Goal: Task Accomplishment & Management: Use online tool/utility

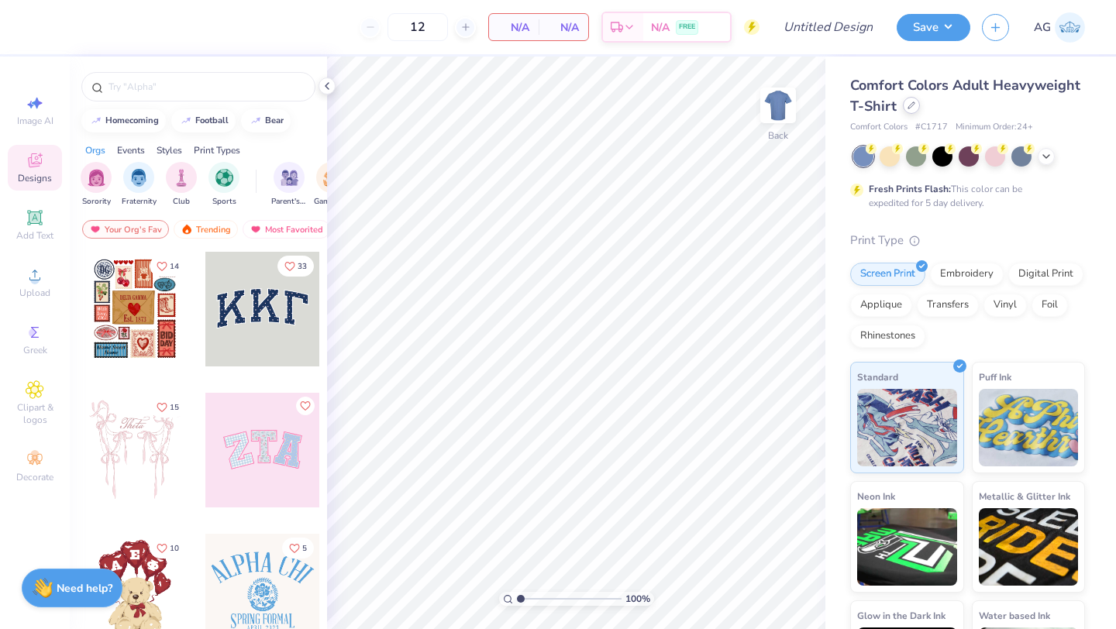
click at [908, 107] on icon at bounding box center [912, 106] width 8 height 8
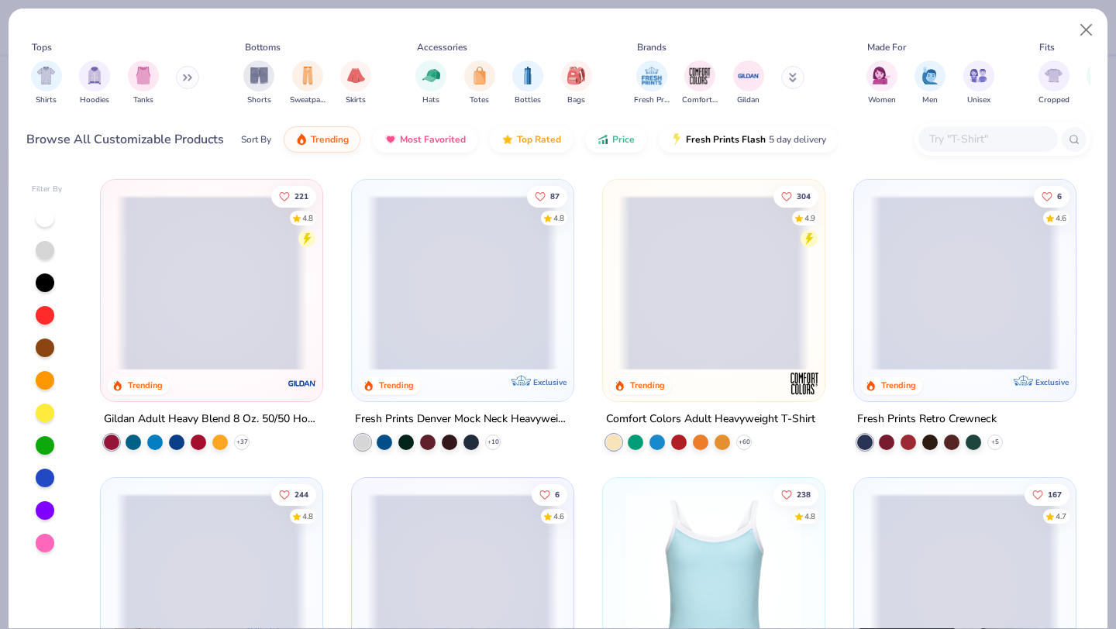
click at [949, 140] on input "text" at bounding box center [987, 139] width 119 height 18
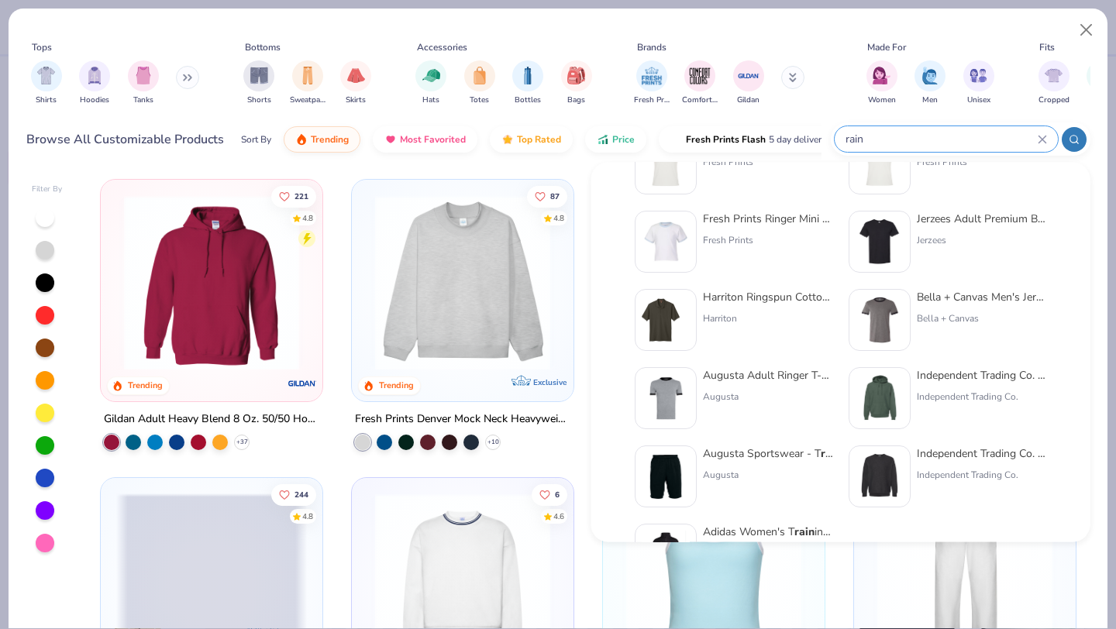
scroll to position [264, 0]
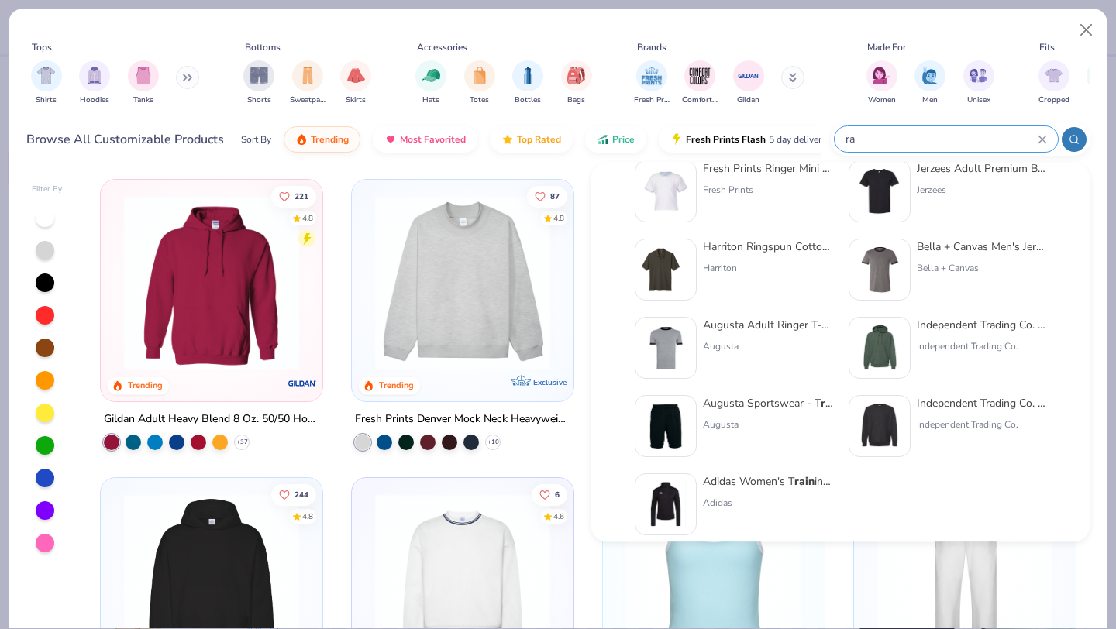
type input "r"
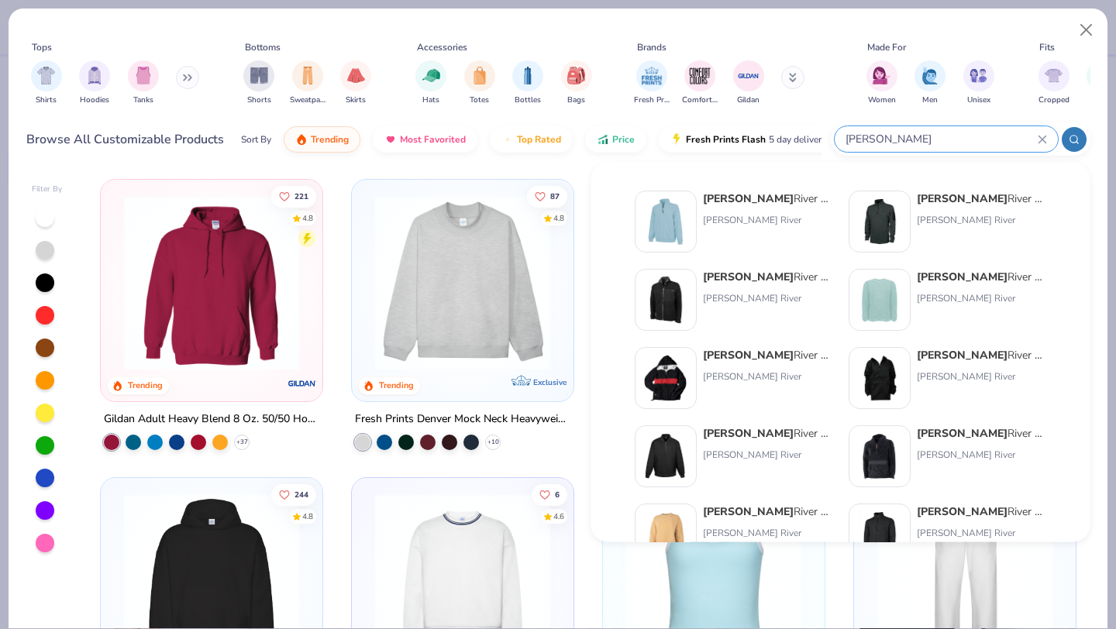
type input "charles"
click at [683, 355] on img at bounding box center [666, 378] width 48 height 48
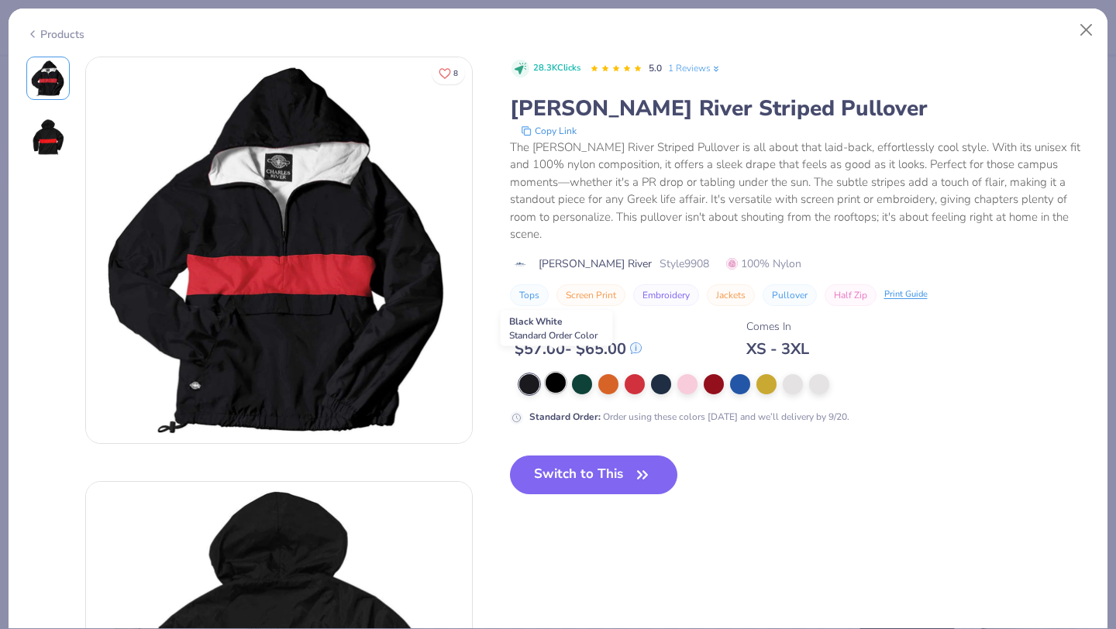
click at [553, 373] on div at bounding box center [556, 383] width 20 height 20
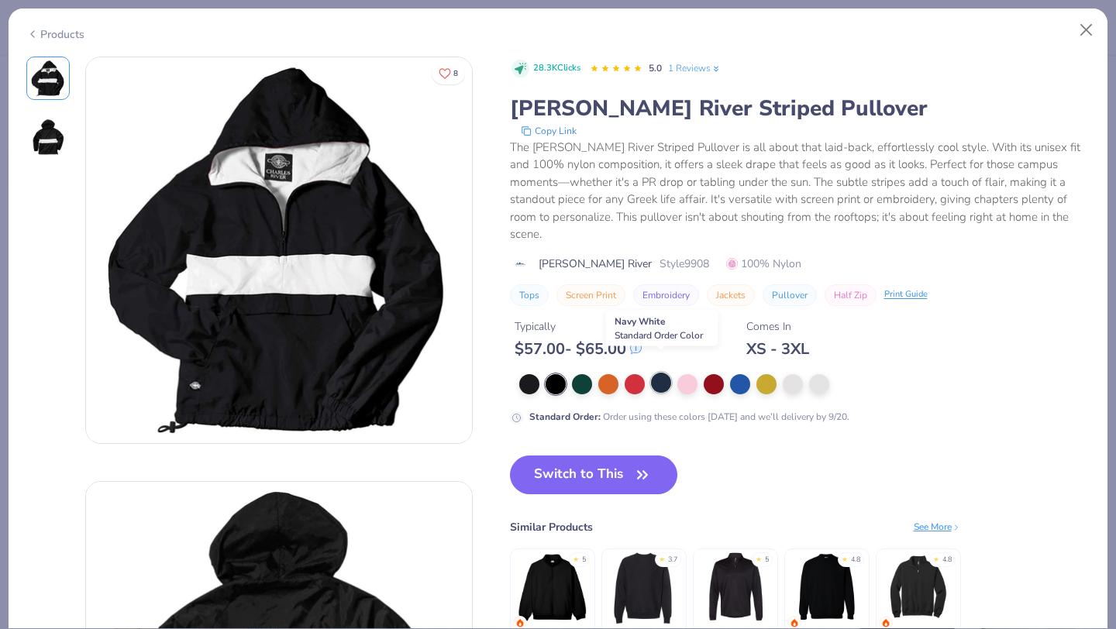
click at [659, 373] on div at bounding box center [661, 383] width 20 height 20
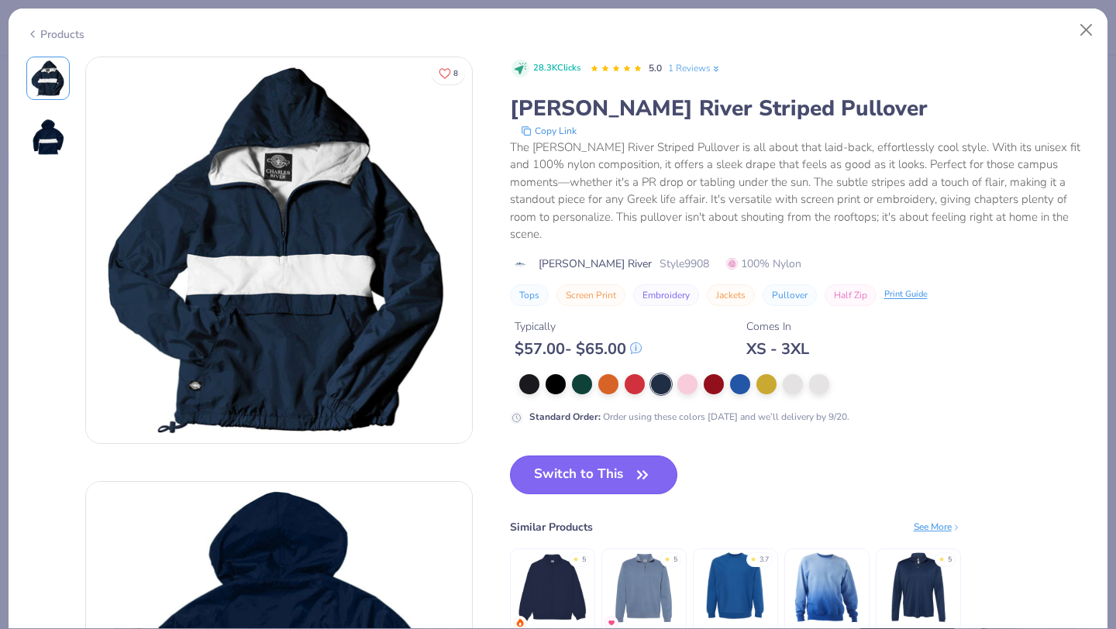
click at [614, 456] on button "Switch to This" at bounding box center [594, 475] width 168 height 39
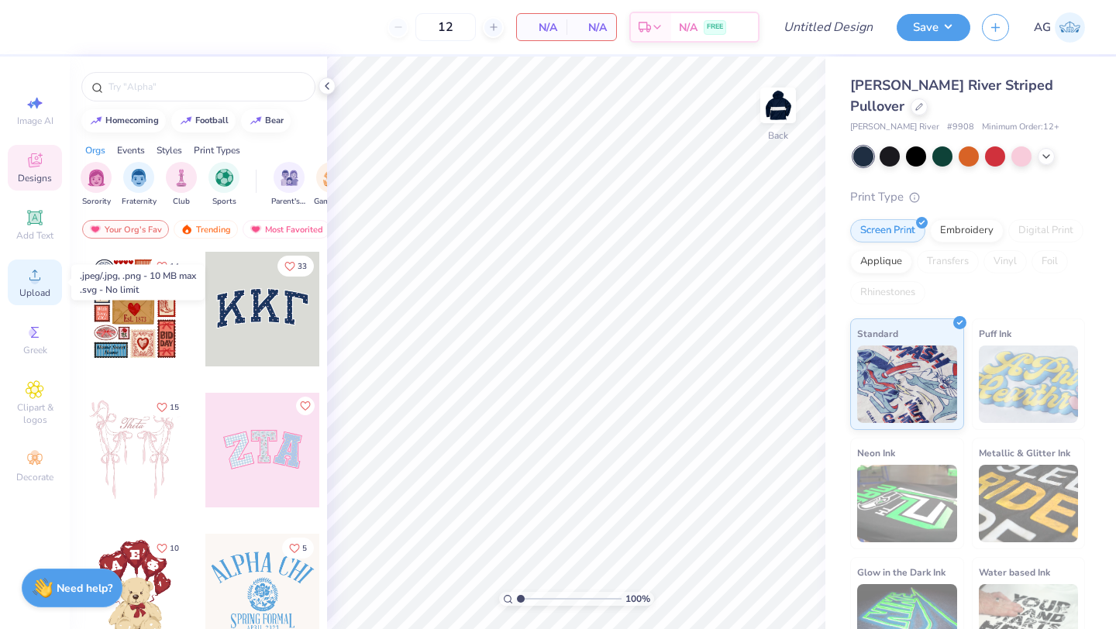
click at [29, 288] on span "Upload" at bounding box center [34, 293] width 31 height 12
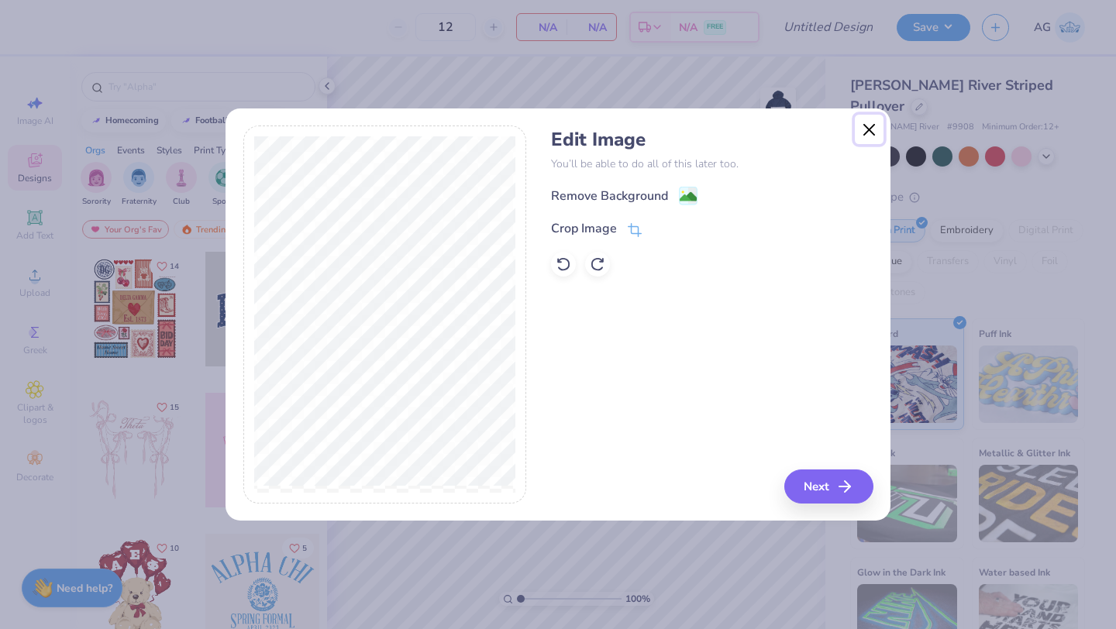
click at [867, 133] on button "Close" at bounding box center [869, 129] width 29 height 29
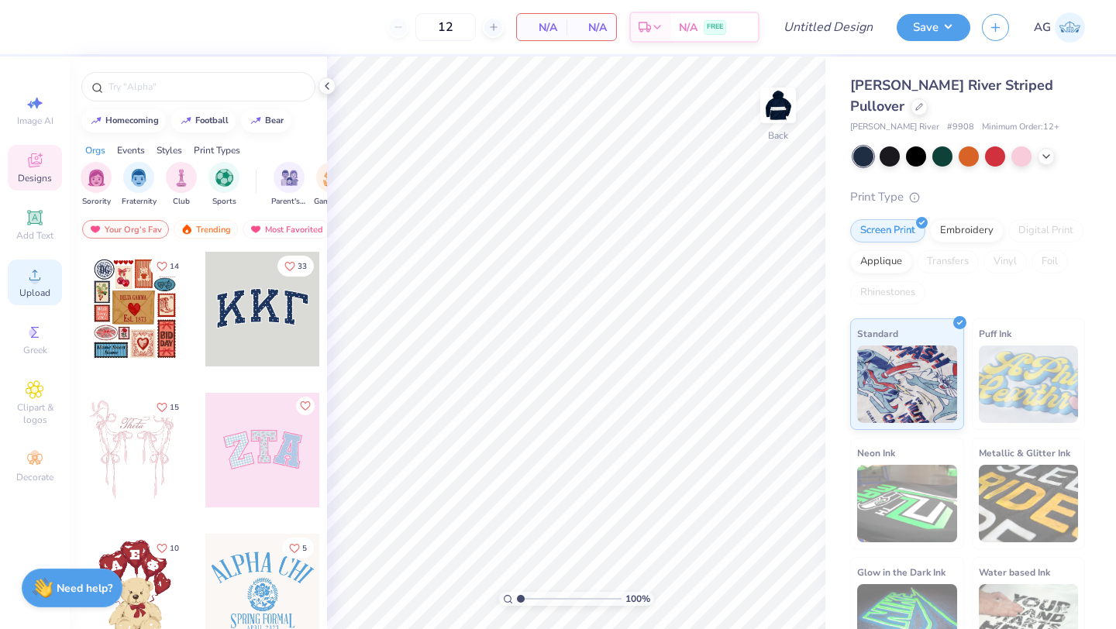
click at [29, 274] on icon at bounding box center [35, 275] width 19 height 19
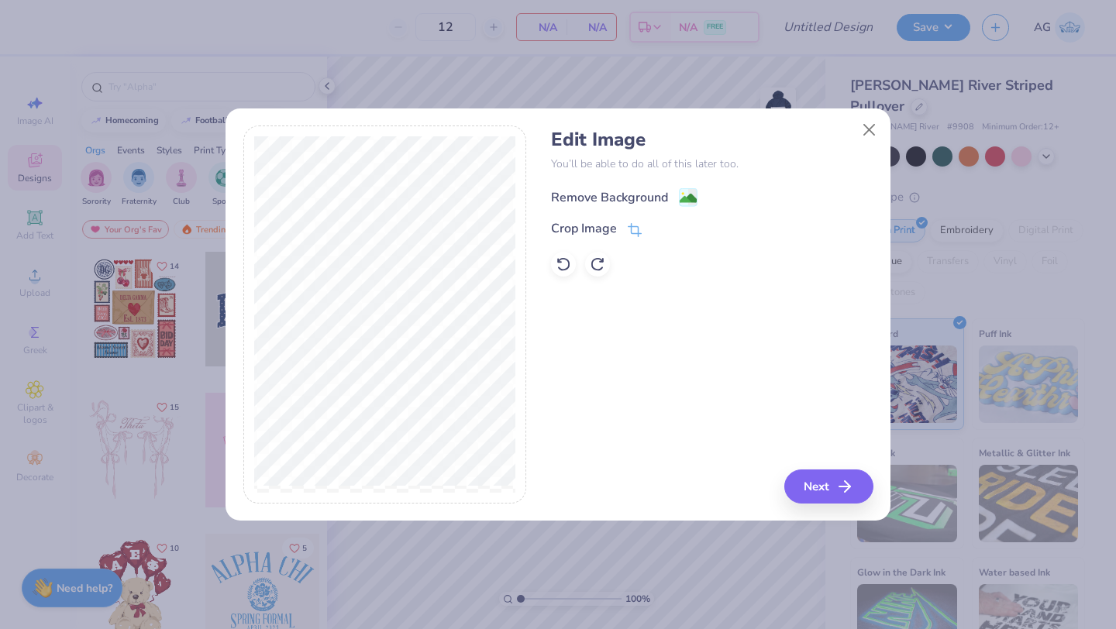
click at [579, 196] on div "Remove Background" at bounding box center [609, 197] width 117 height 19
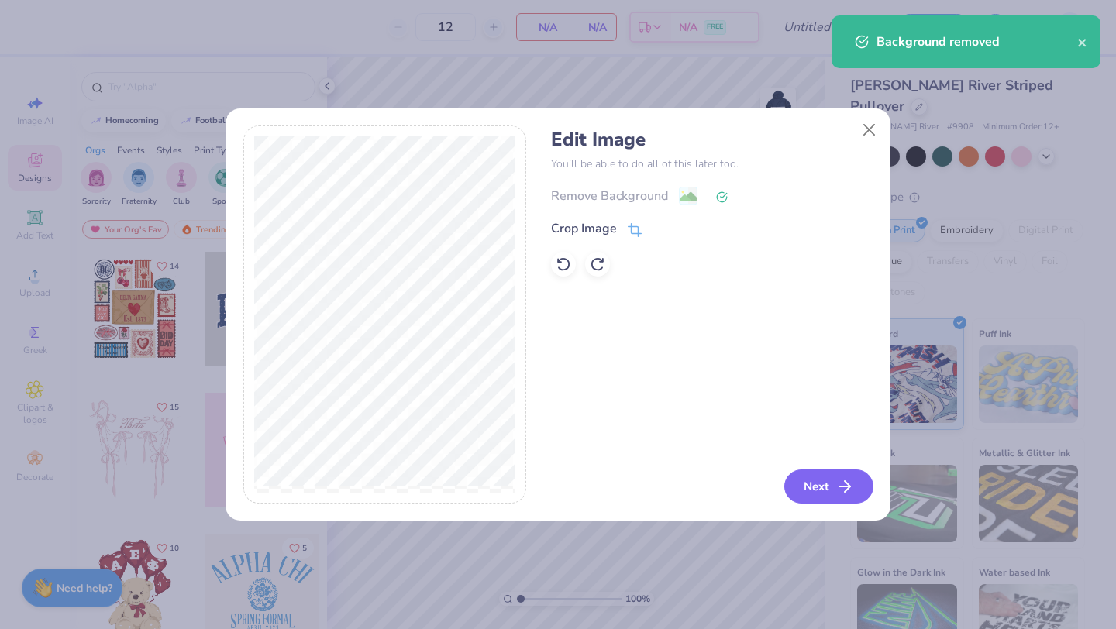
click at [821, 491] on button "Next" at bounding box center [829, 487] width 89 height 34
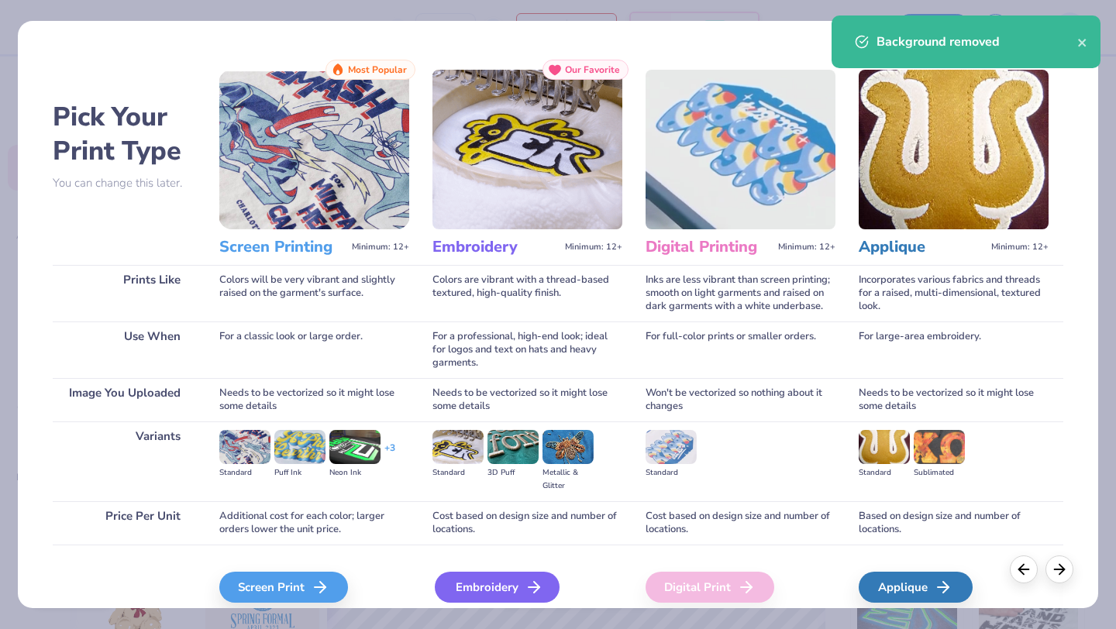
click at [498, 589] on div "Embroidery" at bounding box center [497, 587] width 125 height 31
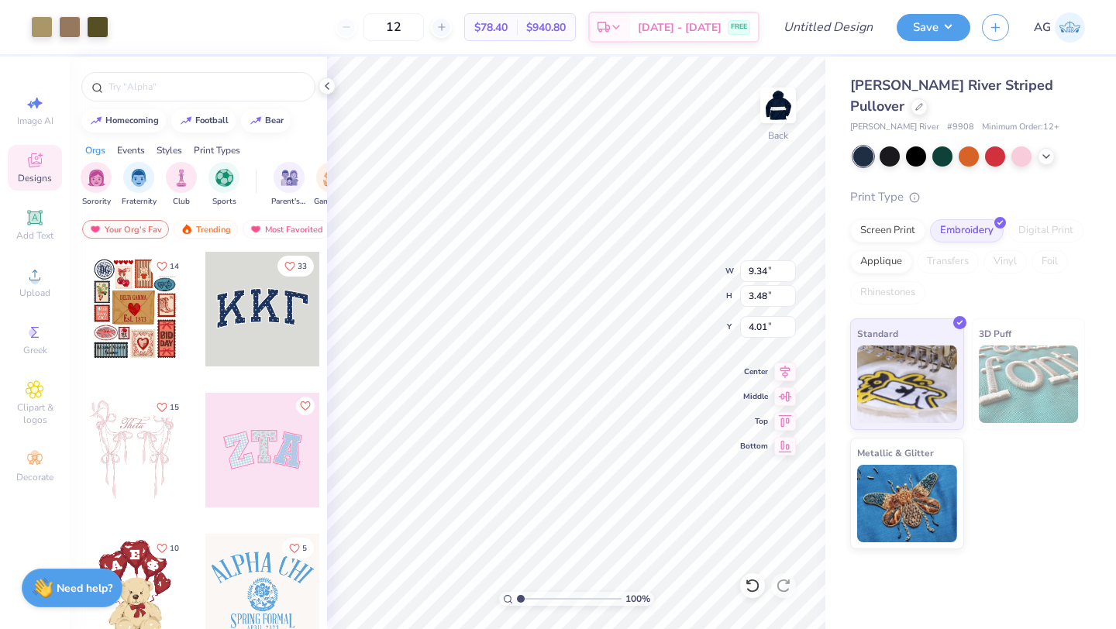
type input "6.33"
type input "2.36"
type input "3.00"
type input "5.54"
type input "2.07"
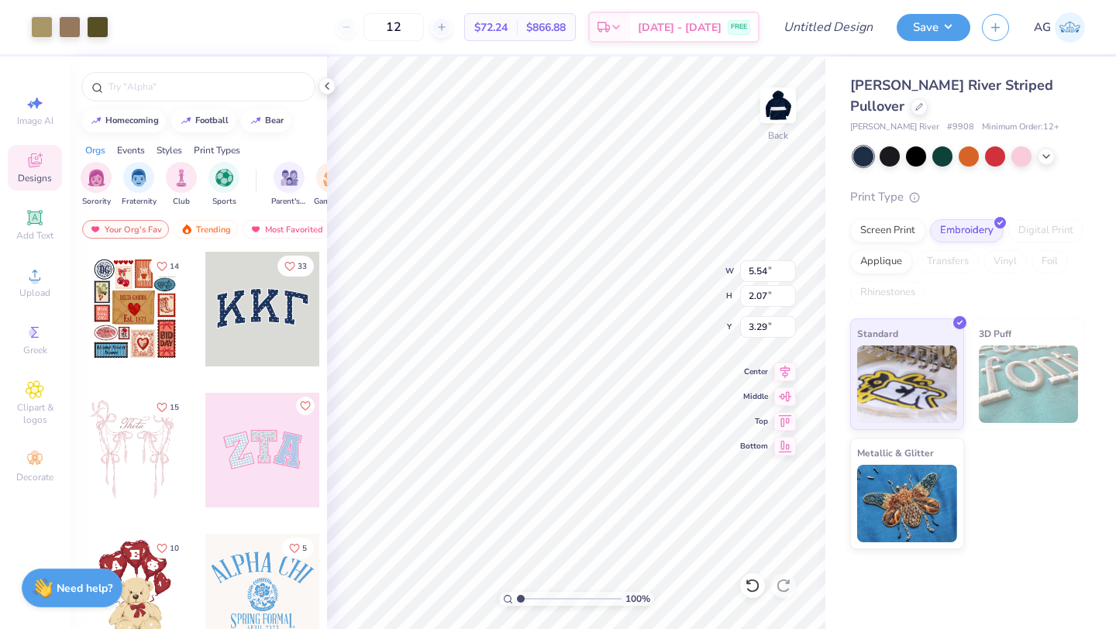
type input "3.00"
click at [60, 22] on div at bounding box center [70, 26] width 22 height 22
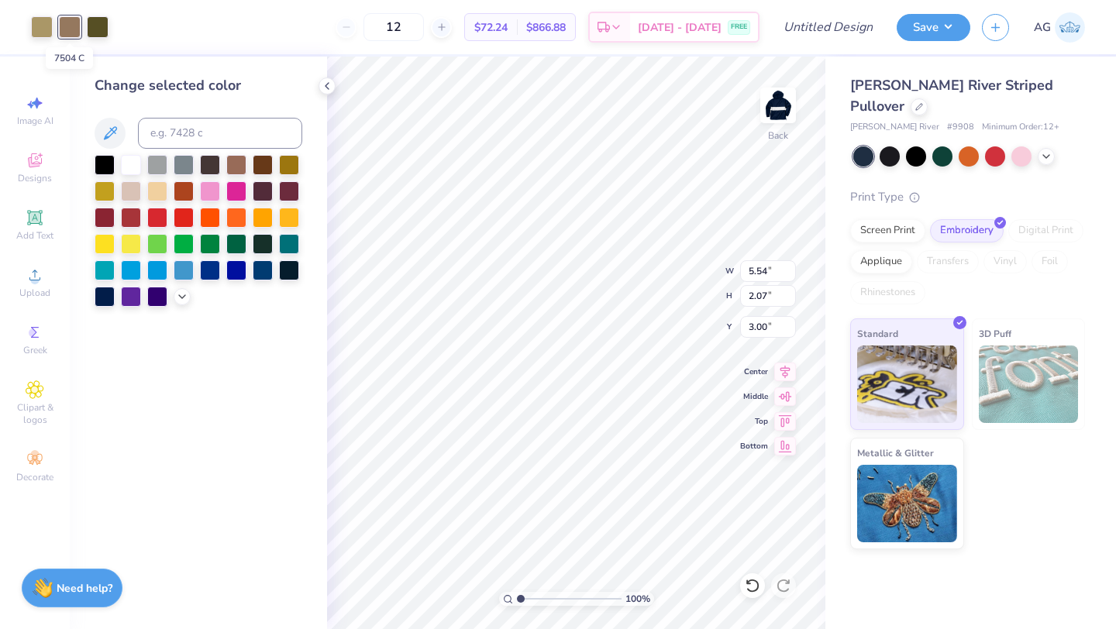
click at [74, 23] on div at bounding box center [70, 27] width 22 height 22
click at [167, 133] on input at bounding box center [220, 133] width 164 height 31
type input "7503"
click at [62, 22] on div at bounding box center [70, 26] width 22 height 22
click at [167, 141] on input at bounding box center [220, 133] width 164 height 31
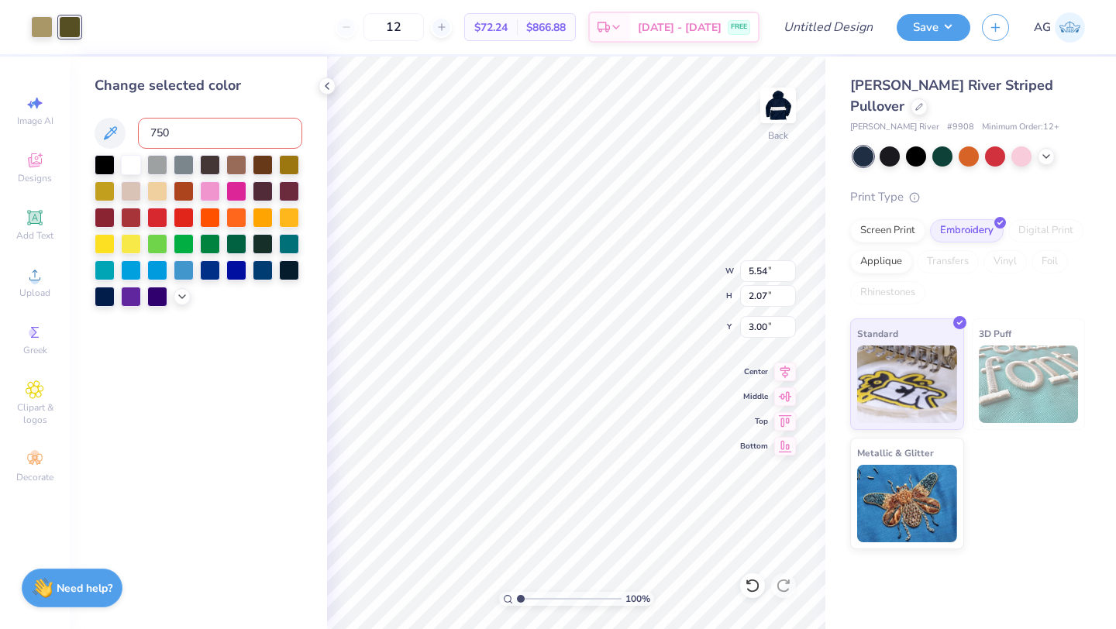
type input "7503"
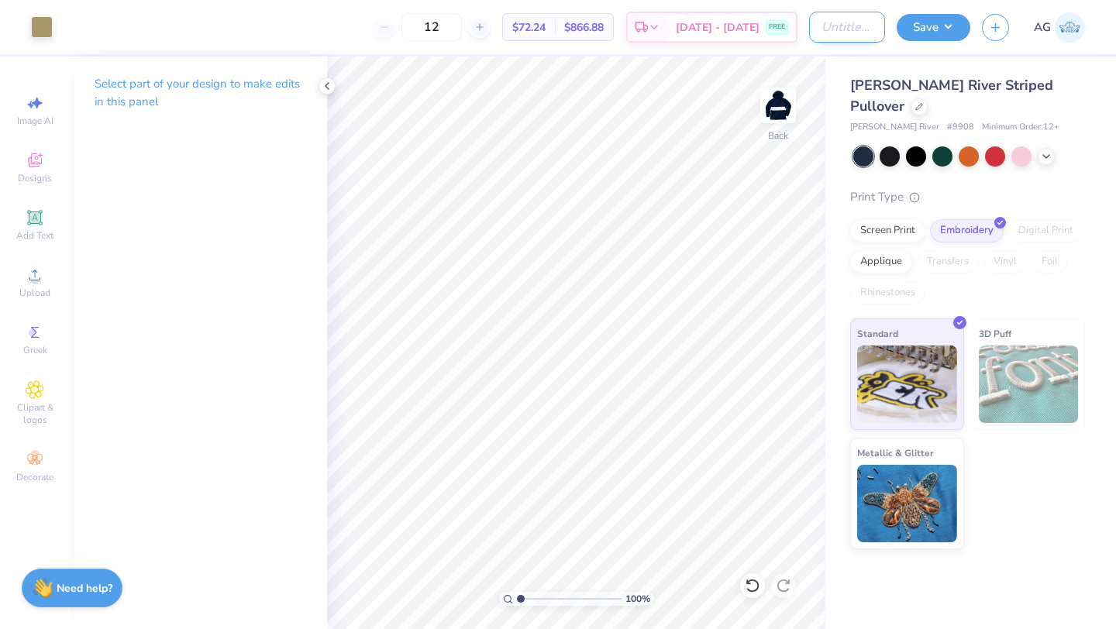
click at [831, 25] on input "Design Title" at bounding box center [847, 27] width 76 height 31
type input "c"
type input "Charles River Raincoat"
click at [935, 29] on button "Save" at bounding box center [934, 25] width 74 height 27
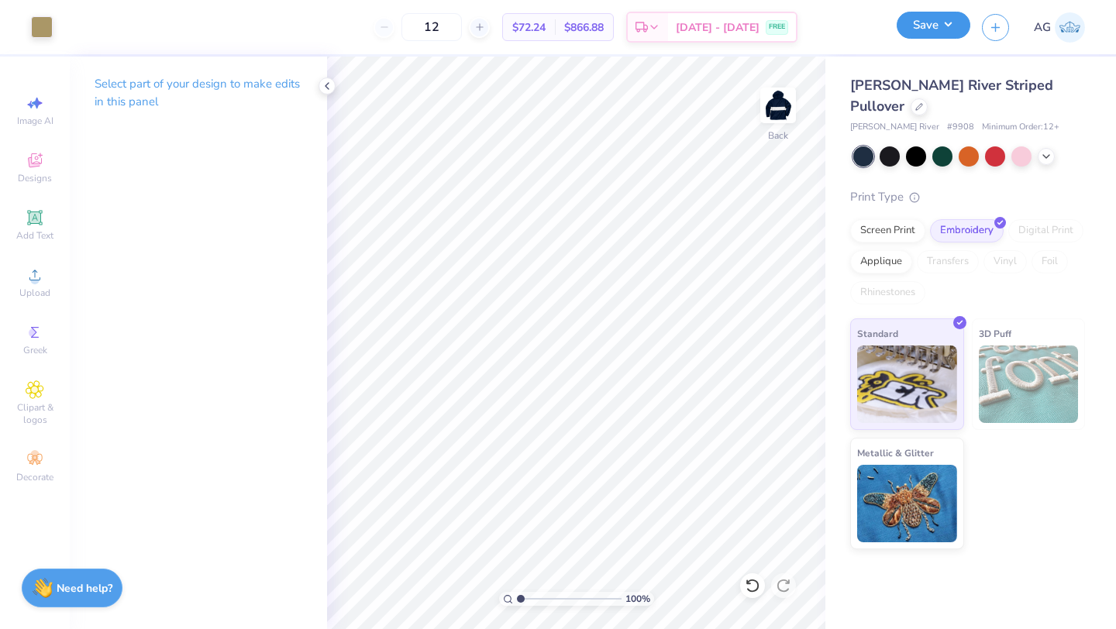
scroll to position [0, 0]
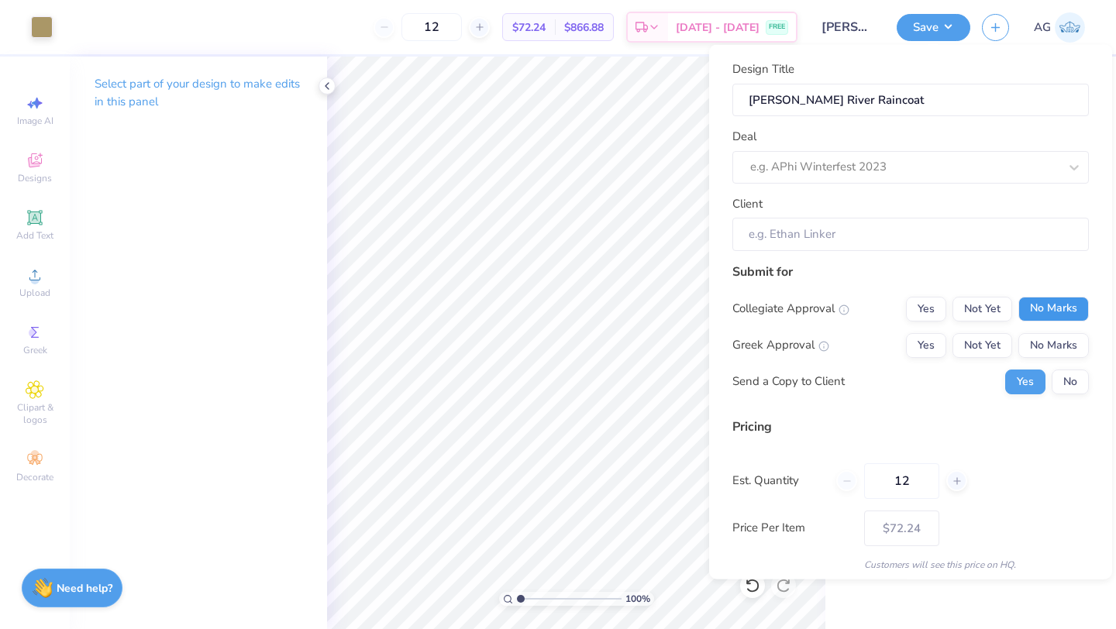
click at [1038, 302] on button "No Marks" at bounding box center [1054, 308] width 71 height 25
click at [932, 345] on button "Yes" at bounding box center [926, 345] width 40 height 25
type input "$72.24"
click at [847, 169] on div at bounding box center [904, 167] width 309 height 21
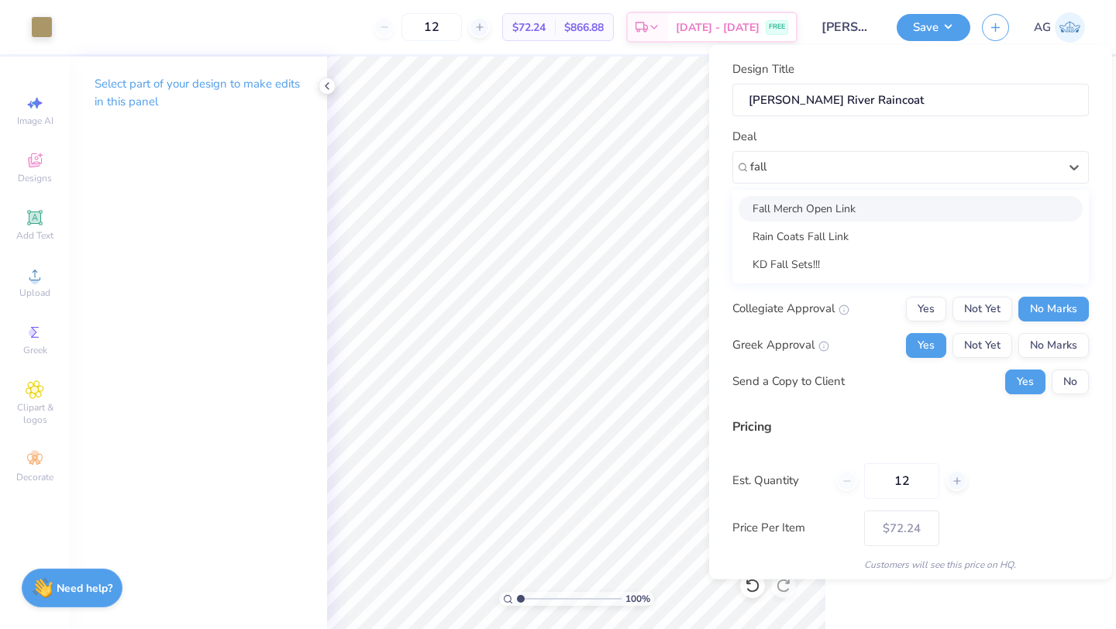
click at [836, 209] on div "Fall Merch Open Link" at bounding box center [911, 208] width 344 height 26
type input "fall"
type input "Eliza Douglass"
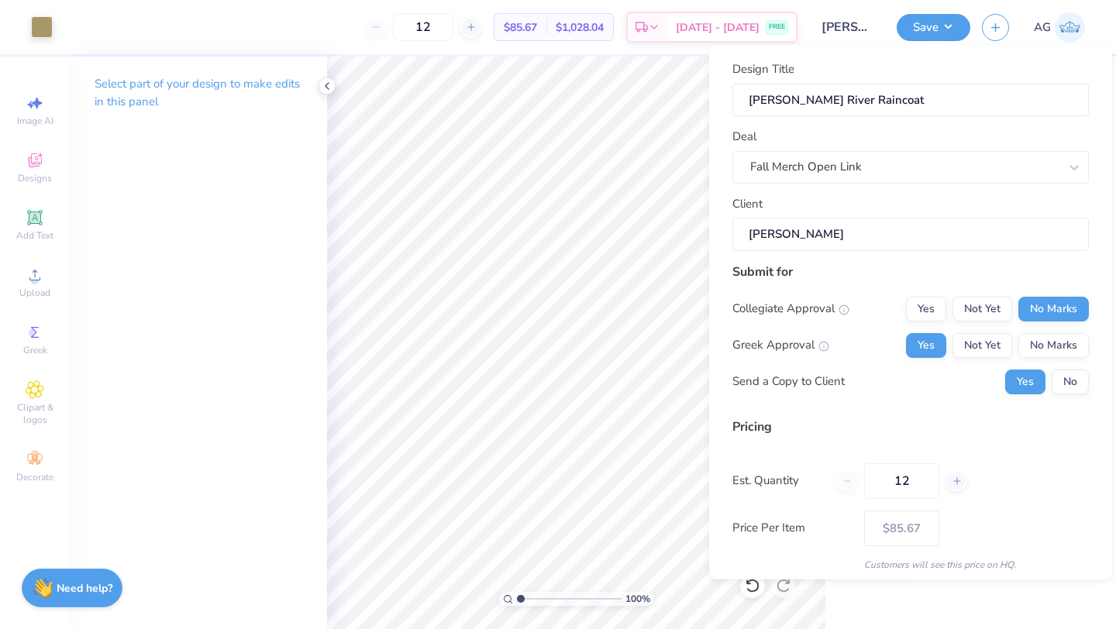
click at [831, 236] on input "Eliza Douglass" at bounding box center [911, 234] width 357 height 33
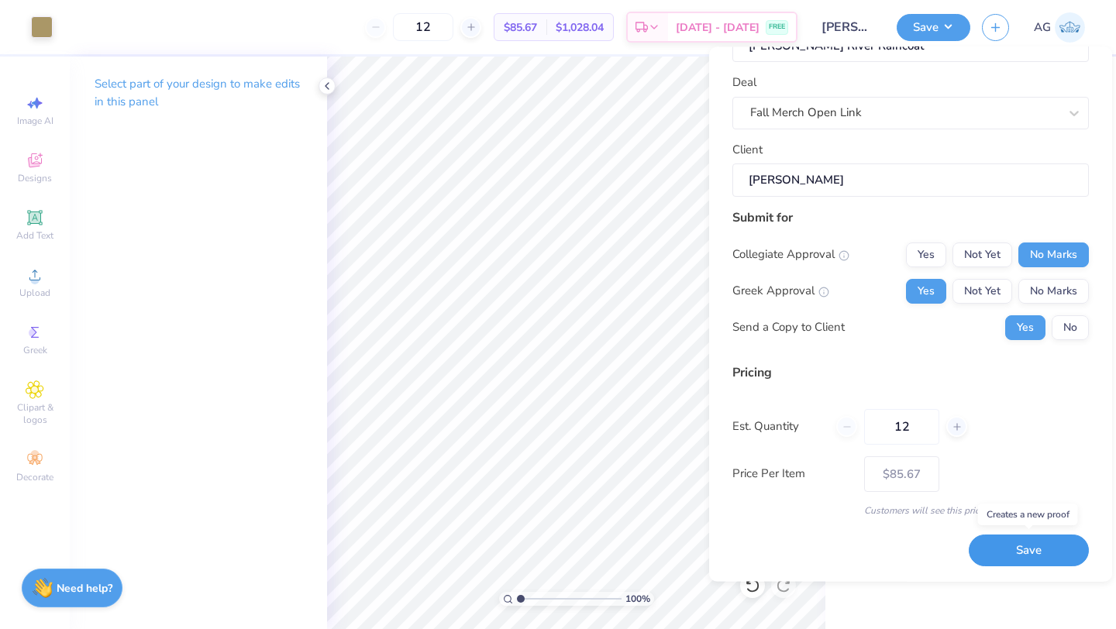
click at [1019, 547] on button "Save" at bounding box center [1029, 552] width 120 height 32
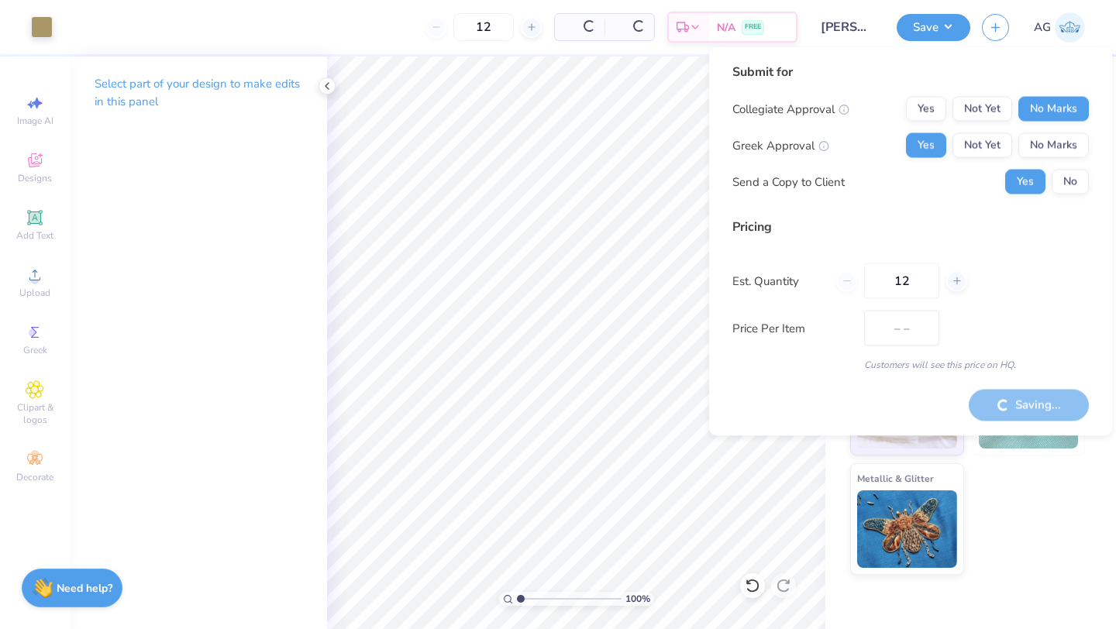
type input "$85.67"
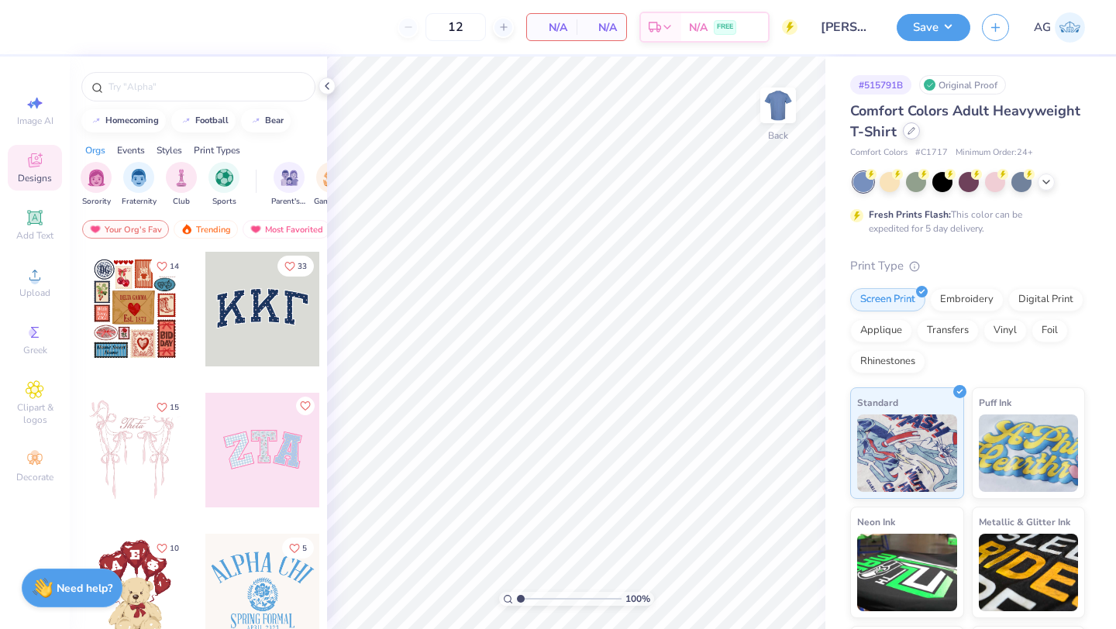
click at [909, 131] on icon at bounding box center [912, 131] width 8 height 8
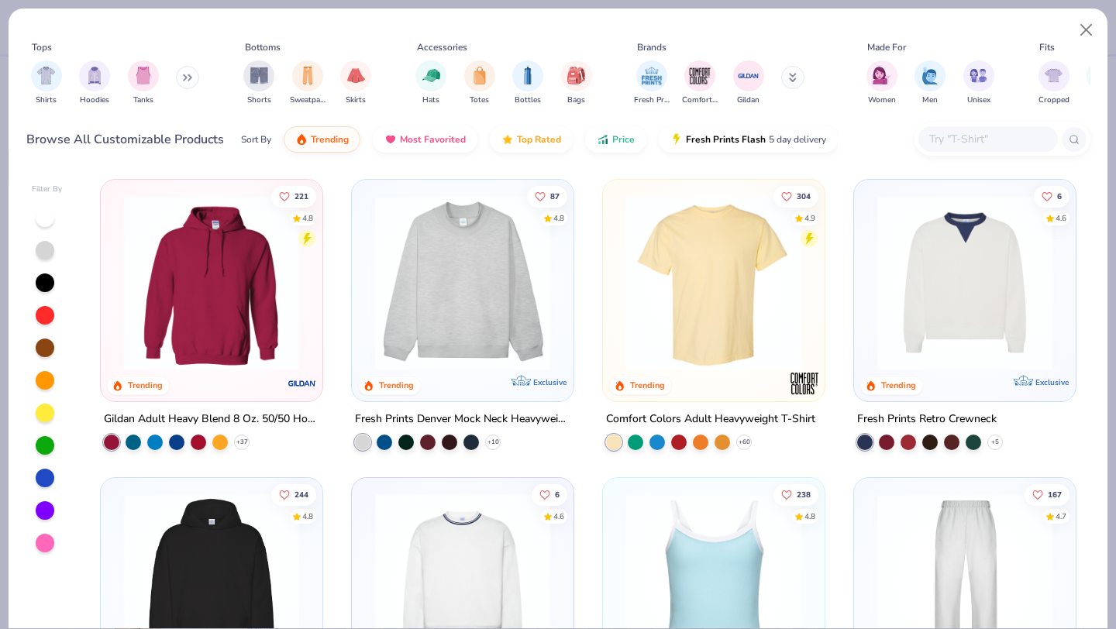
click at [960, 126] on div at bounding box center [989, 139] width 140 height 26
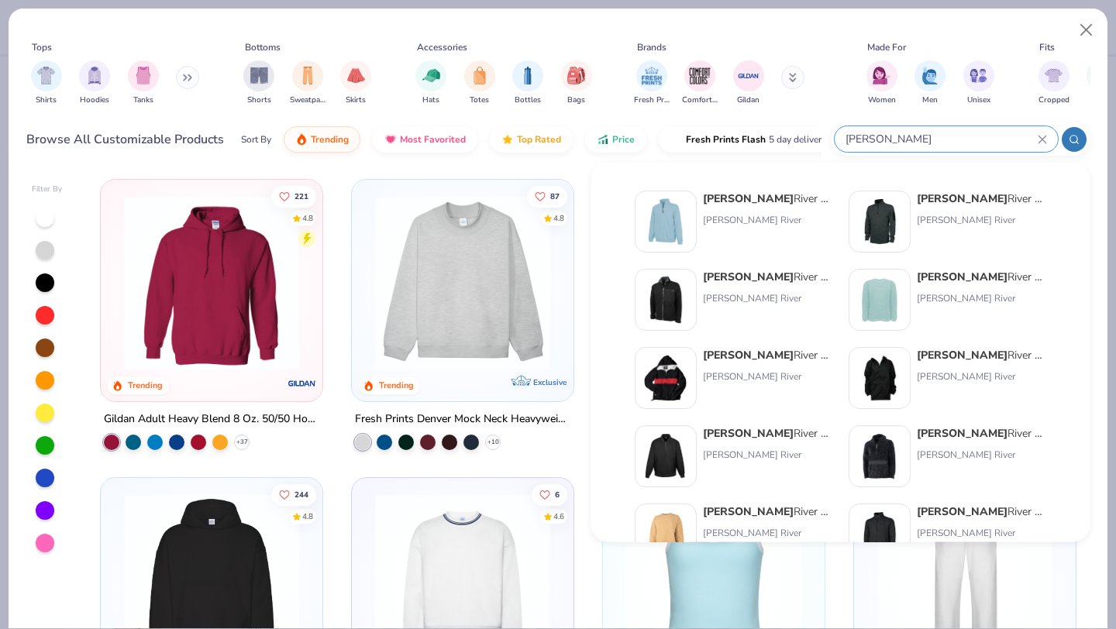
type input "charles"
click at [743, 367] on div "Charles River Striped Pullover Charles River" at bounding box center [768, 378] width 130 height 62
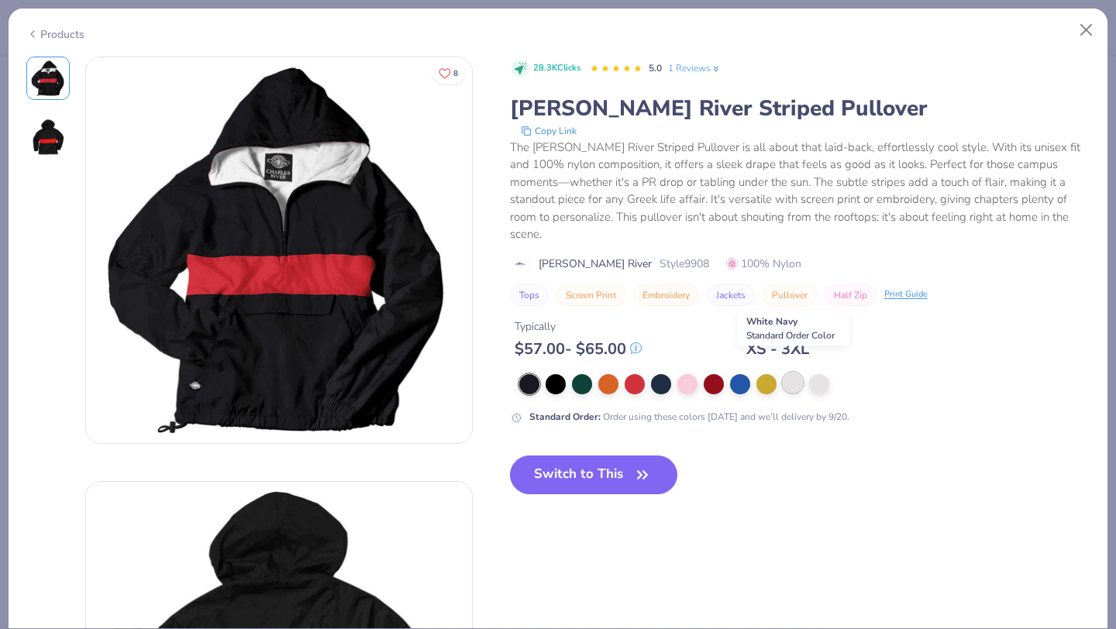
click at [794, 373] on div at bounding box center [793, 383] width 20 height 20
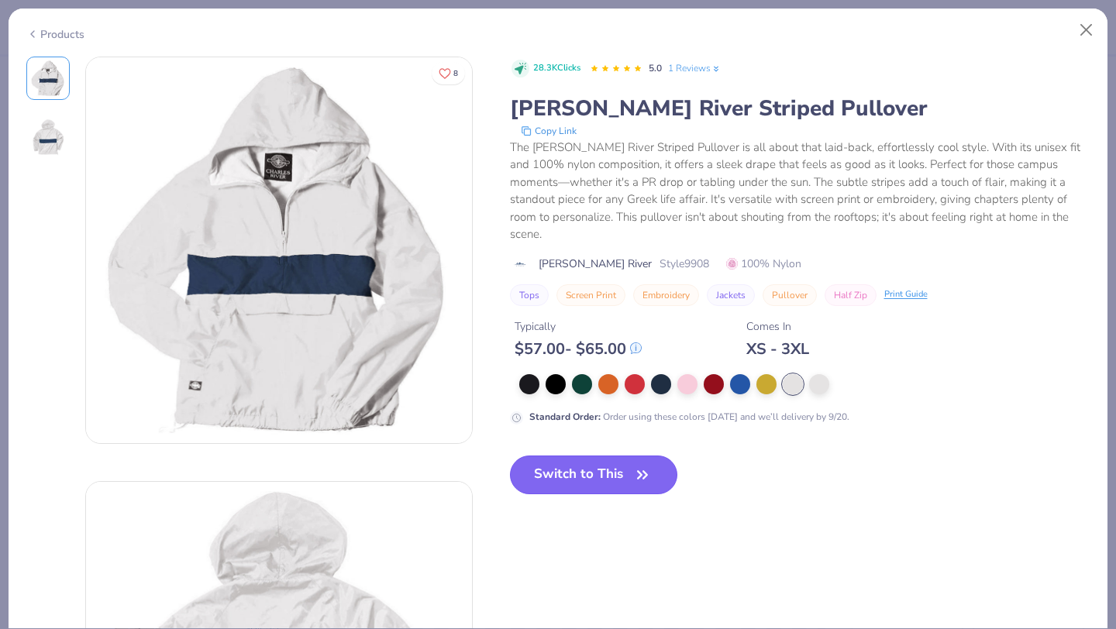
click at [585, 456] on button "Switch to This" at bounding box center [594, 475] width 168 height 39
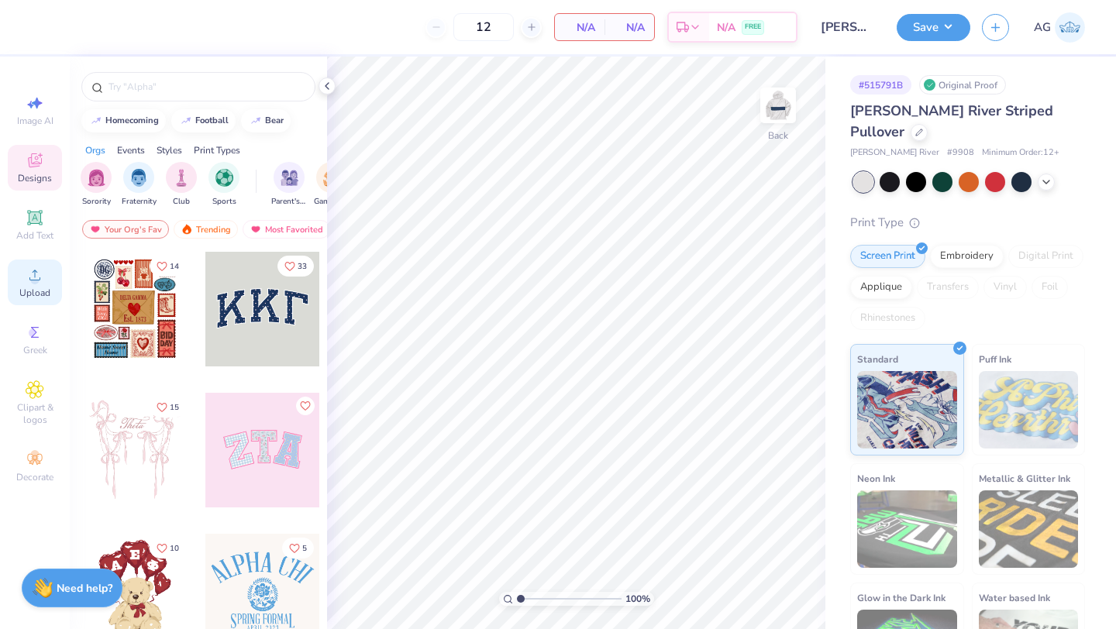
click at [21, 290] on span "Upload" at bounding box center [34, 293] width 31 height 12
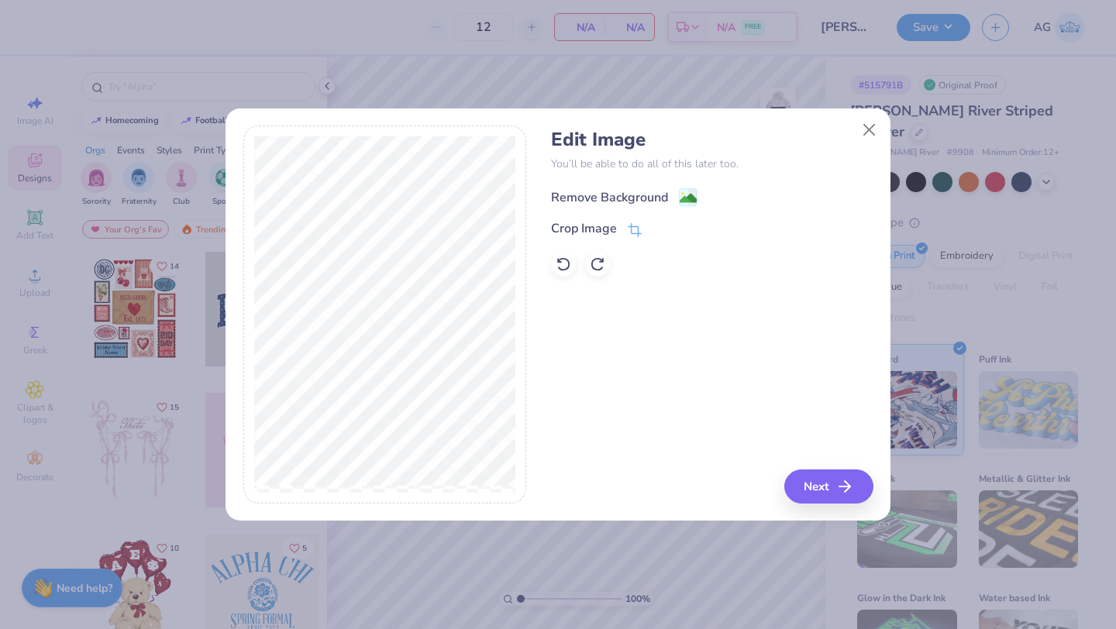
click at [628, 199] on div "Remove Background" at bounding box center [609, 197] width 117 height 19
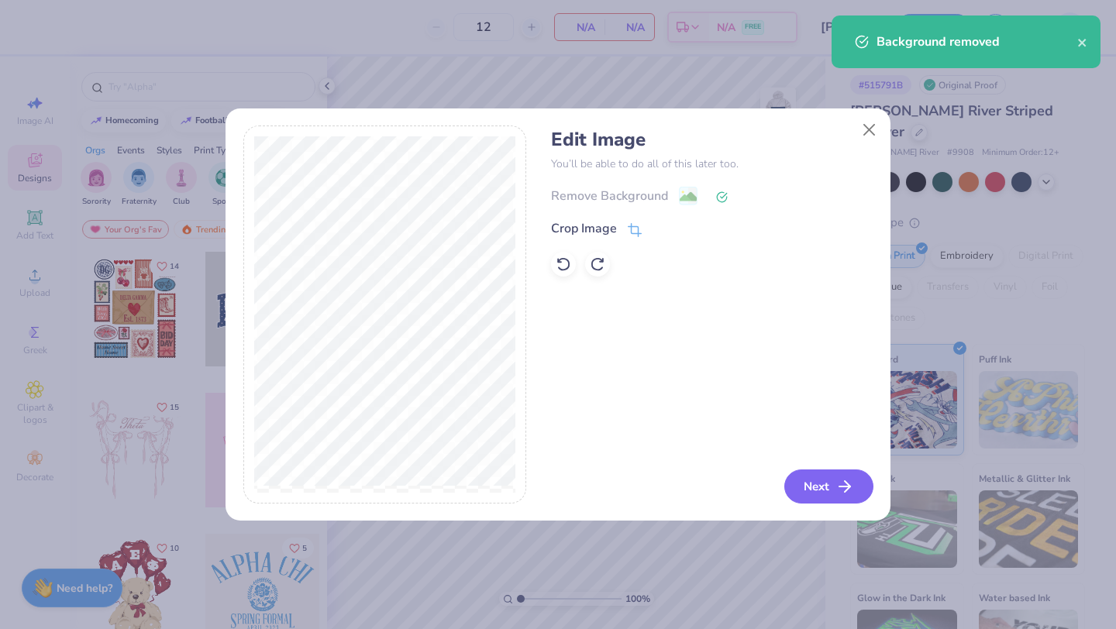
click at [840, 478] on icon "button" at bounding box center [845, 487] width 19 height 19
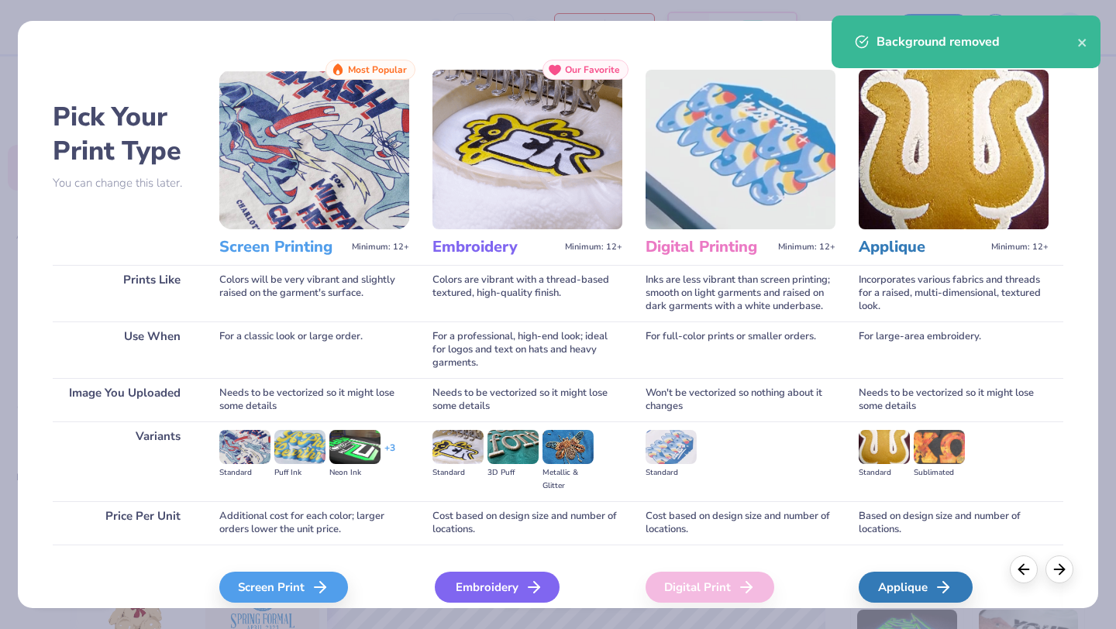
click at [509, 585] on div "Embroidery" at bounding box center [497, 587] width 125 height 31
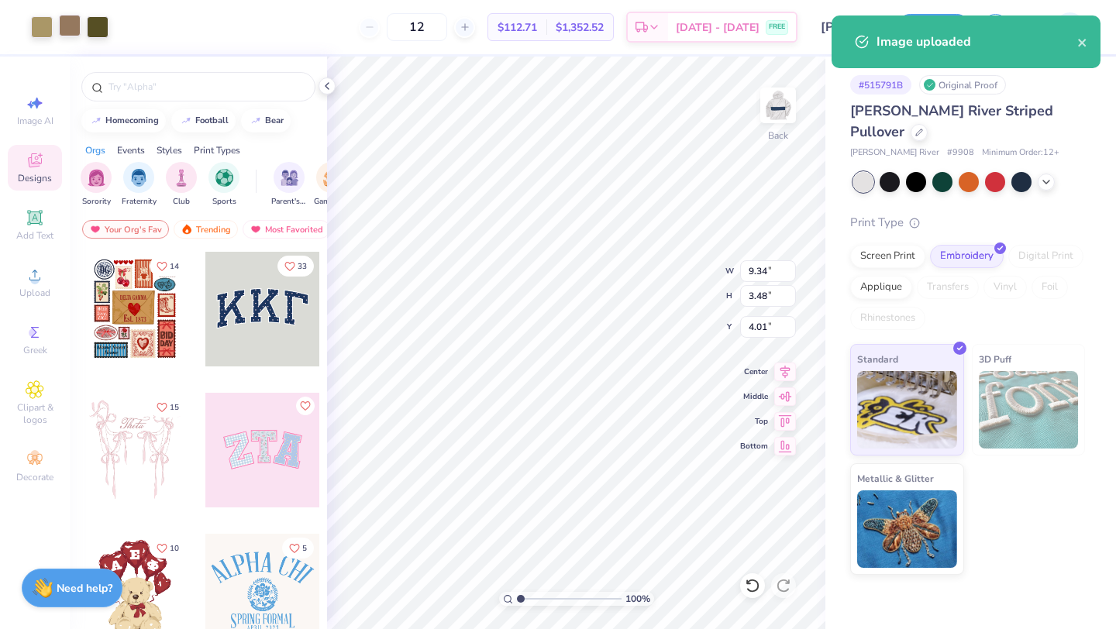
click at [70, 21] on div at bounding box center [70, 26] width 22 height 22
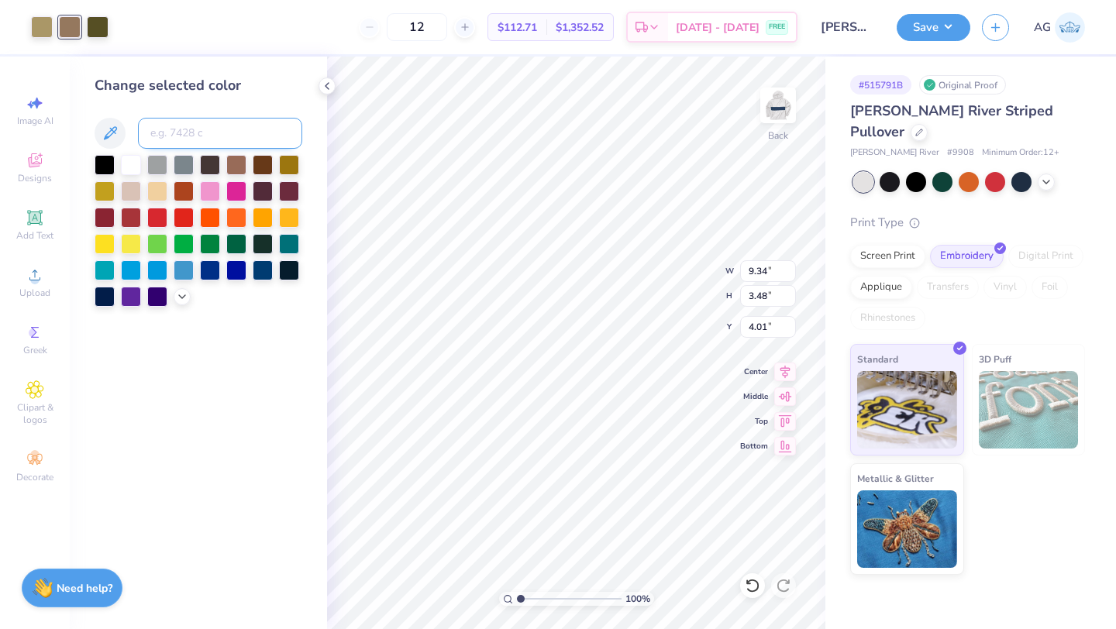
click at [165, 130] on input at bounding box center [220, 133] width 164 height 31
type input "7503"
click at [76, 24] on div at bounding box center [70, 26] width 22 height 22
click at [66, 25] on div at bounding box center [70, 27] width 22 height 22
click at [161, 121] on input at bounding box center [220, 133] width 164 height 31
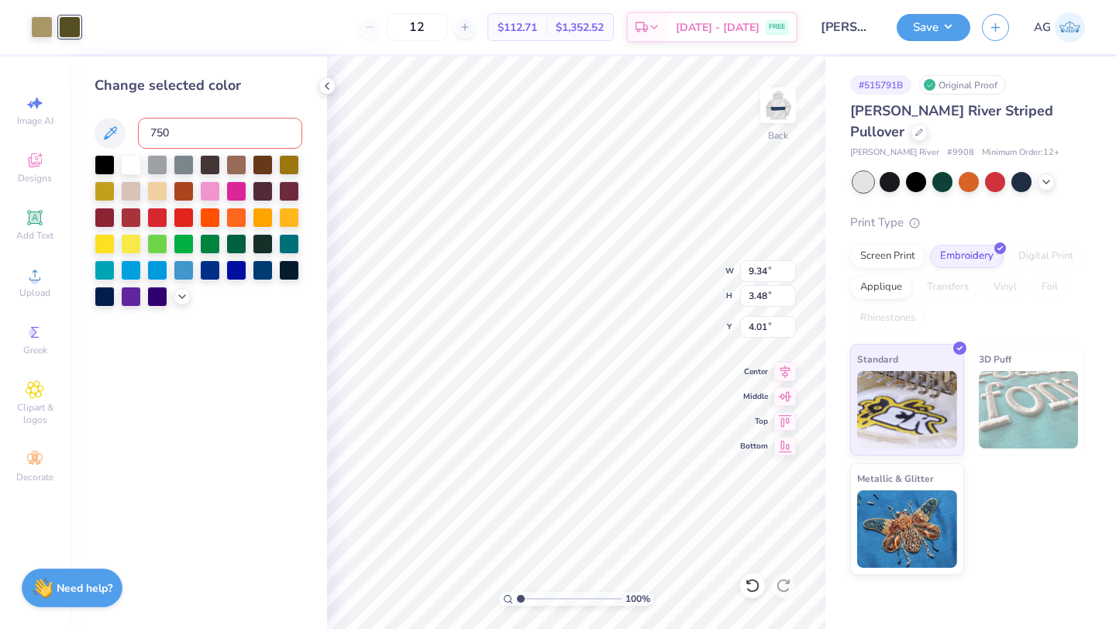
type input "7503"
type input "5.84"
type input "2.18"
type input "3.00"
type input "4.85"
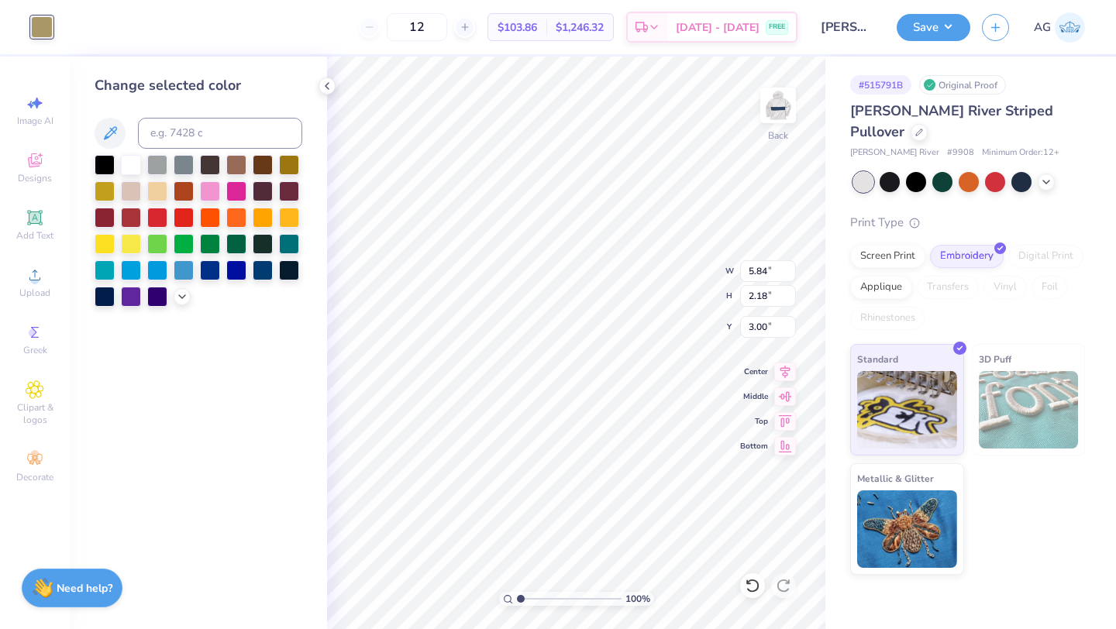
type input "1.81"
type input "3.00"
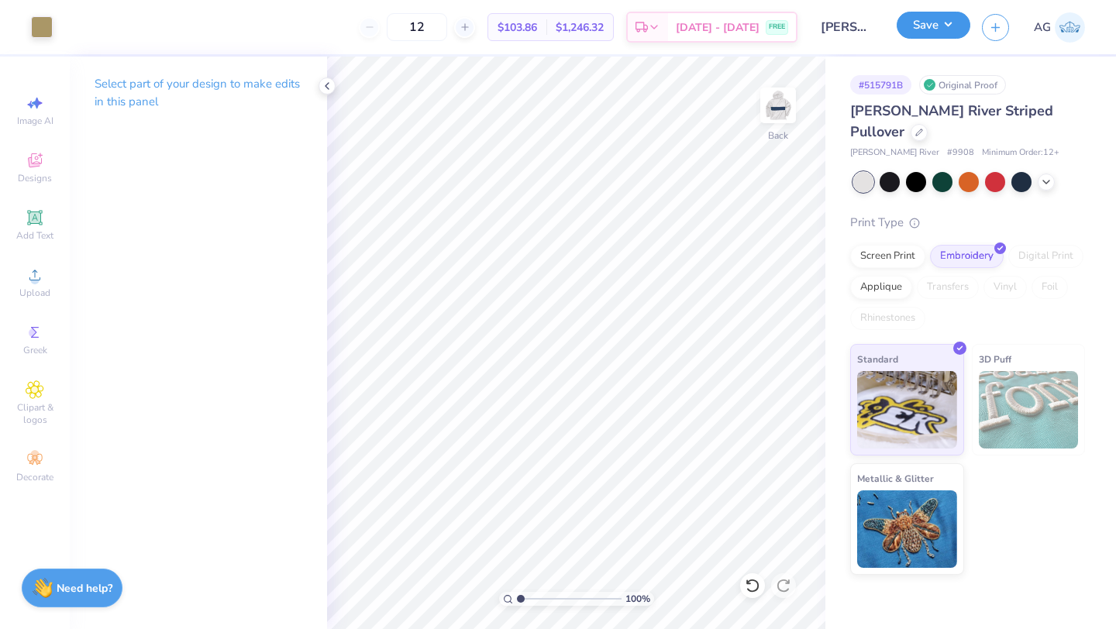
click at [929, 23] on button "Save" at bounding box center [934, 25] width 74 height 27
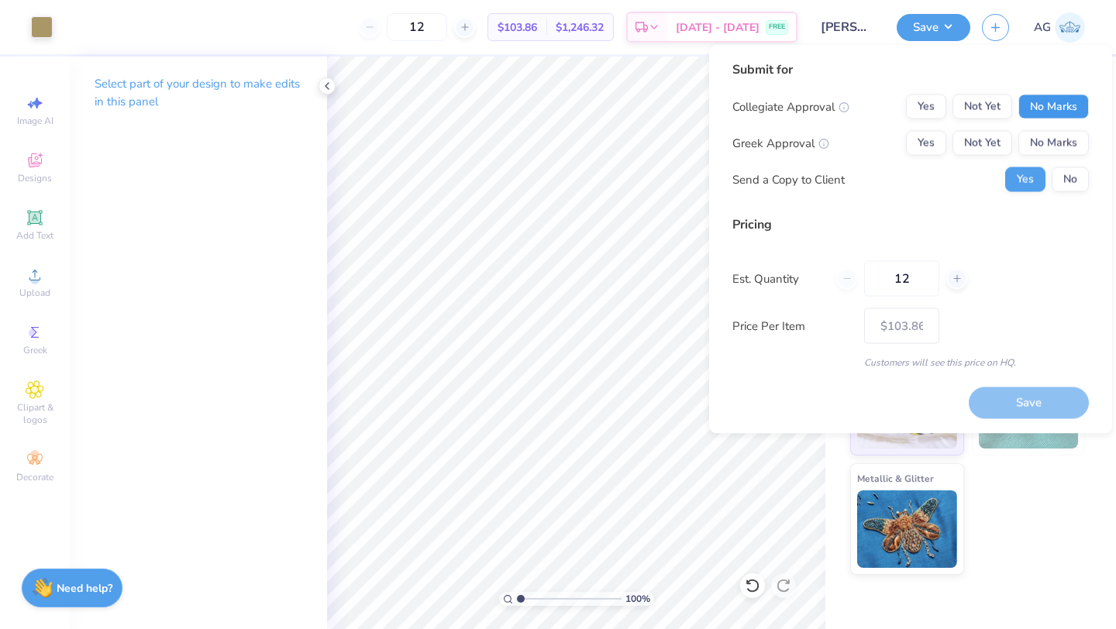
click at [1048, 96] on button "No Marks" at bounding box center [1054, 107] width 71 height 25
click at [932, 150] on button "Yes" at bounding box center [926, 143] width 40 height 25
click at [1026, 398] on button "Save" at bounding box center [1029, 403] width 120 height 32
type input "– –"
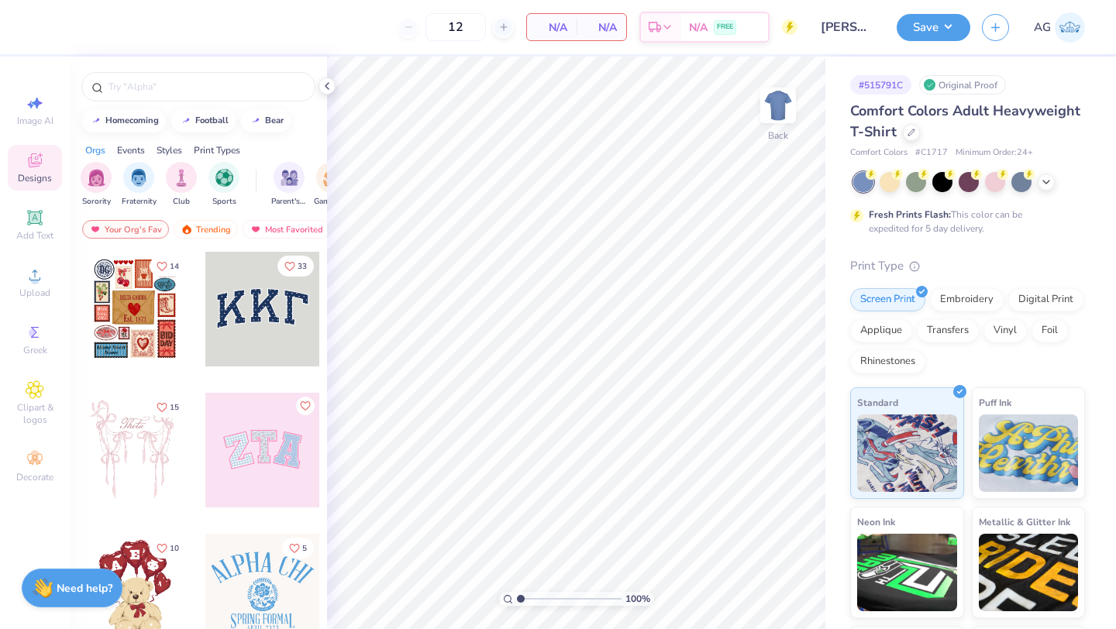
click at [905, 144] on div "Comfort Colors Adult Heavyweight T-Shirt Comfort Colors # C1717 Minimum Order: …" at bounding box center [967, 130] width 235 height 59
click at [910, 135] on div at bounding box center [911, 130] width 17 height 17
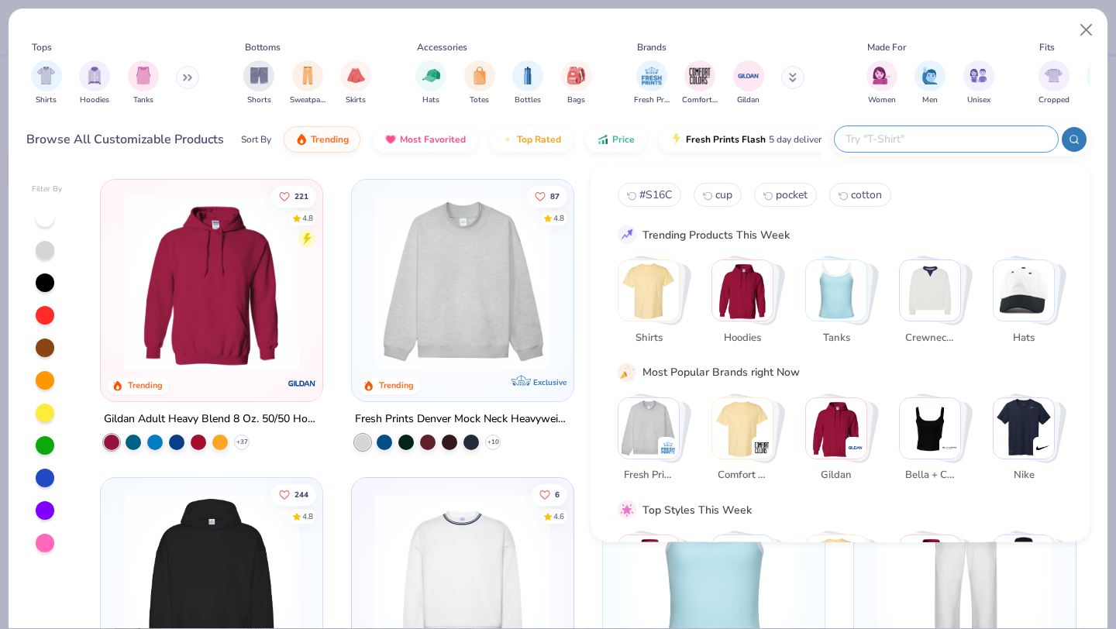
click at [949, 133] on input "text" at bounding box center [945, 139] width 203 height 18
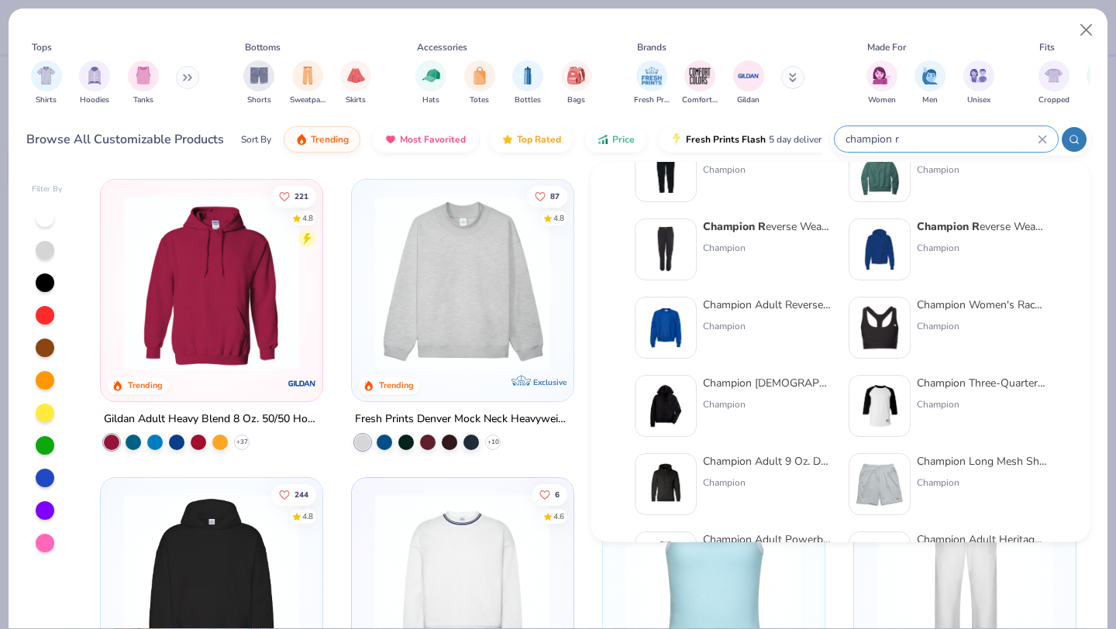
scroll to position [132, 0]
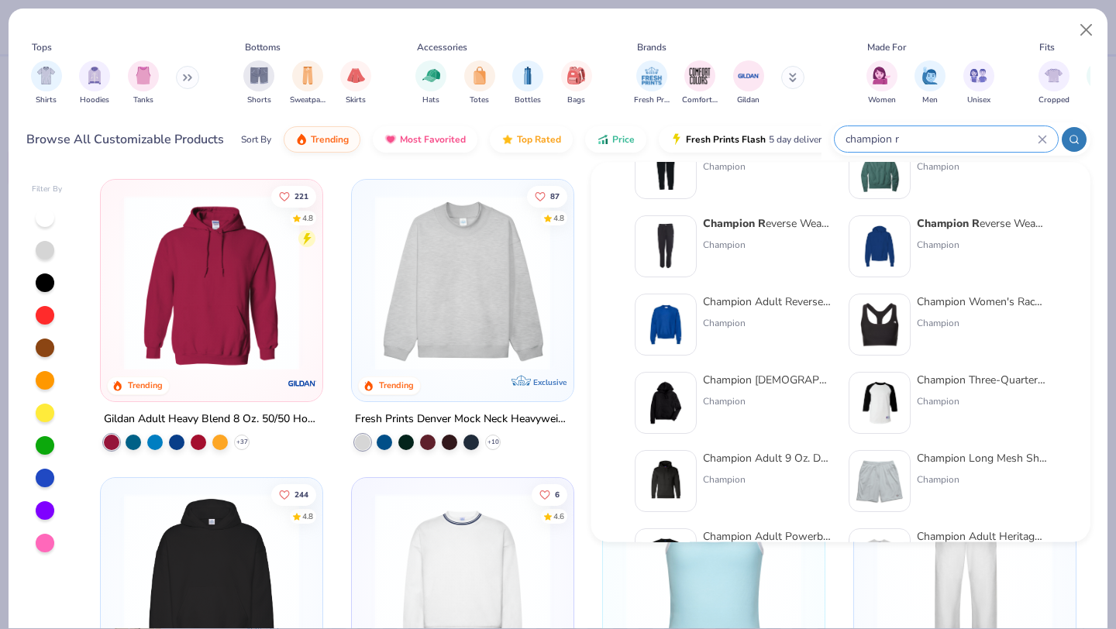
type input "champion r"
click at [684, 389] on img at bounding box center [666, 403] width 48 height 48
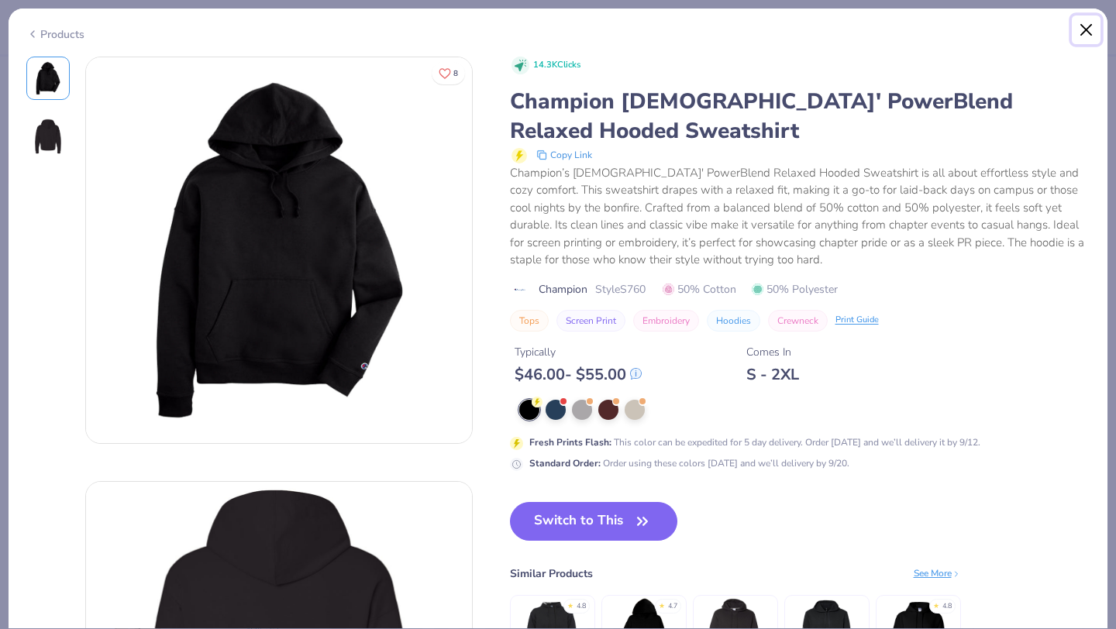
click at [1084, 30] on button "Close" at bounding box center [1086, 30] width 29 height 29
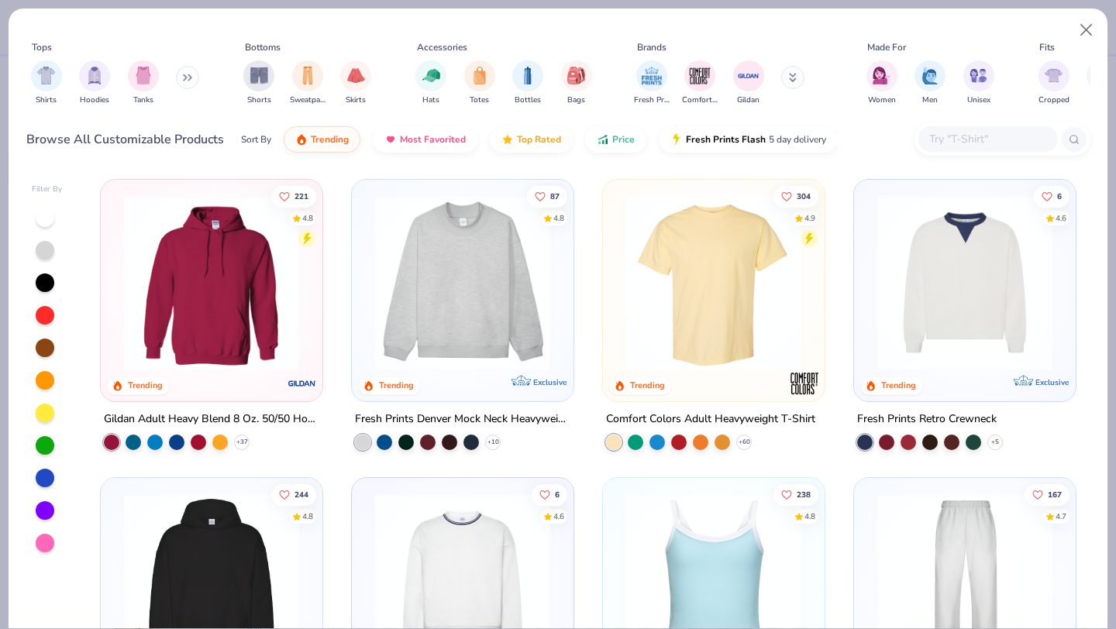
click at [978, 136] on input "text" at bounding box center [987, 139] width 119 height 18
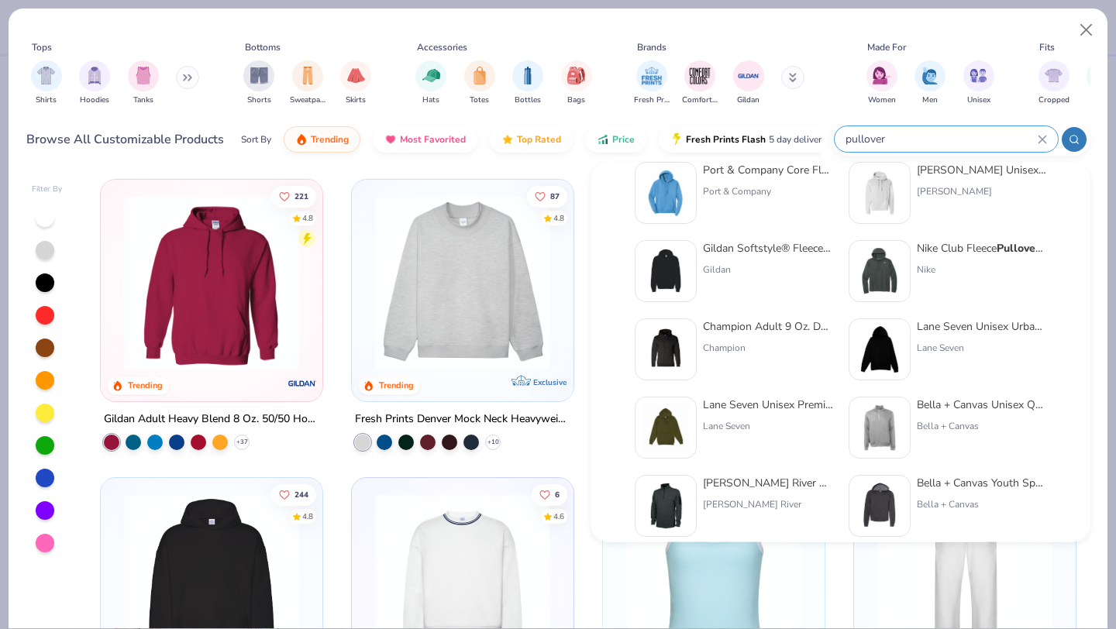
scroll to position [36, 0]
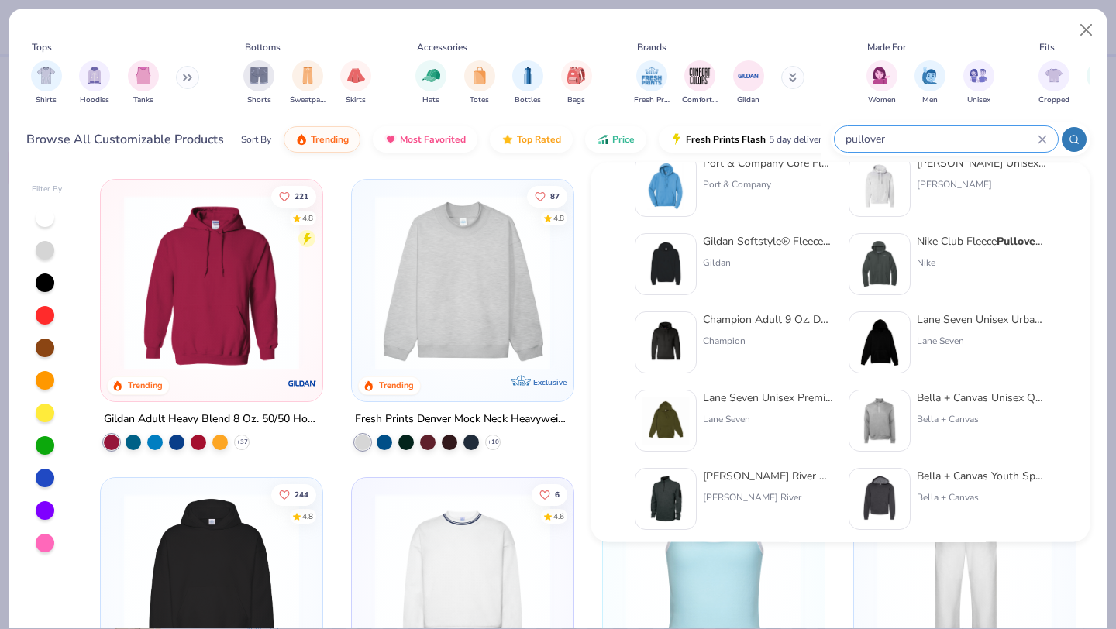
type input "pullover"
click at [764, 333] on div "Champion Adult 9 Oz. Double Dry Eco Pullover Hood Champion" at bounding box center [768, 343] width 130 height 62
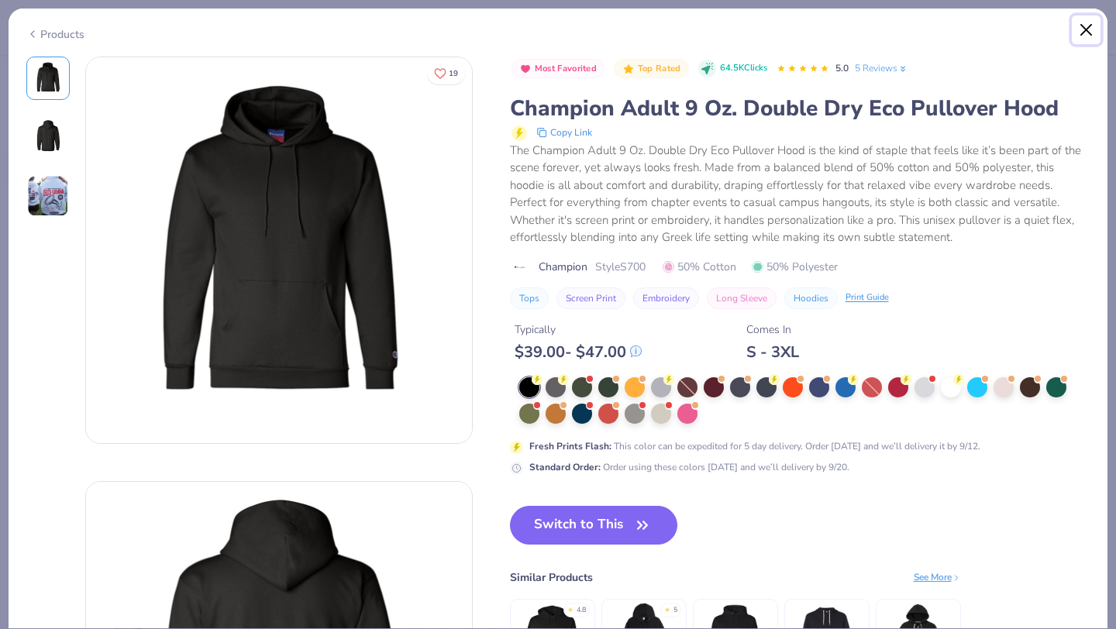
click at [1094, 26] on button "Close" at bounding box center [1086, 30] width 29 height 29
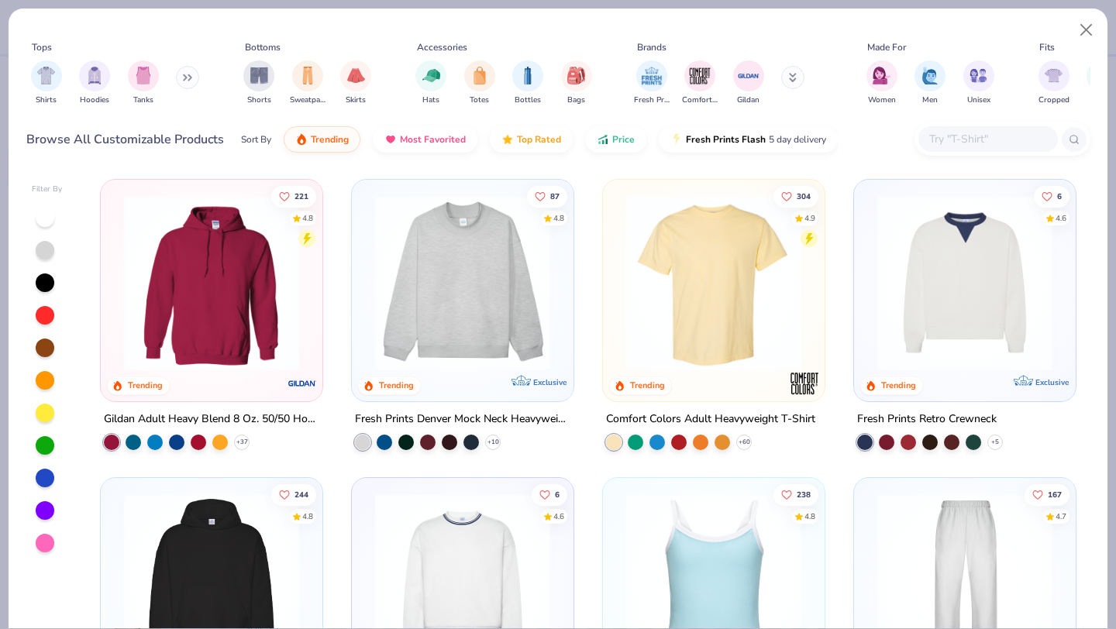
click at [947, 133] on input "text" at bounding box center [987, 139] width 119 height 18
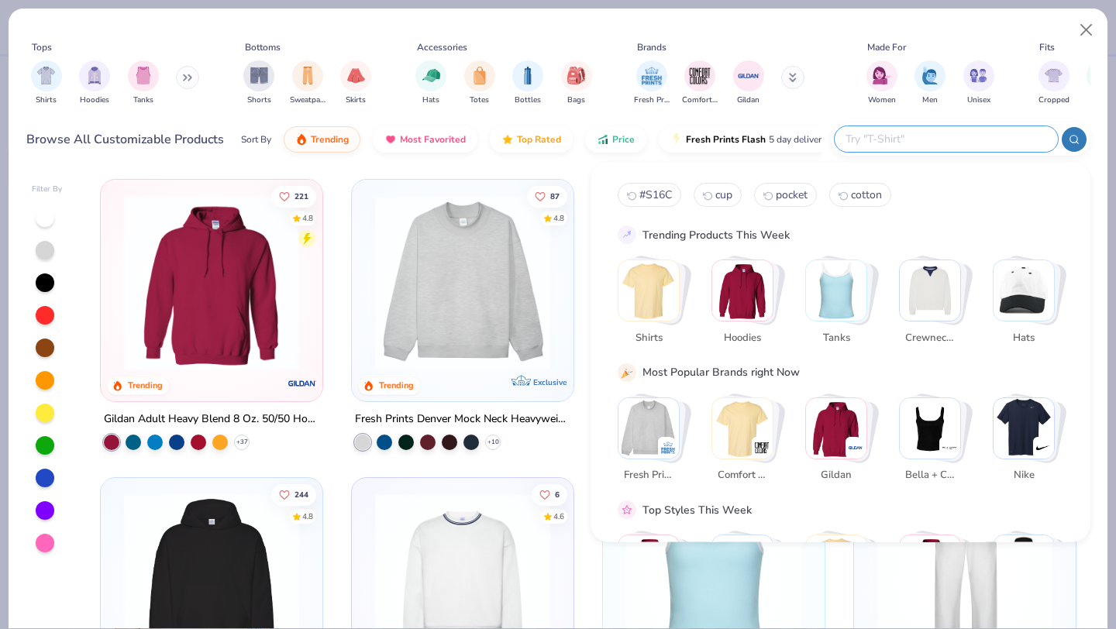
type input "h"
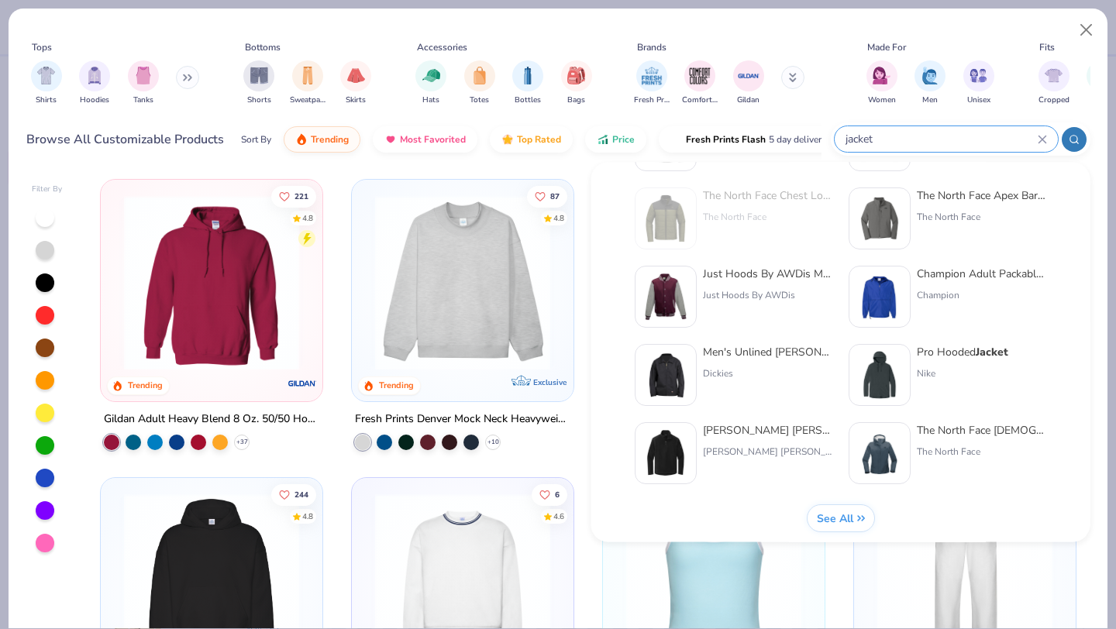
scroll to position [628, 0]
type input "jacket"
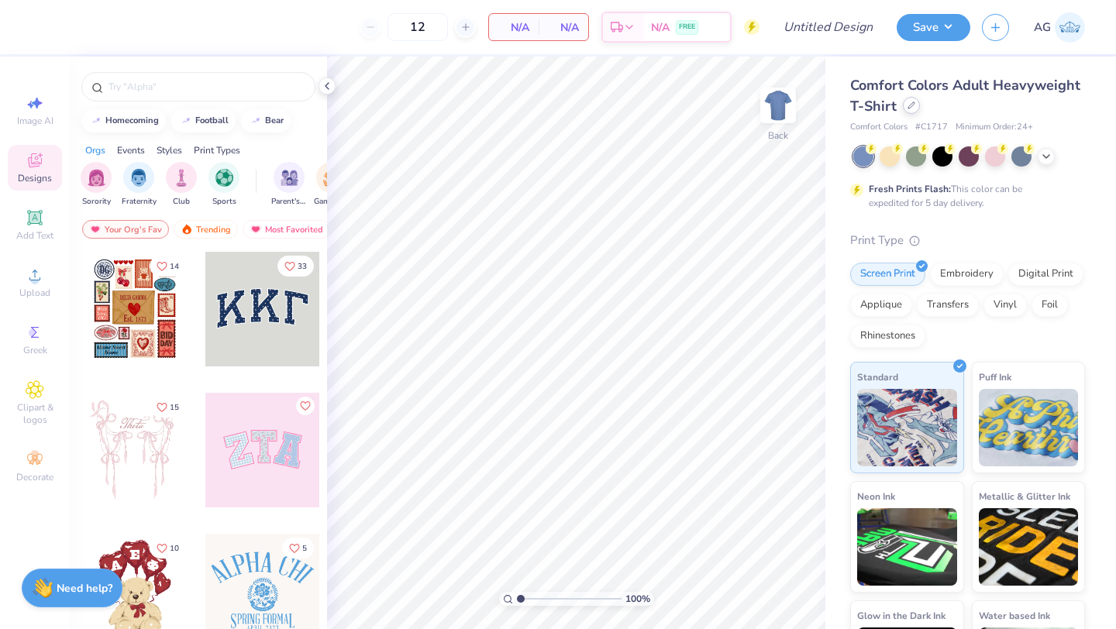
click at [912, 108] on icon at bounding box center [912, 106] width 8 height 8
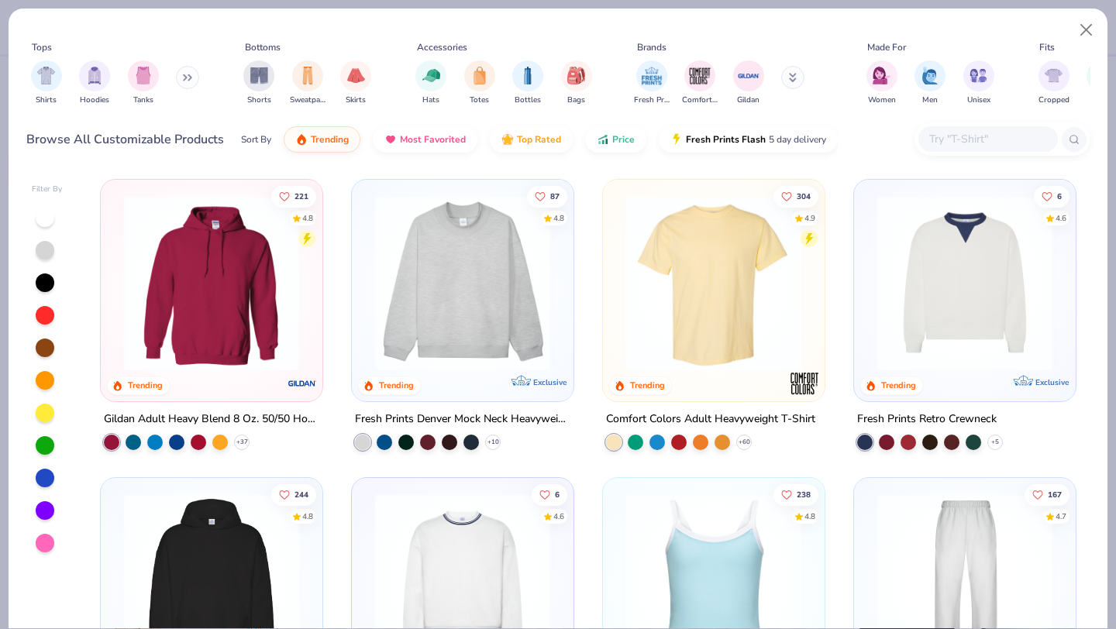
click at [957, 134] on input "text" at bounding box center [987, 139] width 119 height 18
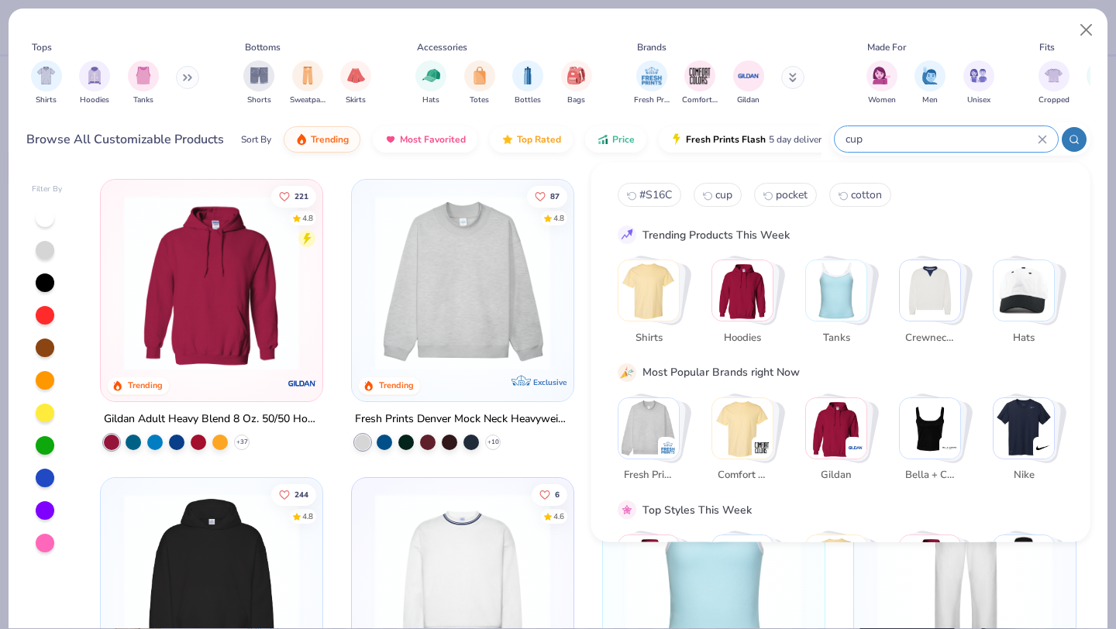
type input "cup"
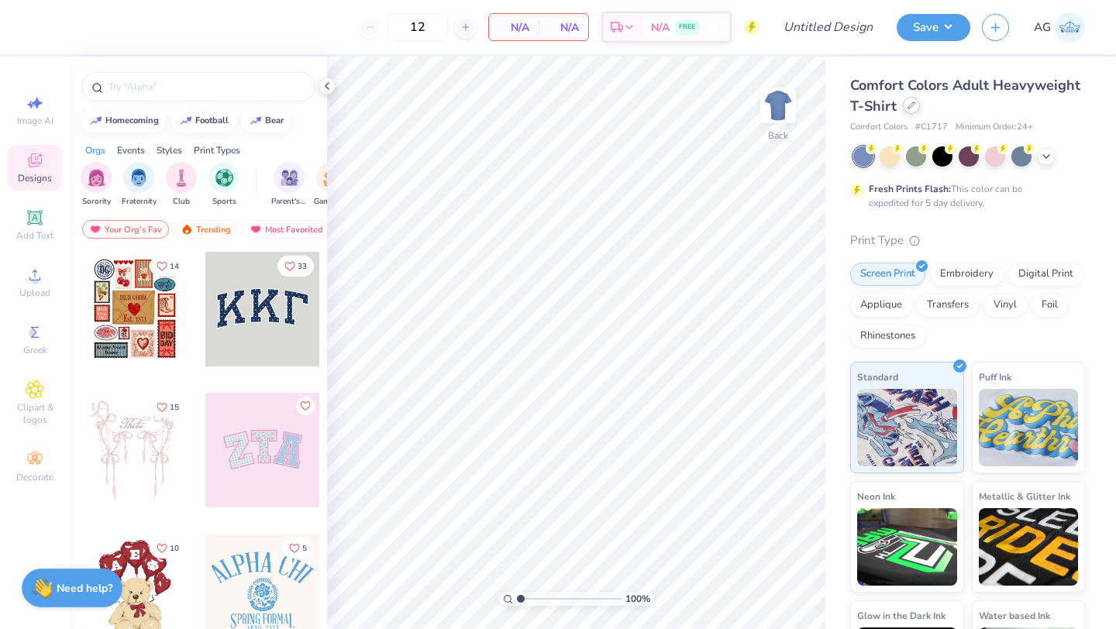
click at [913, 102] on icon at bounding box center [912, 106] width 8 height 8
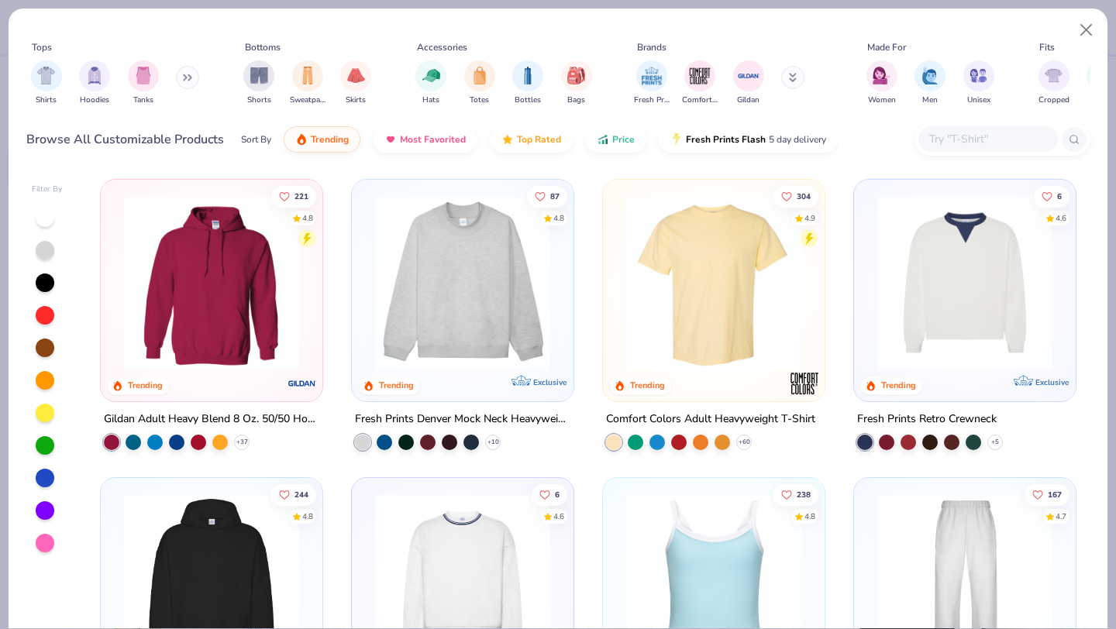
click at [968, 140] on input "text" at bounding box center [987, 139] width 119 height 18
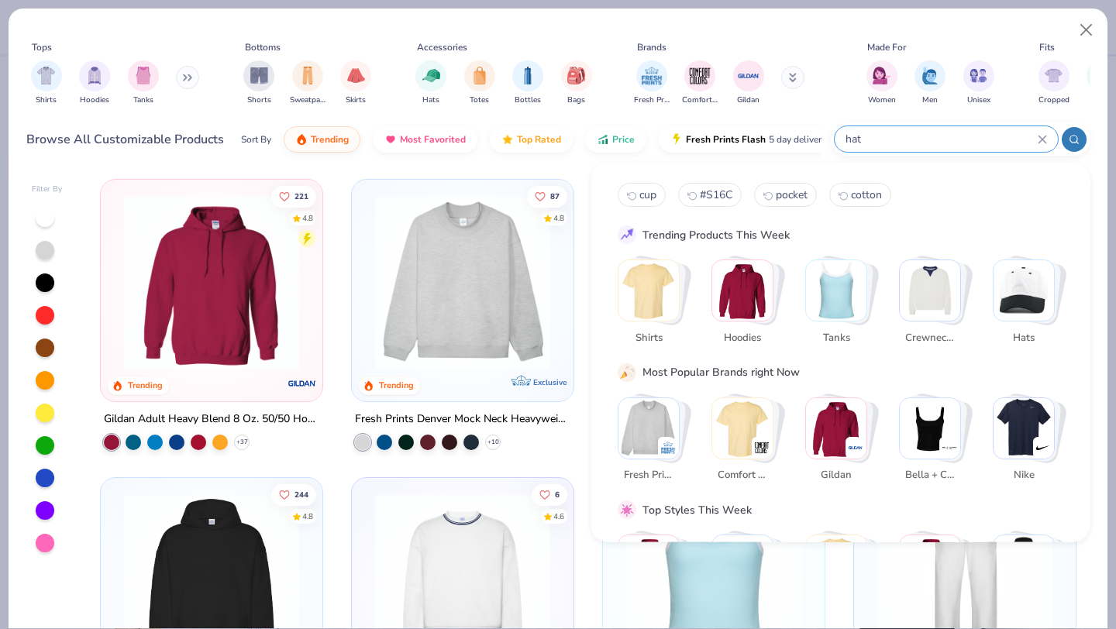
type input "hat"
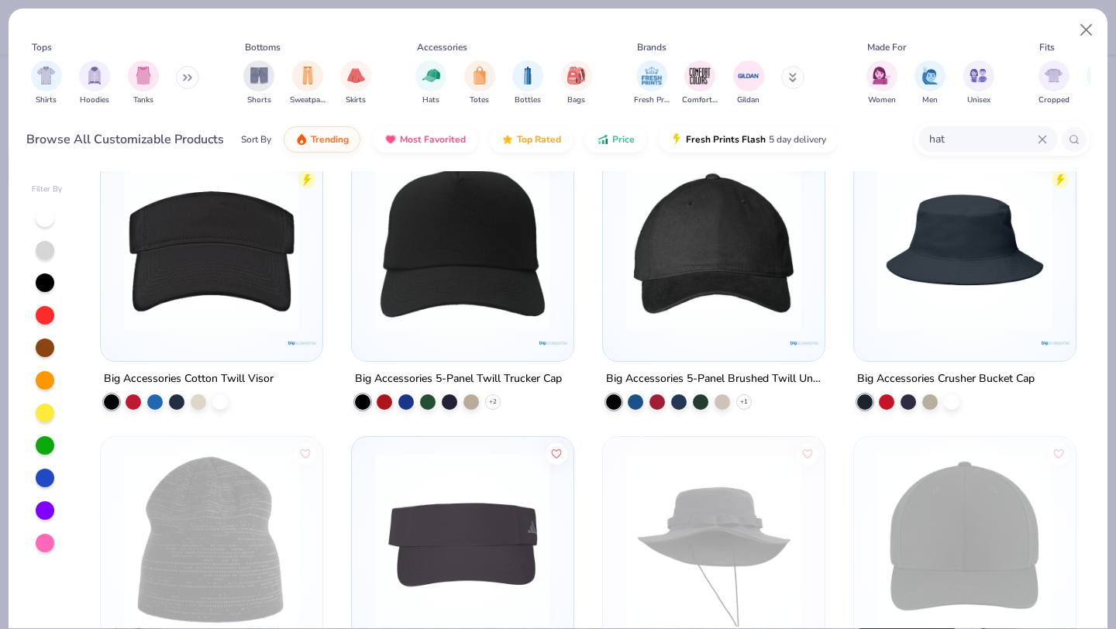
scroll to position [4214, 0]
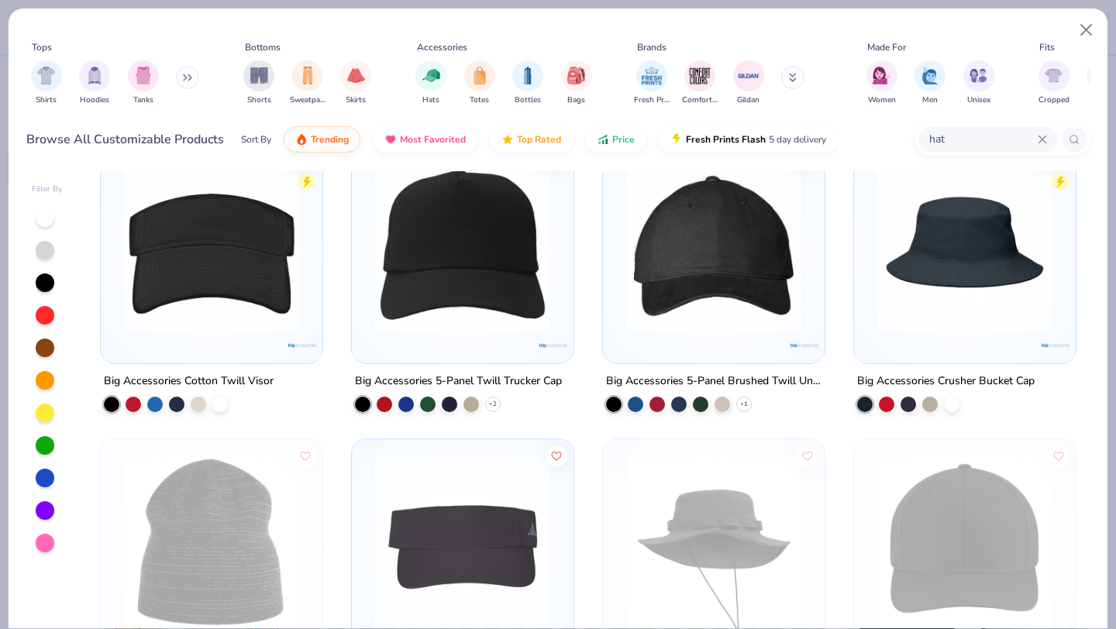
click at [954, 261] on img at bounding box center [965, 244] width 191 height 175
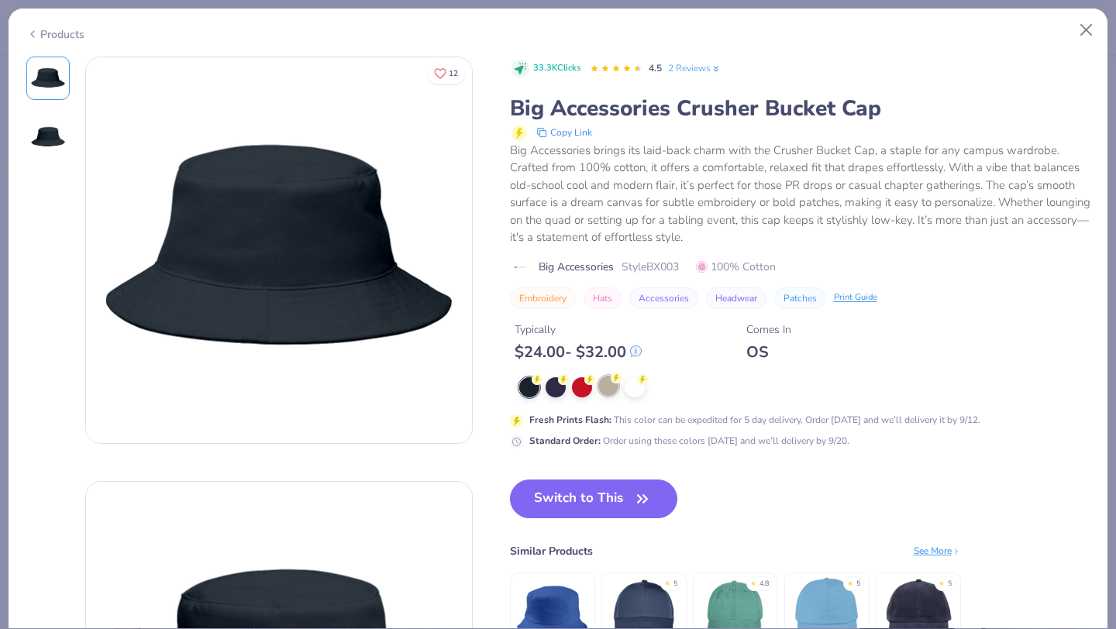
click at [602, 386] on div at bounding box center [608, 386] width 20 height 20
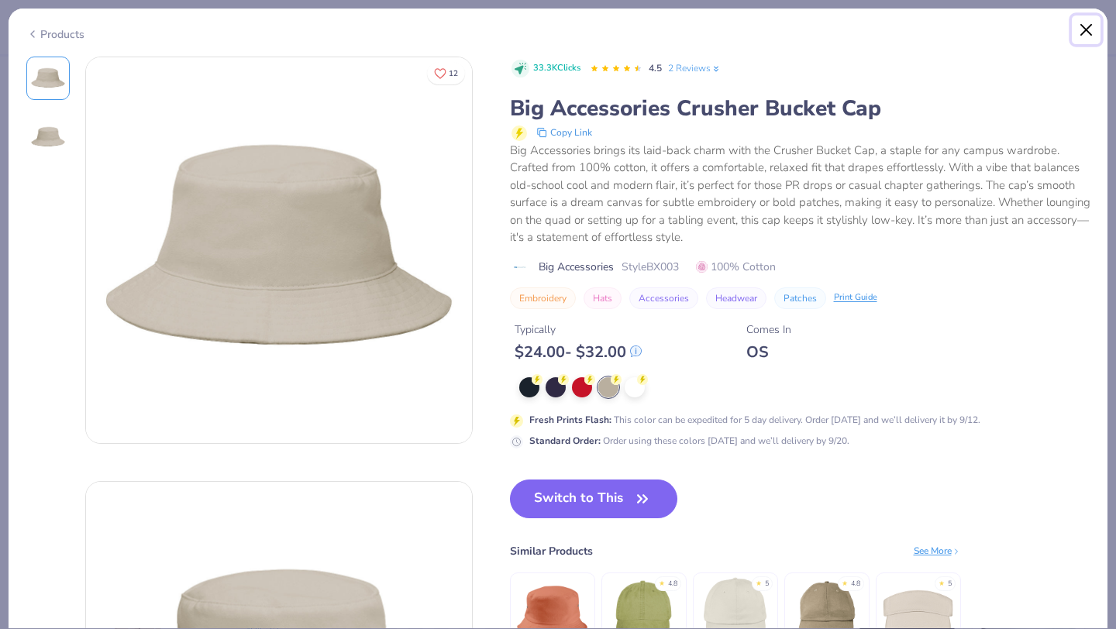
click at [1085, 26] on button "Close" at bounding box center [1086, 30] width 29 height 29
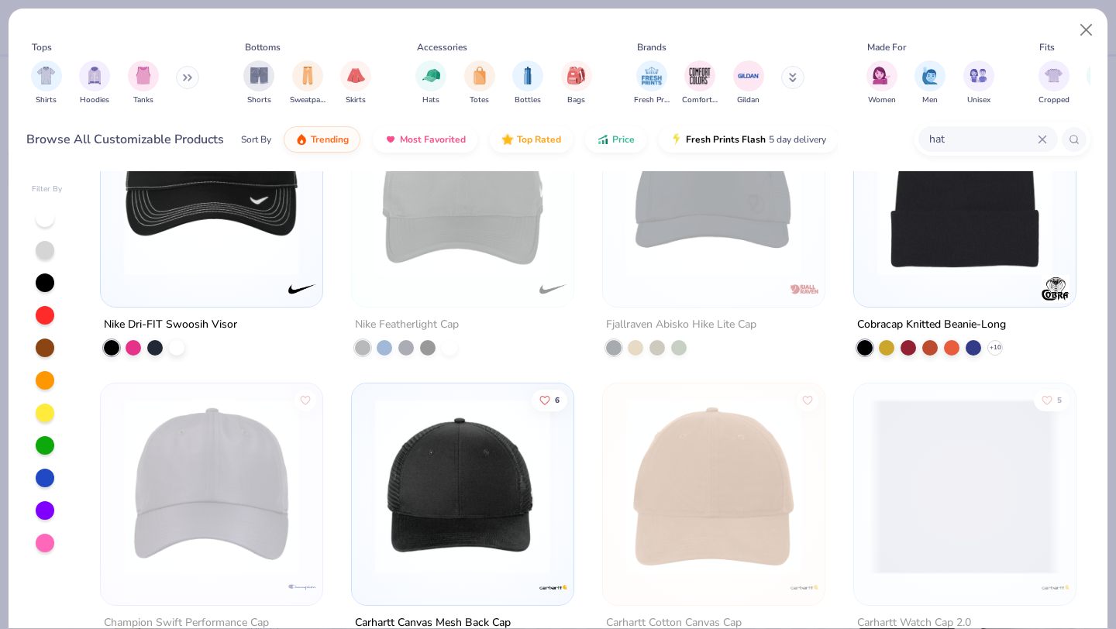
scroll to position [6242, 0]
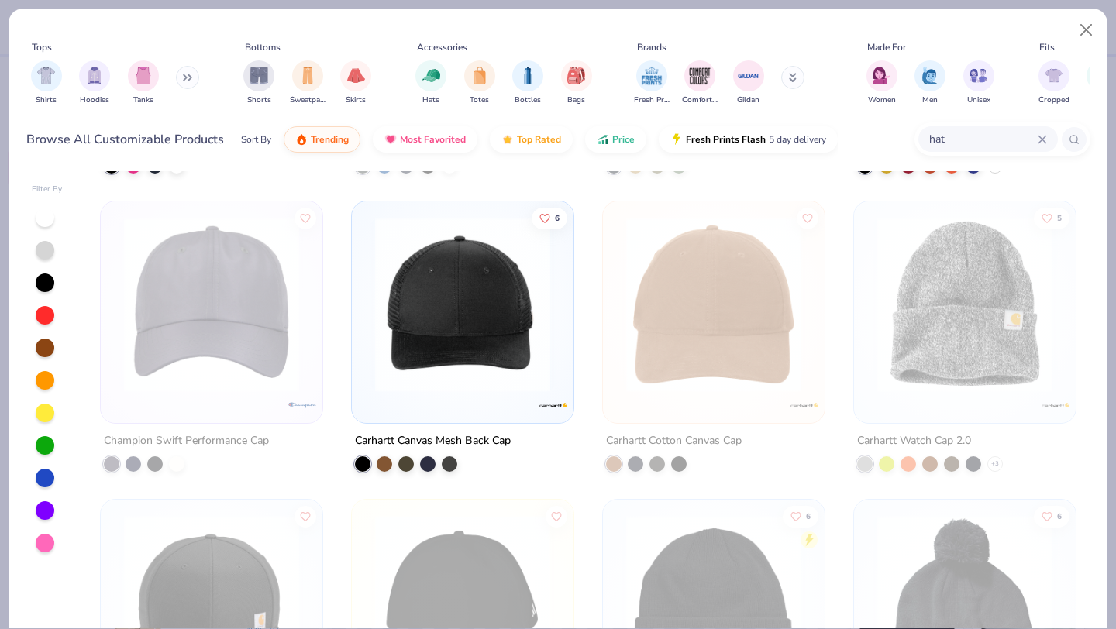
click at [519, 340] on img at bounding box center [462, 304] width 191 height 175
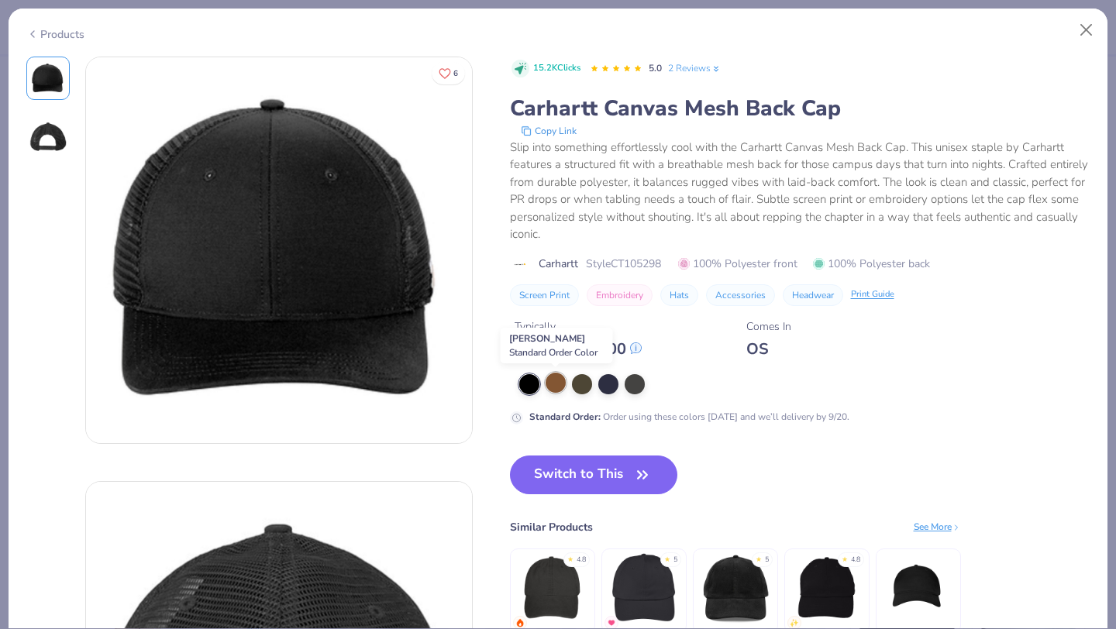
click at [556, 383] on div at bounding box center [556, 383] width 20 height 20
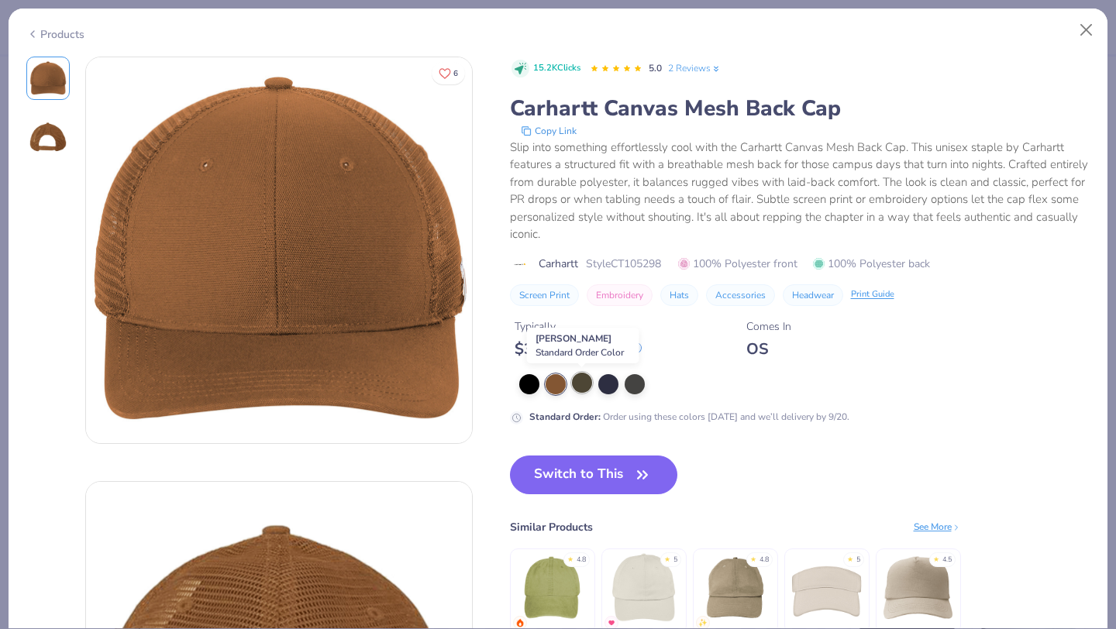
click at [584, 384] on div at bounding box center [582, 383] width 20 height 20
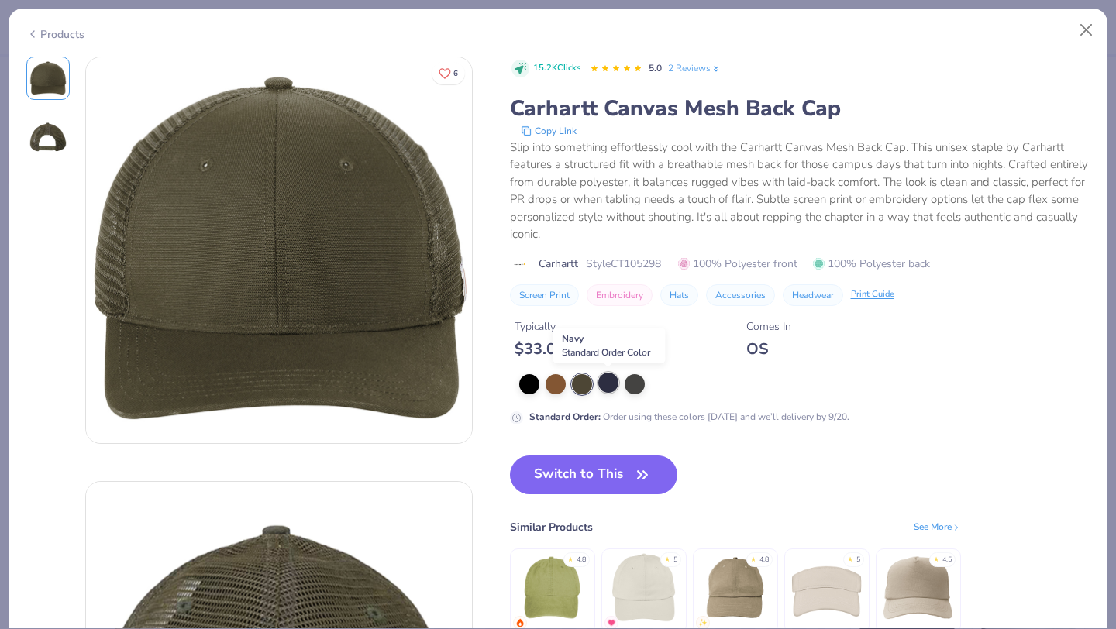
click at [609, 383] on div at bounding box center [608, 383] width 20 height 20
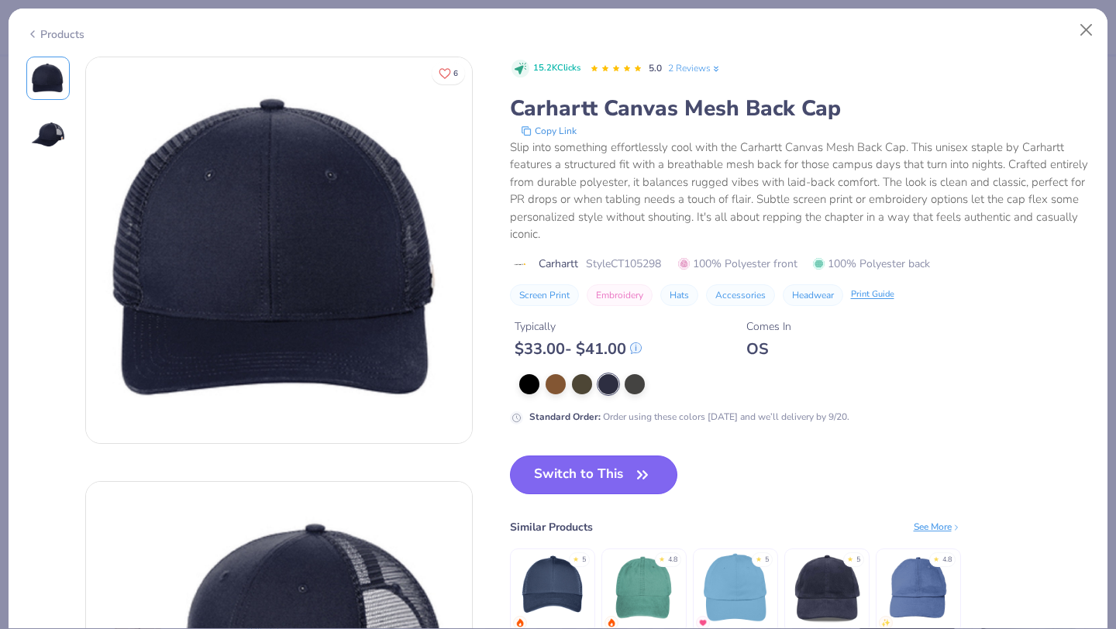
click at [593, 477] on button "Switch to This" at bounding box center [594, 475] width 168 height 39
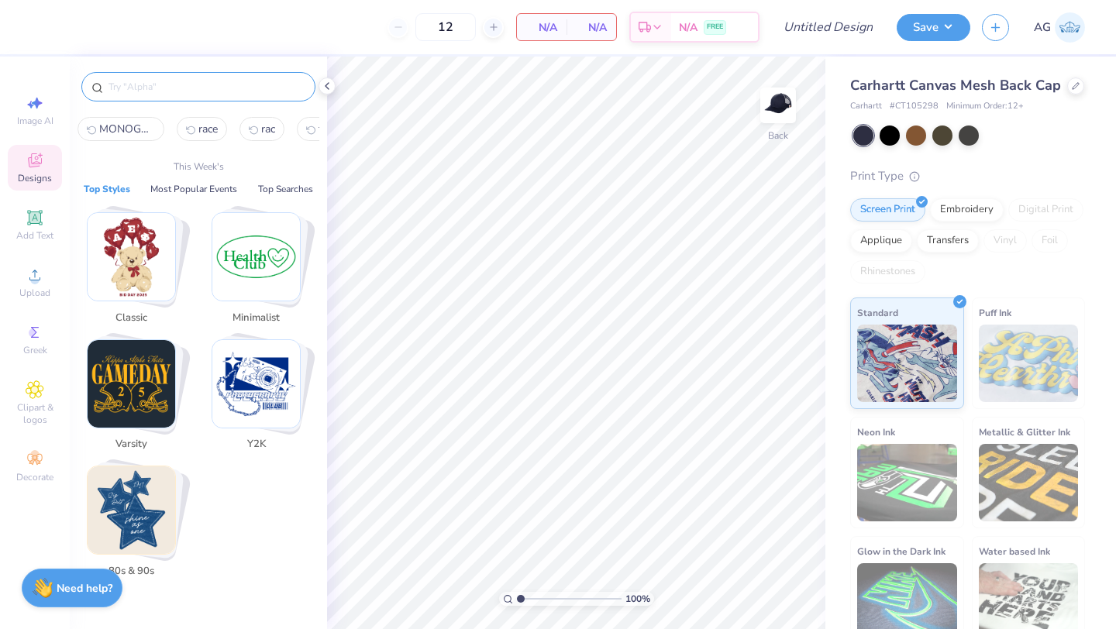
click at [181, 86] on input "text" at bounding box center [206, 87] width 198 height 16
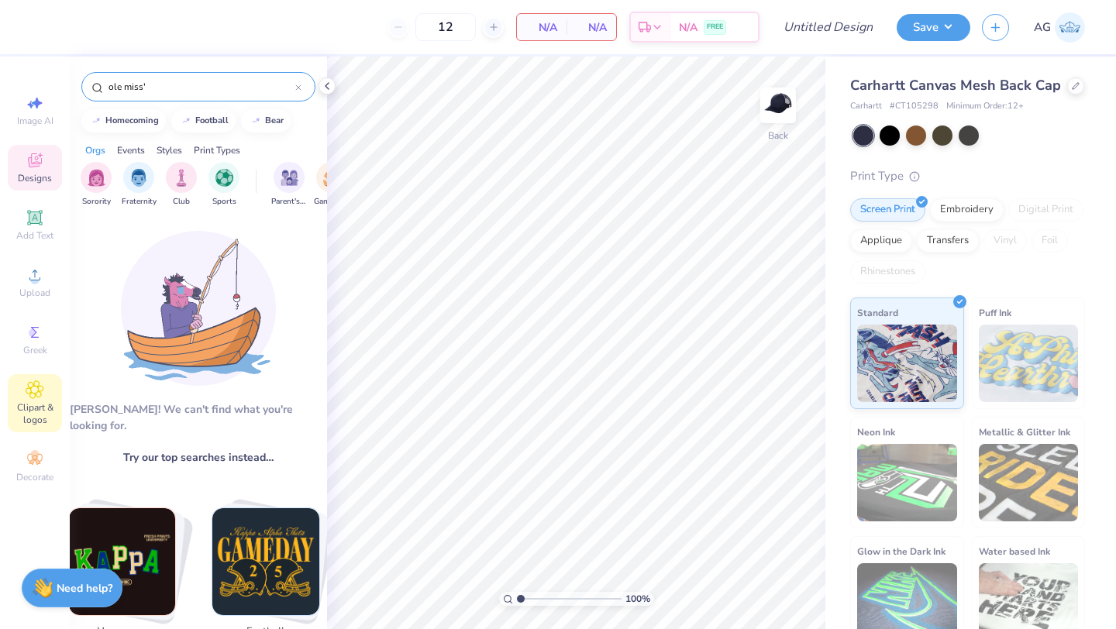
type input "ole miss'"
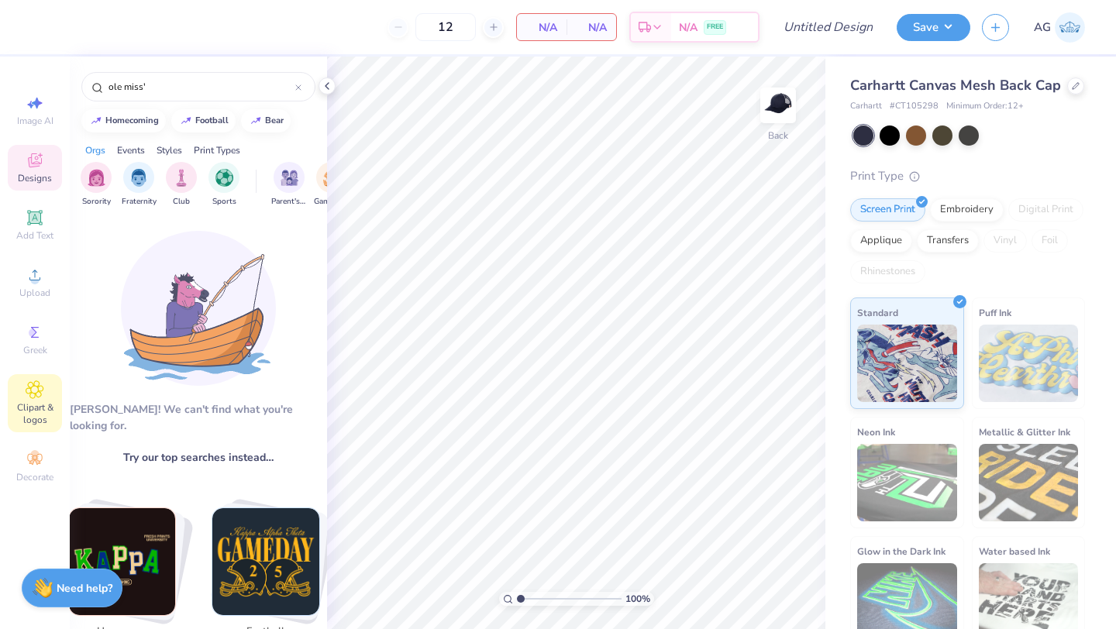
click at [36, 405] on span "Clipart & logos" at bounding box center [35, 414] width 54 height 25
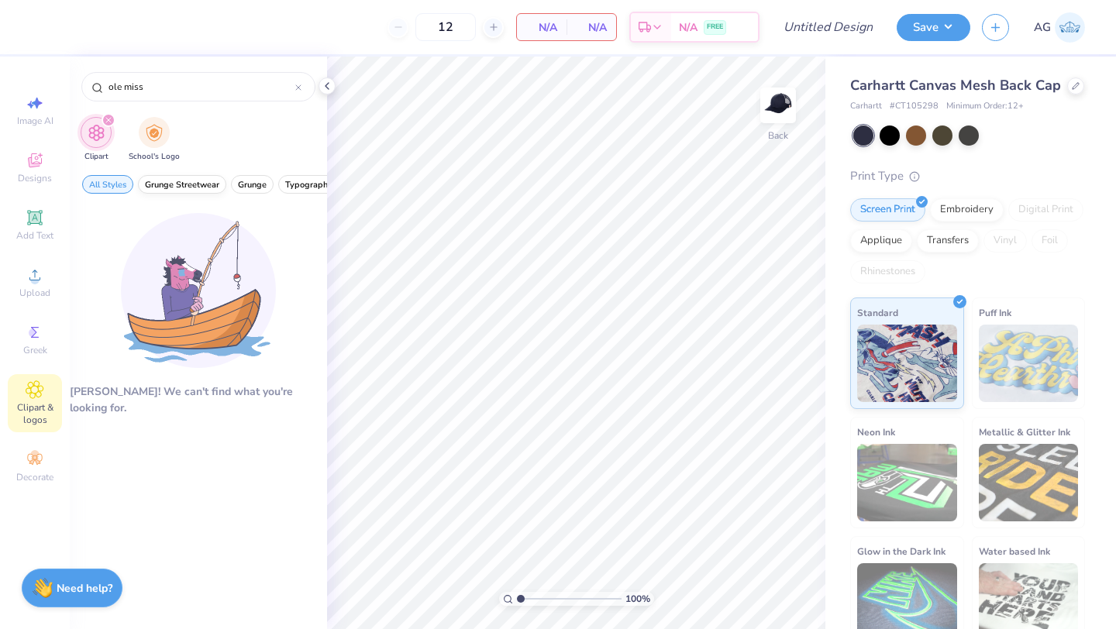
type input "ole miss"
click at [192, 185] on span "Grunge Streetwear" at bounding box center [182, 185] width 74 height 12
click at [254, 182] on span "Grunge" at bounding box center [252, 185] width 29 height 12
click at [296, 179] on span "Typography" at bounding box center [308, 185] width 47 height 12
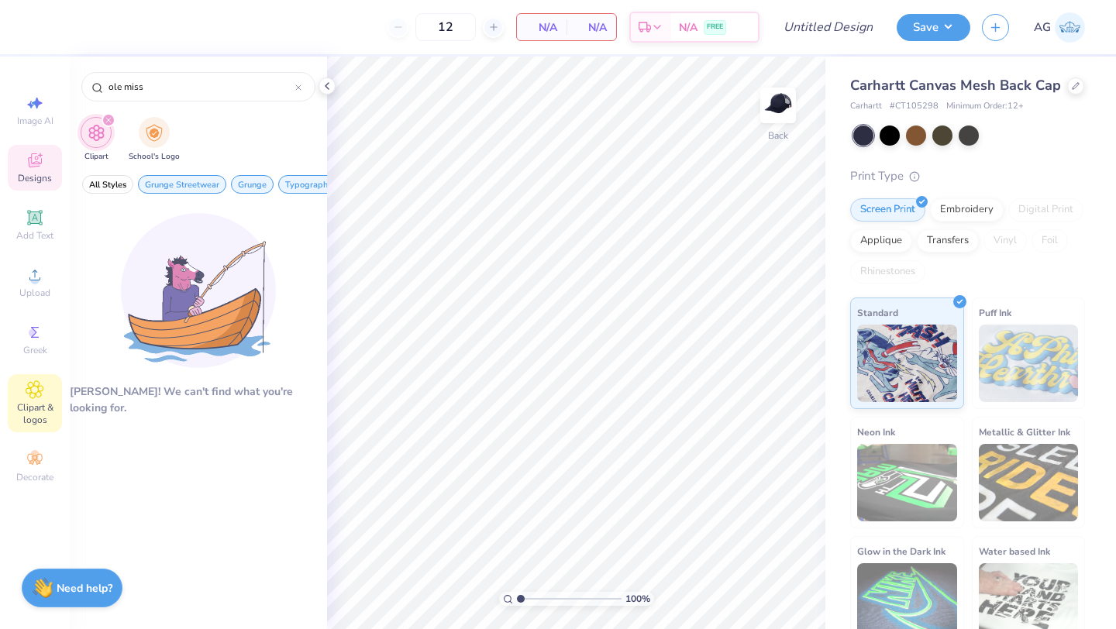
click at [29, 172] on span "Designs" at bounding box center [35, 178] width 34 height 12
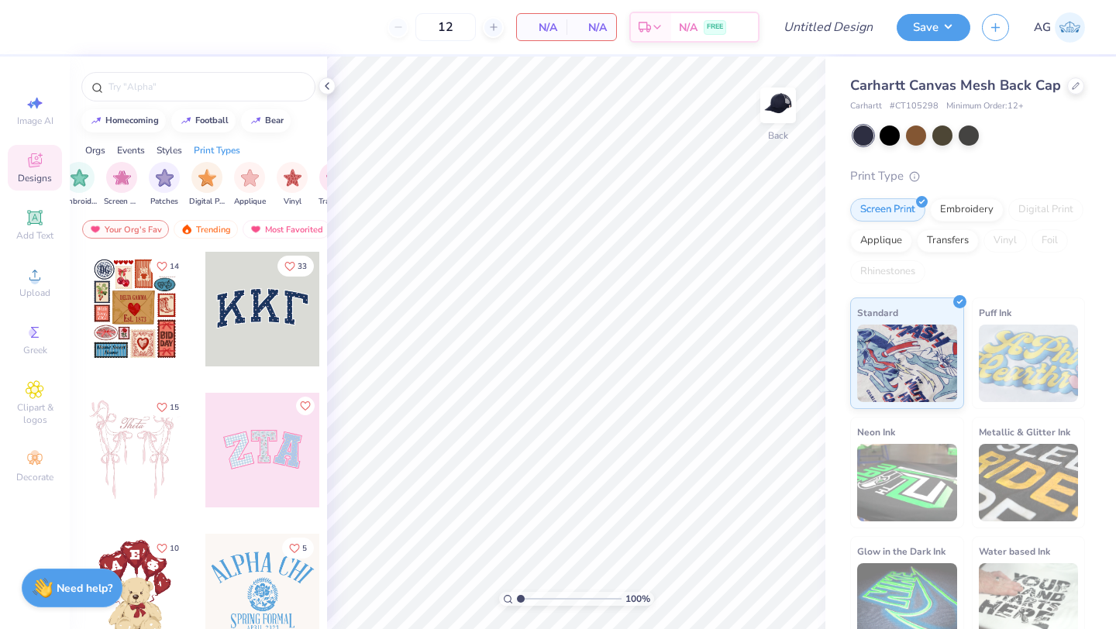
scroll to position [0, 1312]
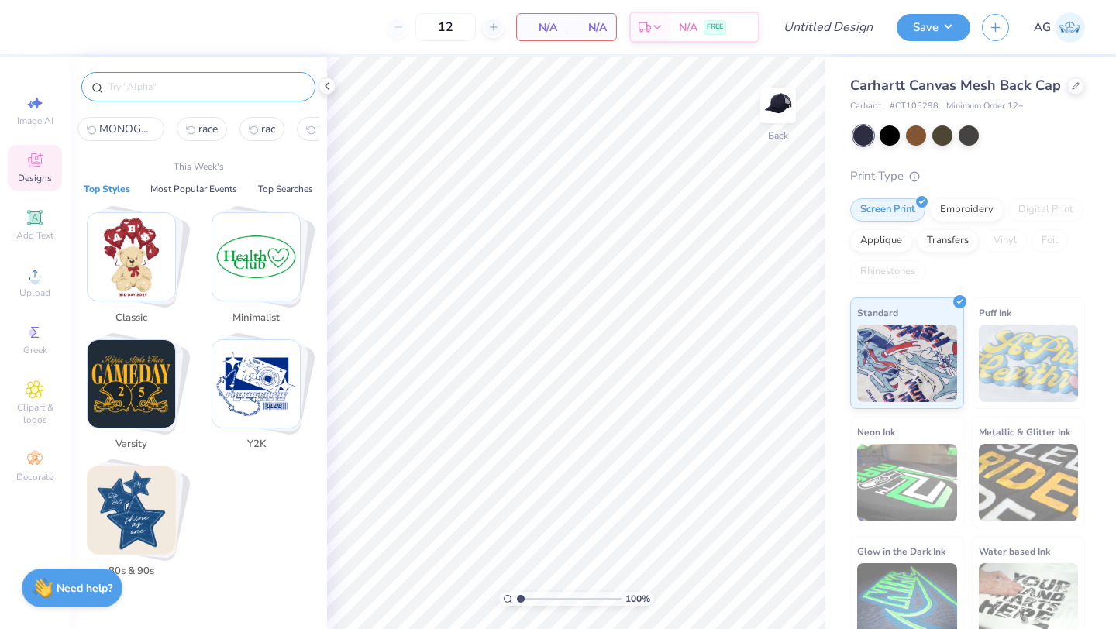
click at [192, 81] on input "text" at bounding box center [206, 87] width 198 height 16
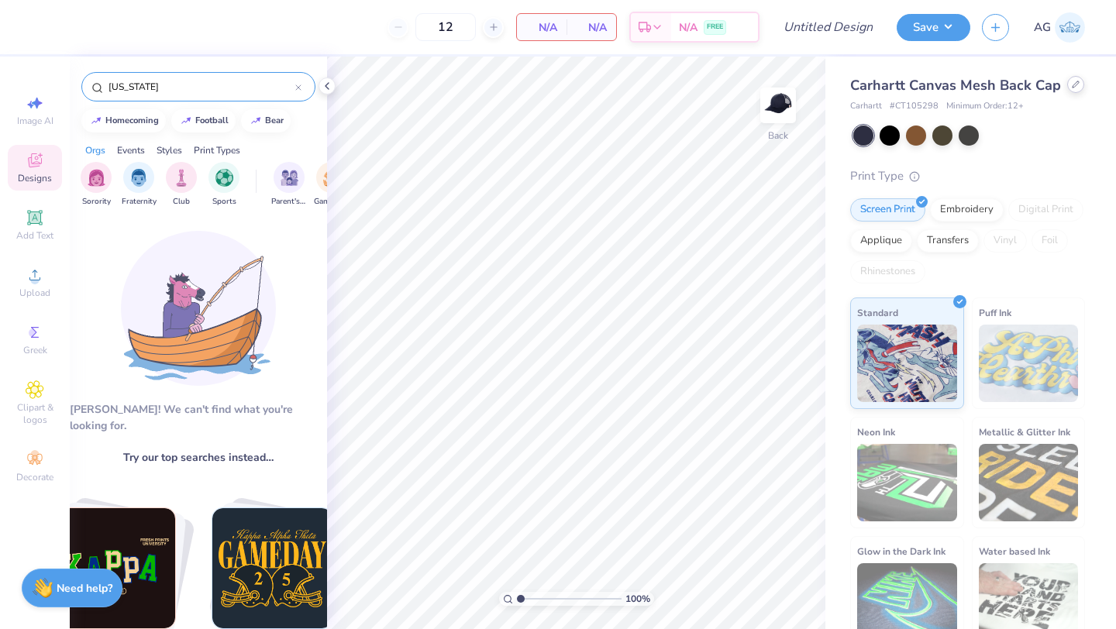
click at [1073, 93] on div "Carhartt Canvas Mesh Back Cap" at bounding box center [967, 85] width 235 height 21
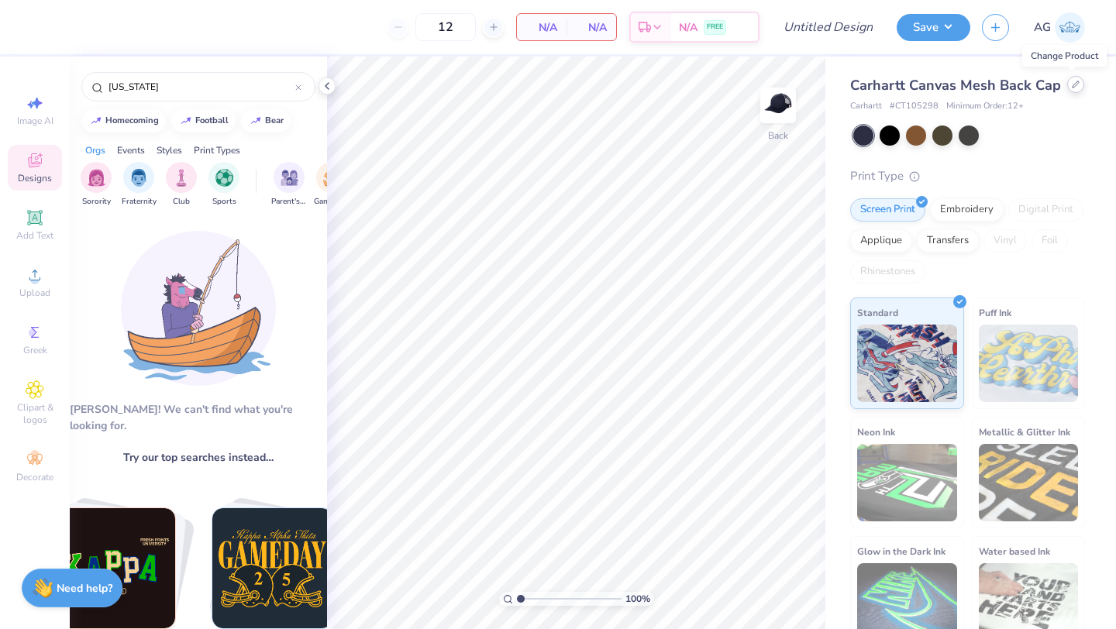
click at [1075, 85] on icon at bounding box center [1076, 85] width 8 height 8
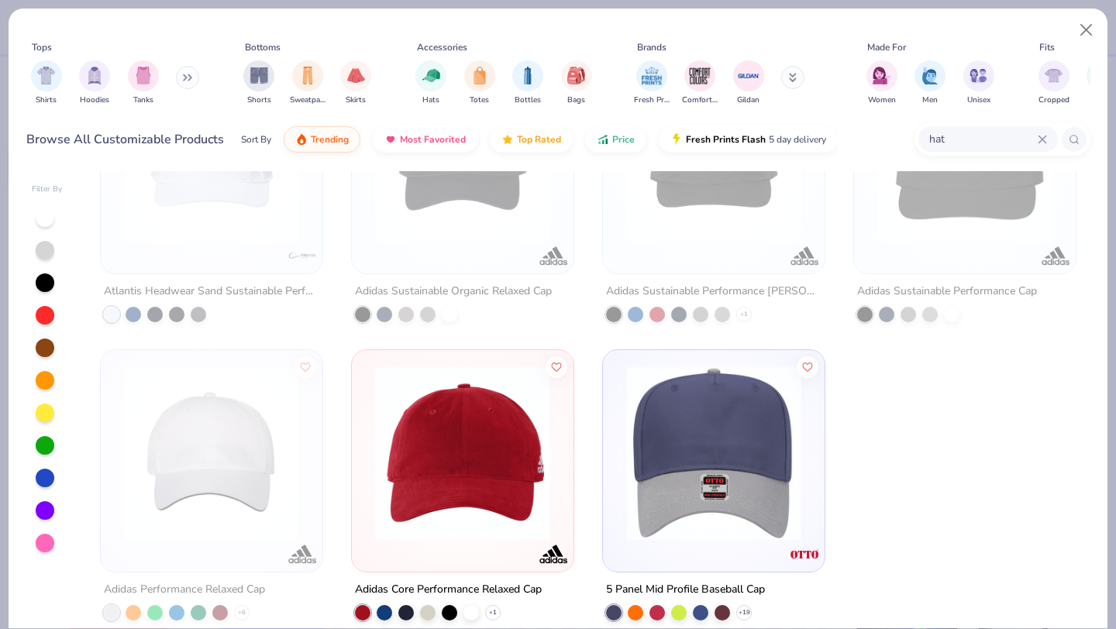
scroll to position [7294, 0]
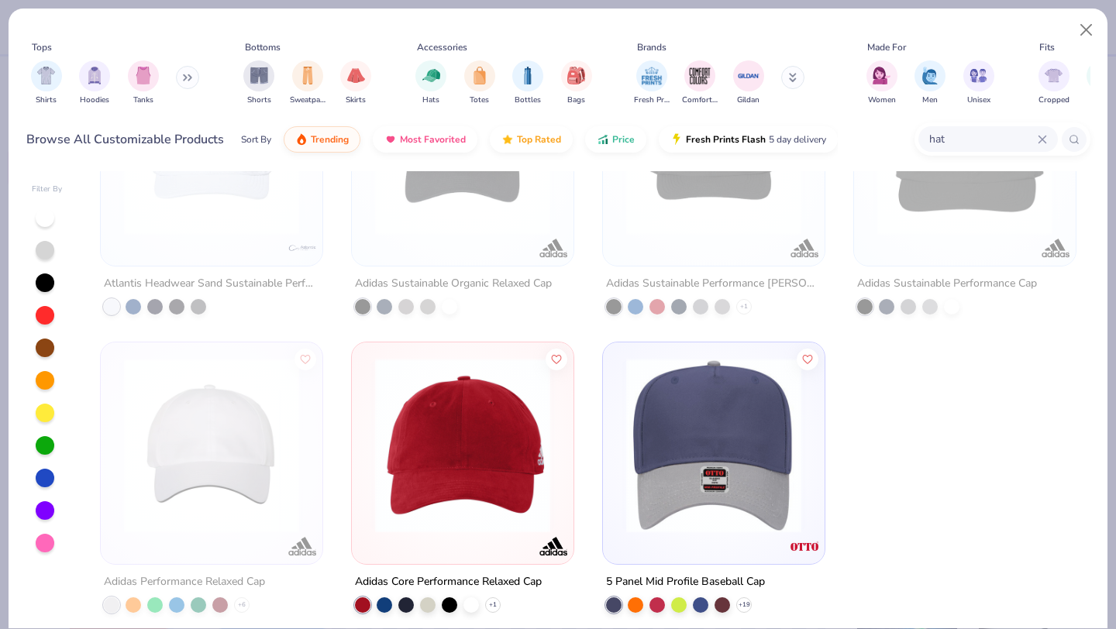
click at [712, 442] on img at bounding box center [714, 445] width 191 height 175
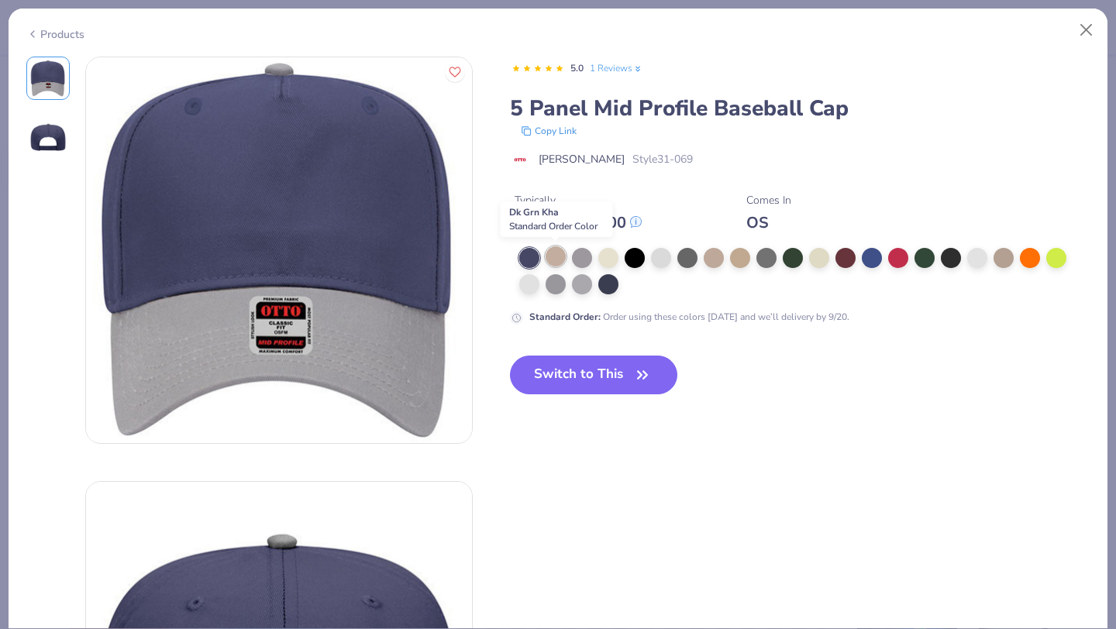
click at [549, 257] on div at bounding box center [556, 257] width 20 height 20
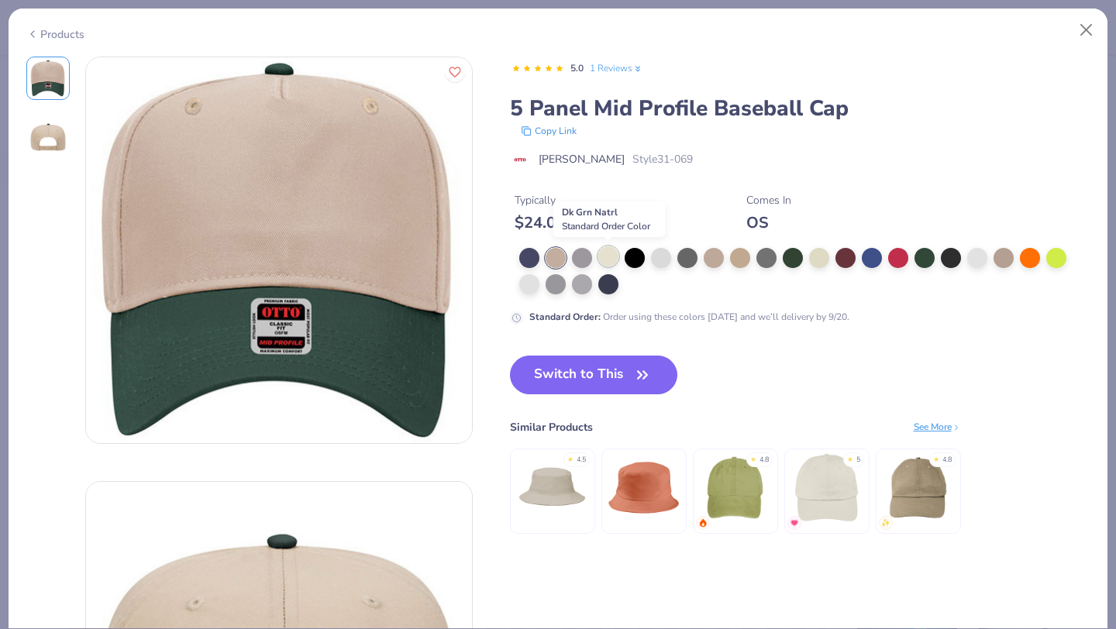
click at [602, 255] on div at bounding box center [608, 257] width 20 height 20
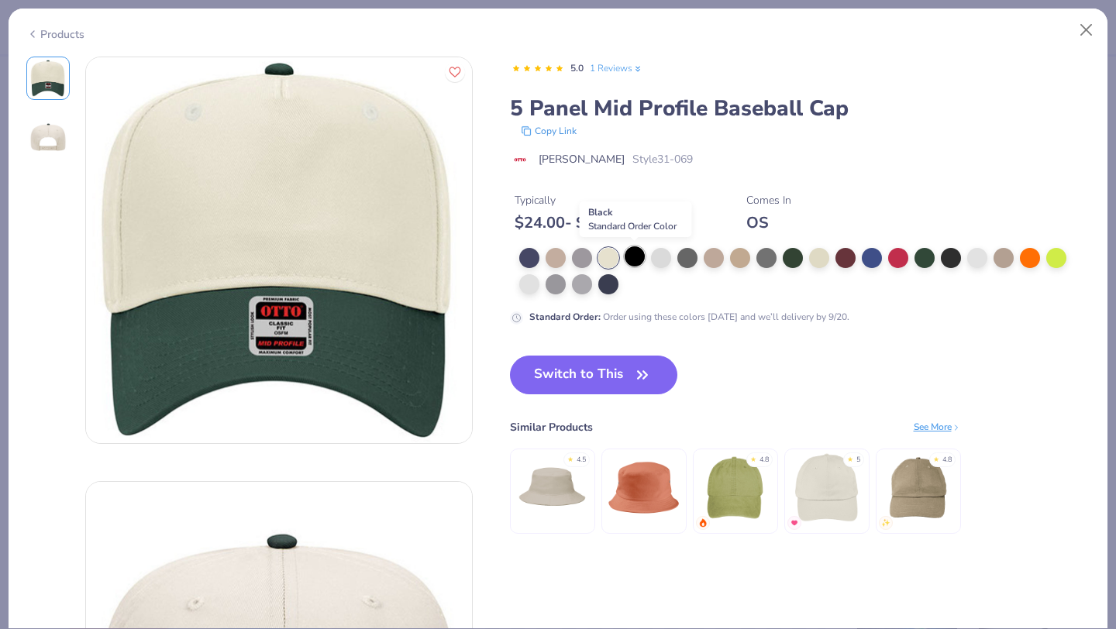
click at [633, 251] on div at bounding box center [635, 257] width 20 height 20
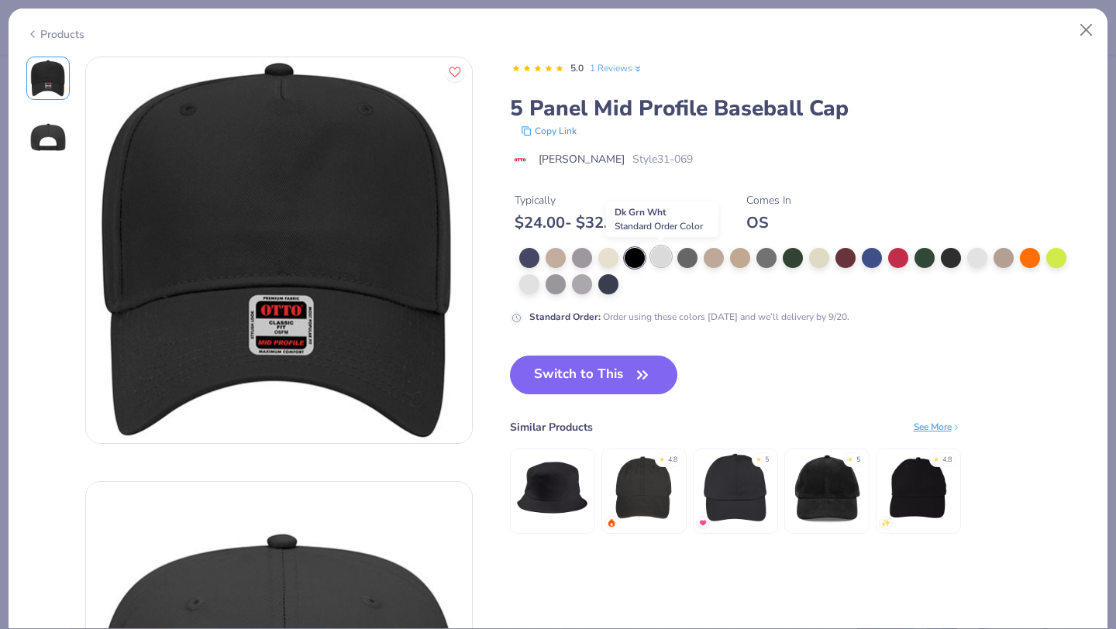
click at [669, 253] on div at bounding box center [661, 257] width 20 height 20
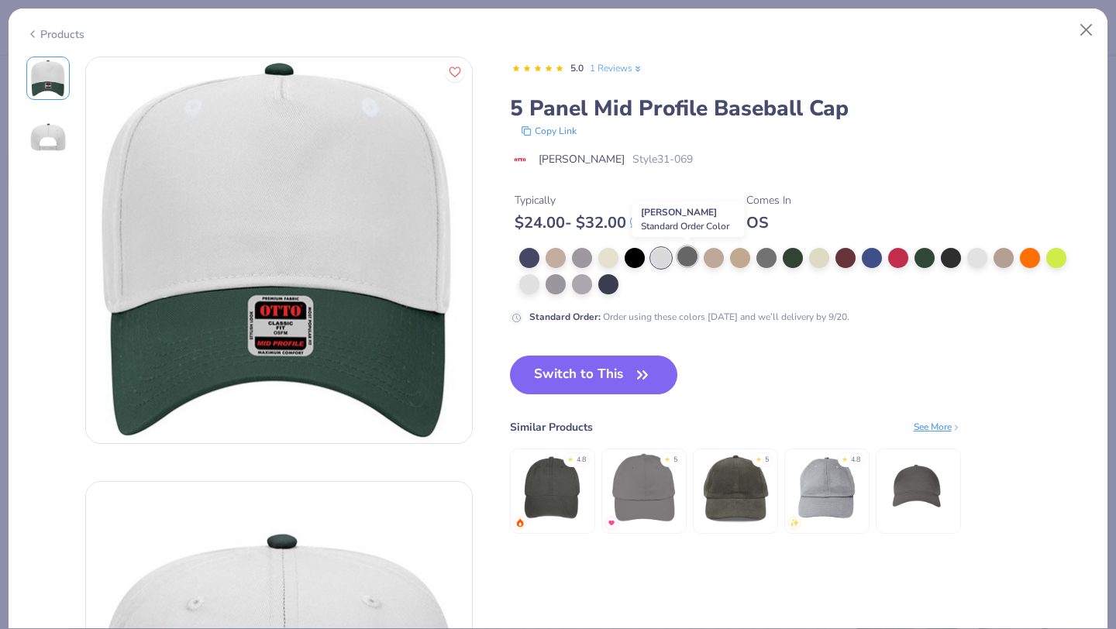
click at [685, 253] on div at bounding box center [688, 257] width 20 height 20
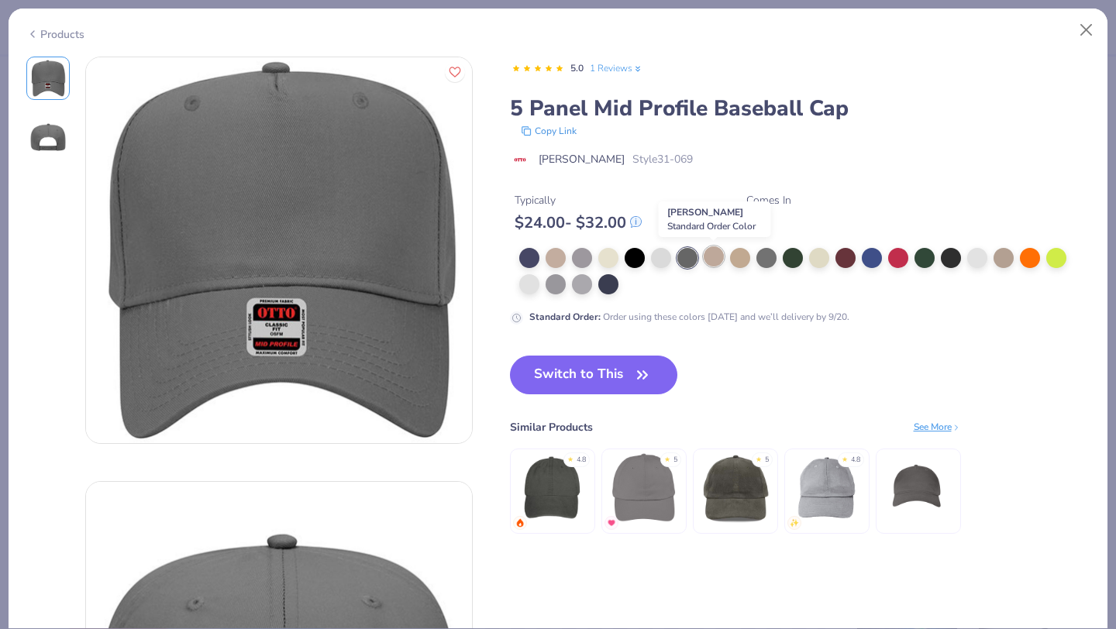
click at [712, 258] on div at bounding box center [714, 257] width 20 height 20
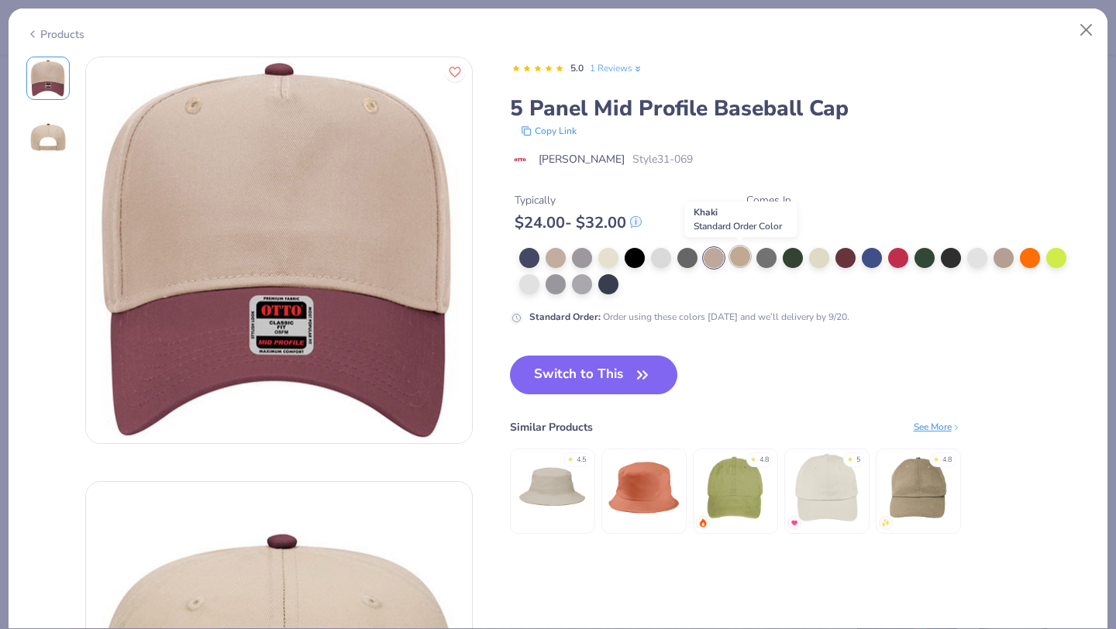
click at [745, 257] on div at bounding box center [740, 257] width 20 height 20
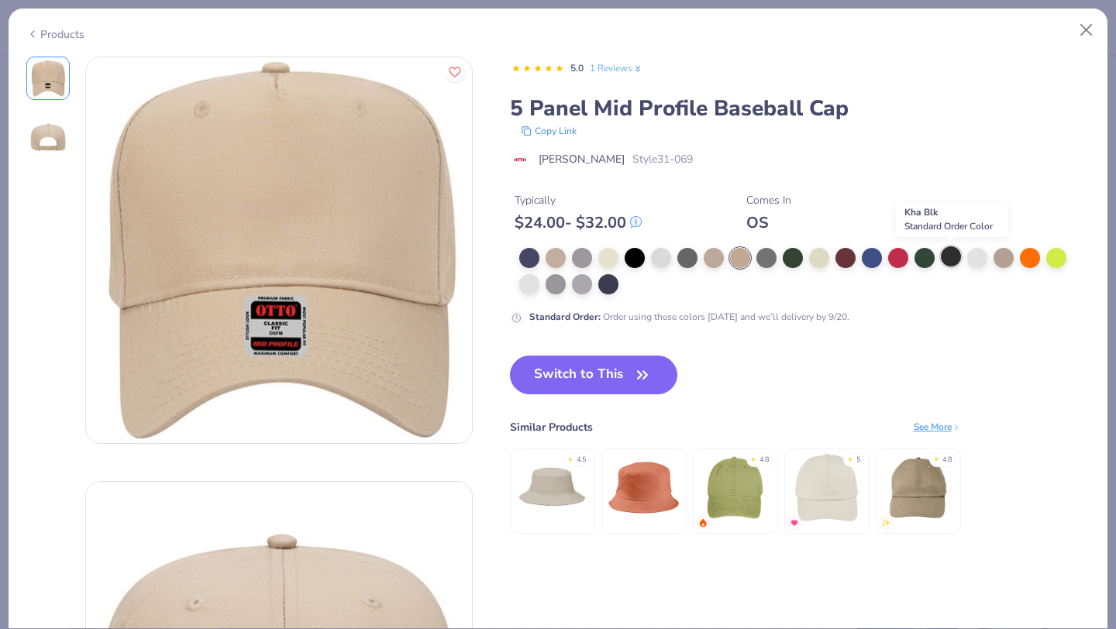
click at [947, 251] on div at bounding box center [951, 257] width 20 height 20
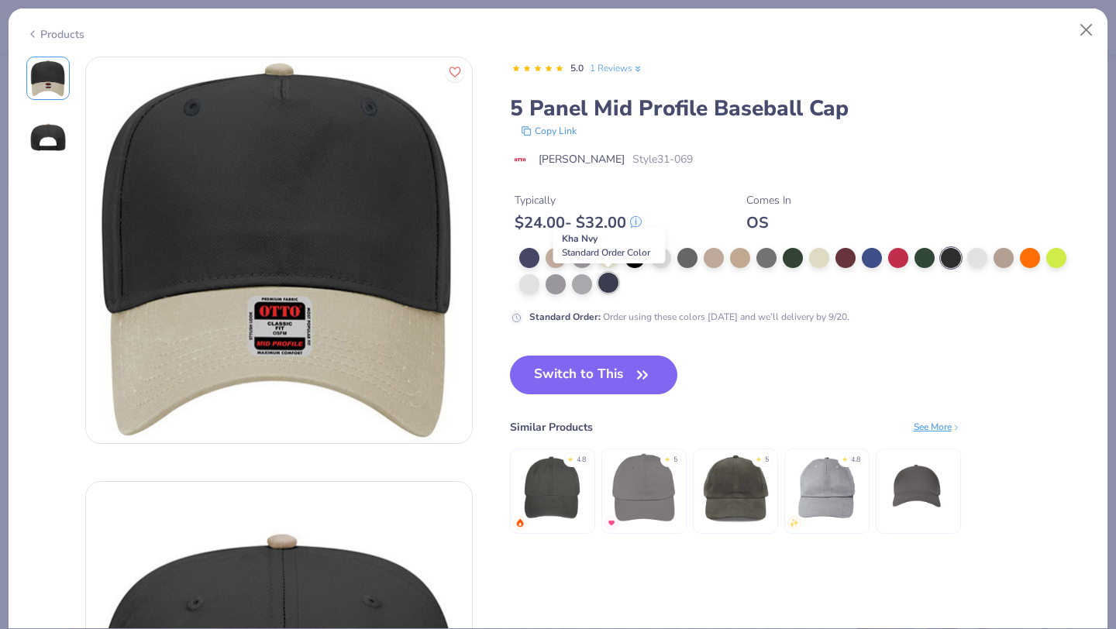
click at [604, 278] on div at bounding box center [608, 283] width 20 height 20
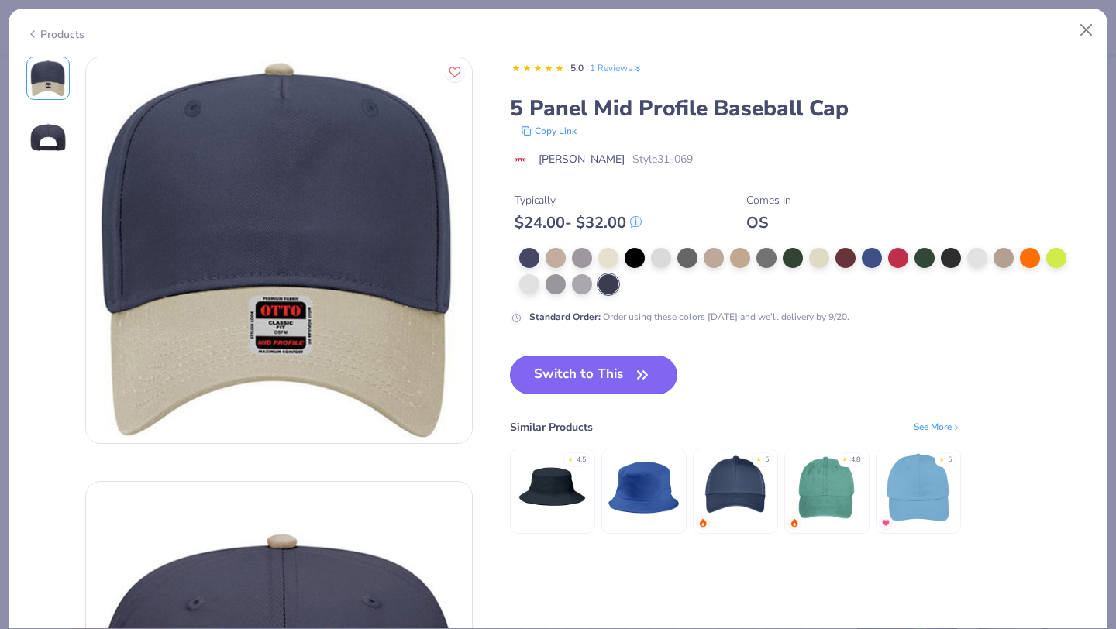
click at [578, 385] on button "Switch to This" at bounding box center [594, 375] width 168 height 39
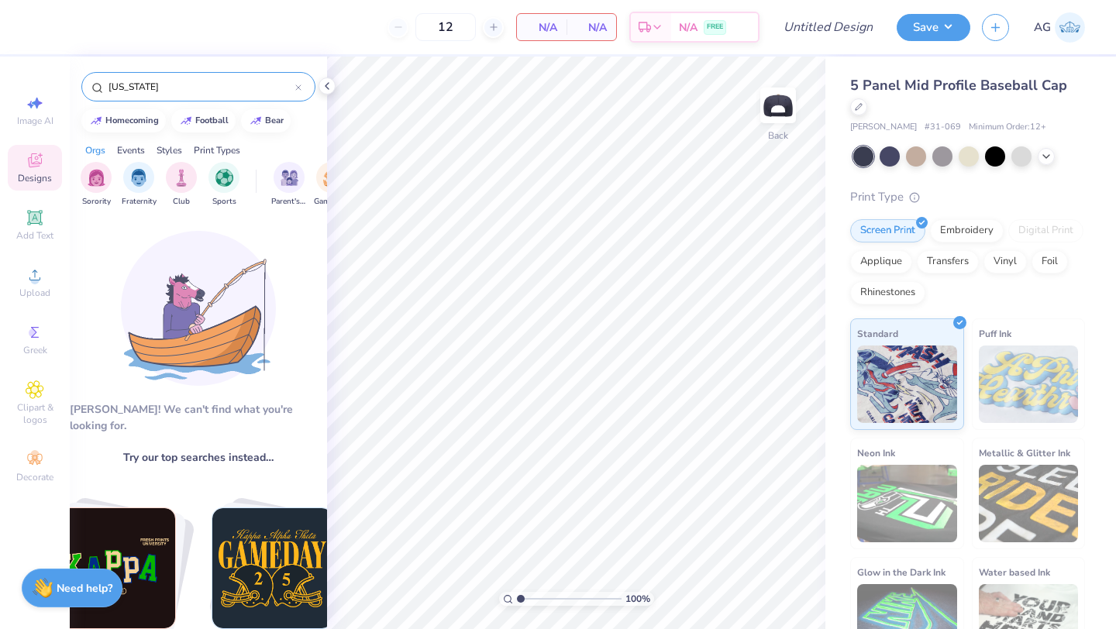
click at [179, 90] on input "mississippi" at bounding box center [201, 87] width 188 height 16
type input "m"
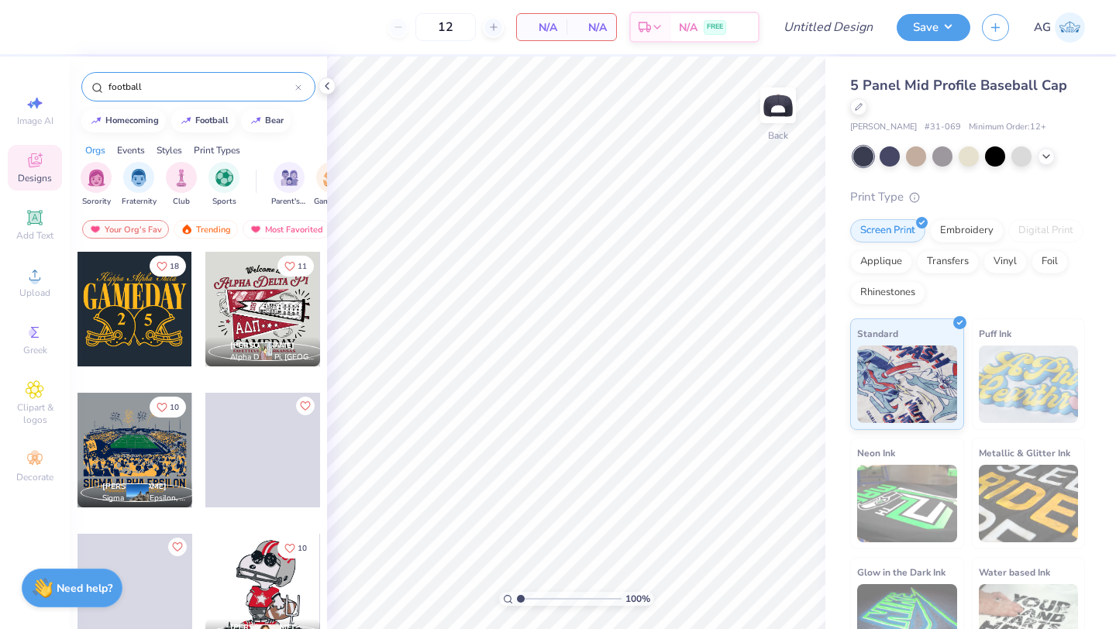
type input "football"
click at [141, 315] on div at bounding box center [135, 309] width 115 height 115
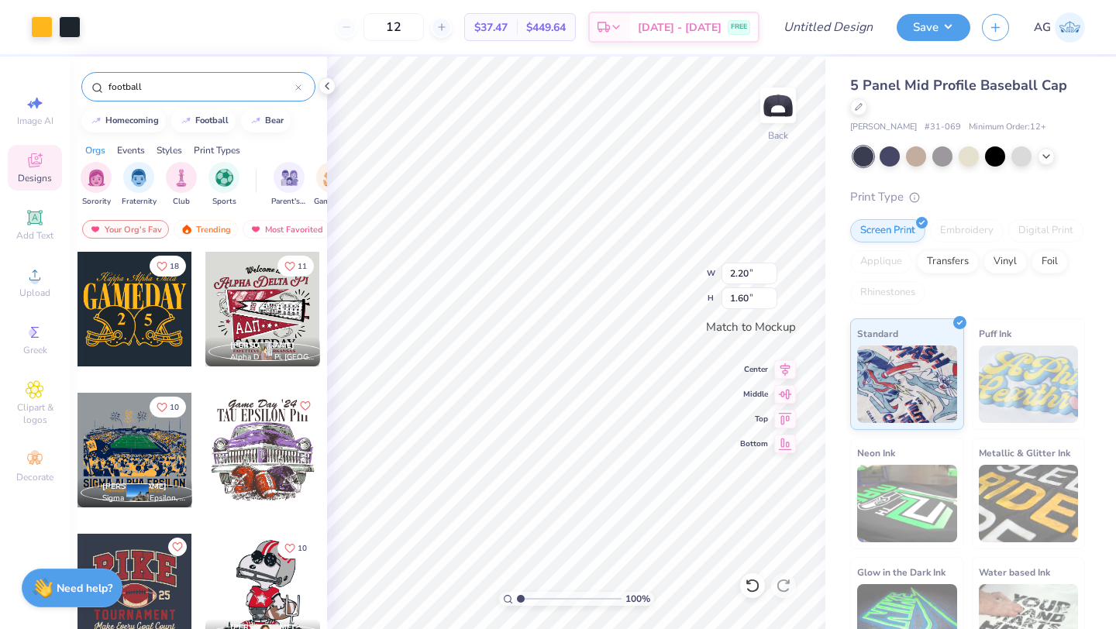
type input "2.20"
type input "1.60"
type input "2.97"
type input "2.16"
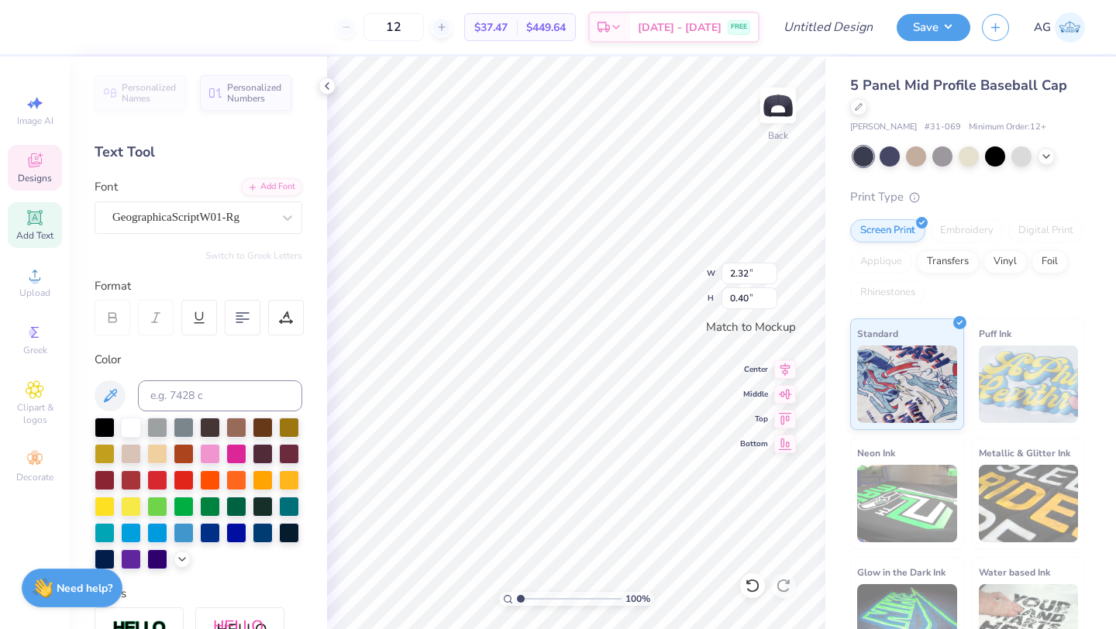
type textarea "T"
type textarea "The University of Mississippi"
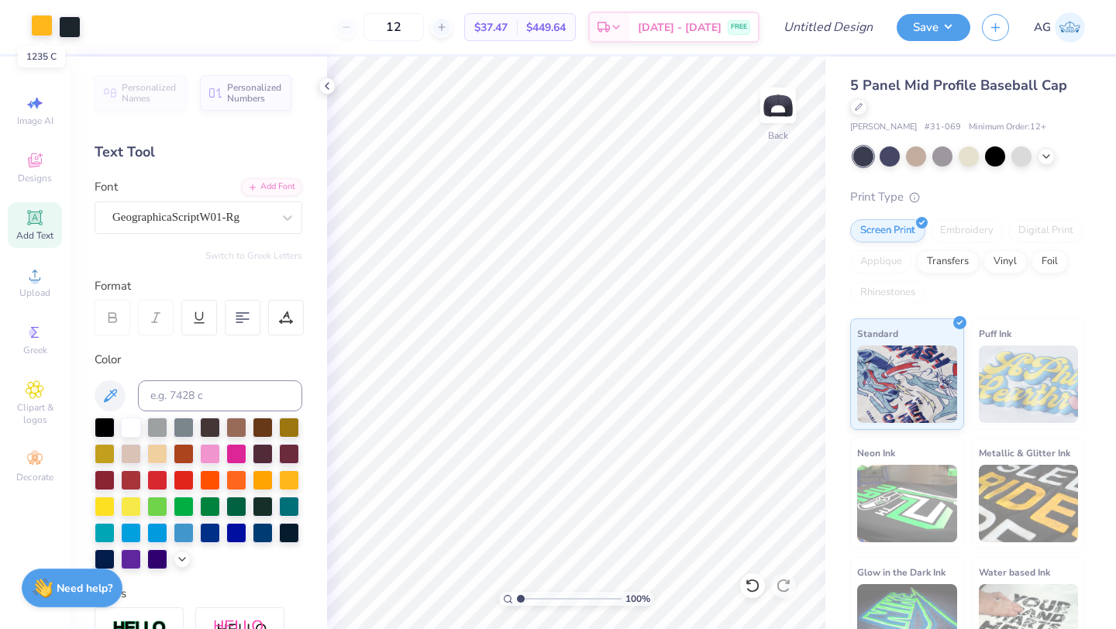
click at [38, 34] on div at bounding box center [42, 26] width 22 height 22
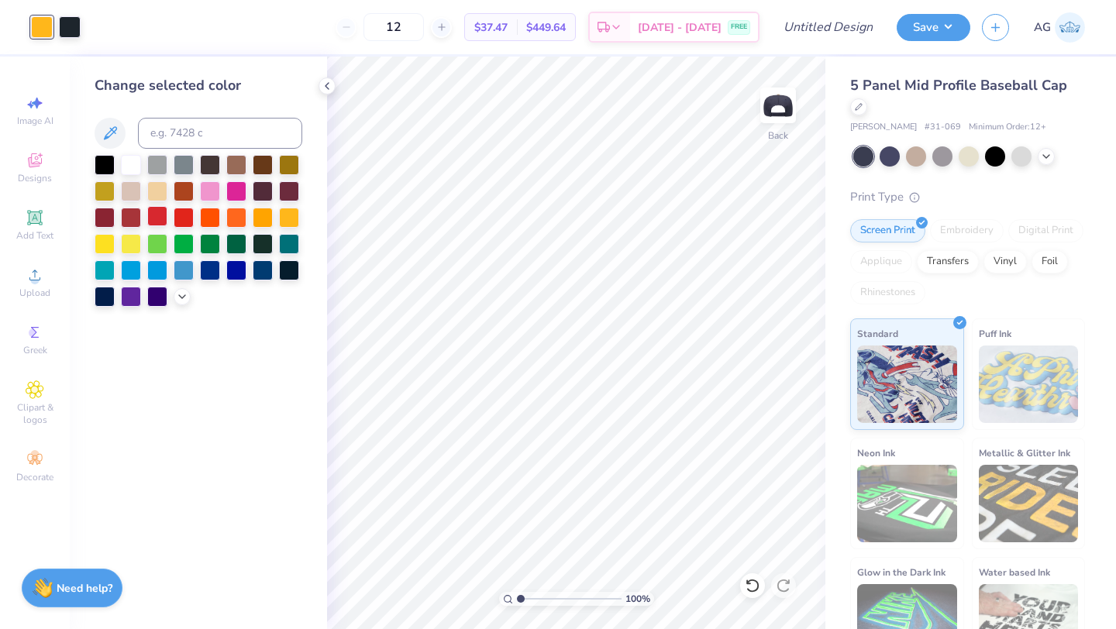
click at [159, 211] on div at bounding box center [157, 216] width 20 height 20
click at [184, 264] on div at bounding box center [184, 269] width 20 height 20
click at [71, 22] on div at bounding box center [70, 26] width 22 height 22
click at [292, 267] on div at bounding box center [289, 269] width 20 height 20
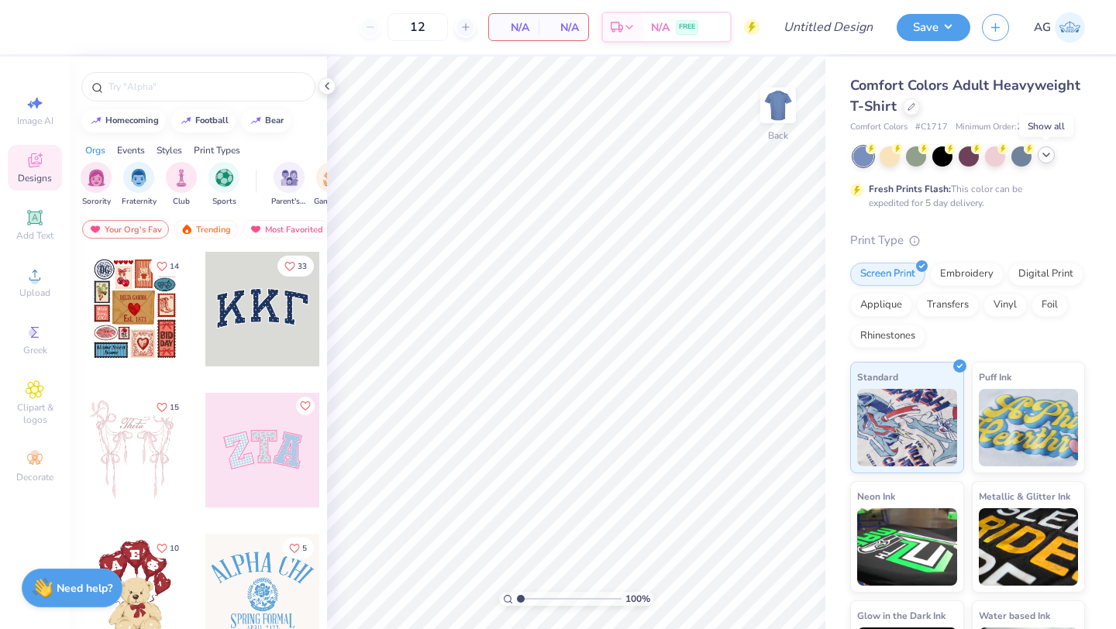
click at [1049, 154] on icon at bounding box center [1046, 155] width 12 height 12
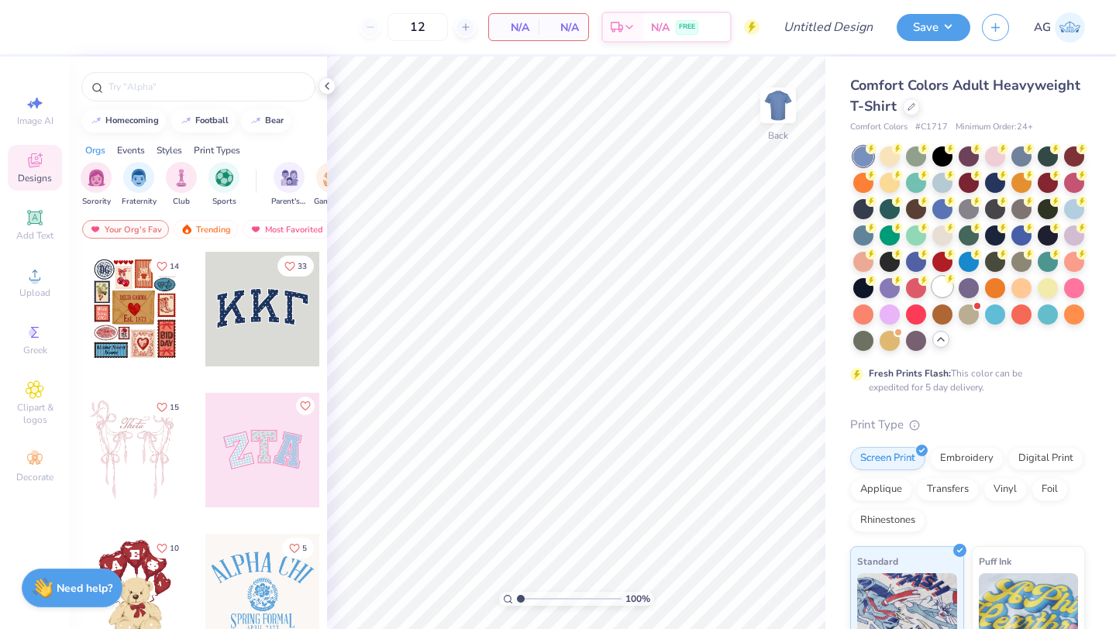
click at [946, 291] on div at bounding box center [943, 287] width 20 height 20
click at [32, 230] on span "Add Text" at bounding box center [34, 235] width 37 height 12
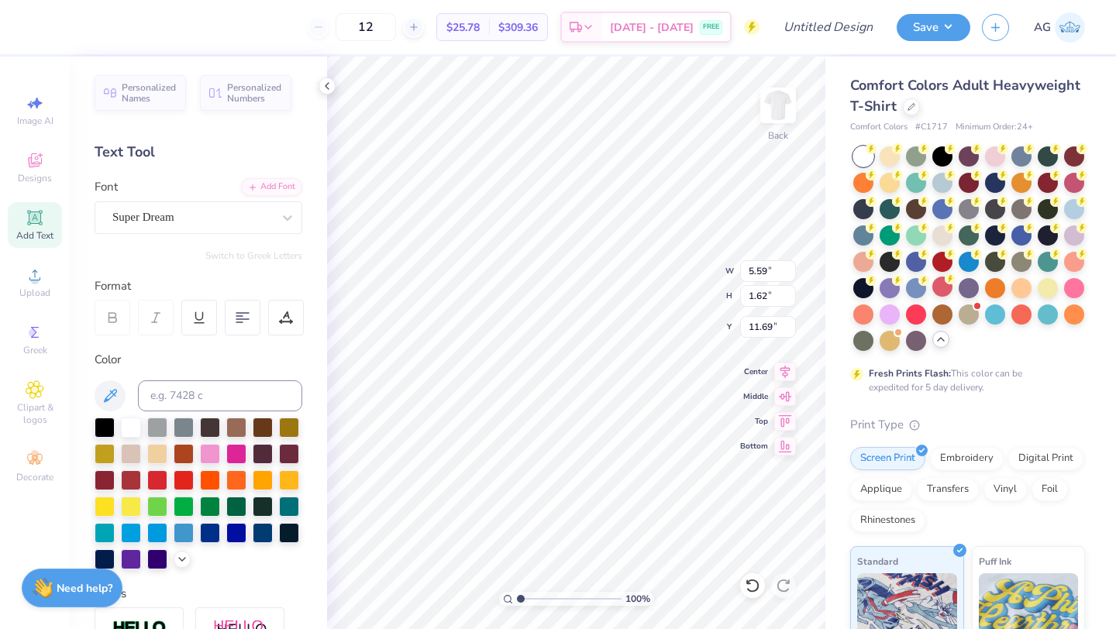
type textarea "Tri Delta Dad"
click at [214, 533] on div at bounding box center [210, 532] width 20 height 20
click at [279, 228] on div at bounding box center [288, 218] width 28 height 28
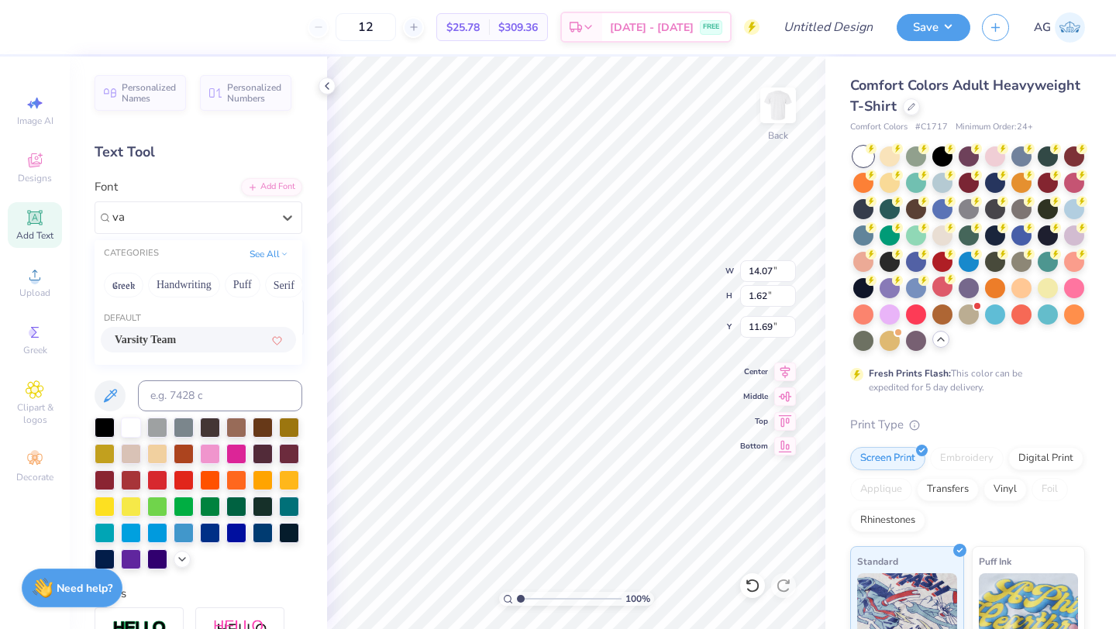
click at [216, 335] on div "Varsity Team" at bounding box center [198, 340] width 167 height 16
type input "va"
type input "14.17"
type input "1.50"
type input "11.75"
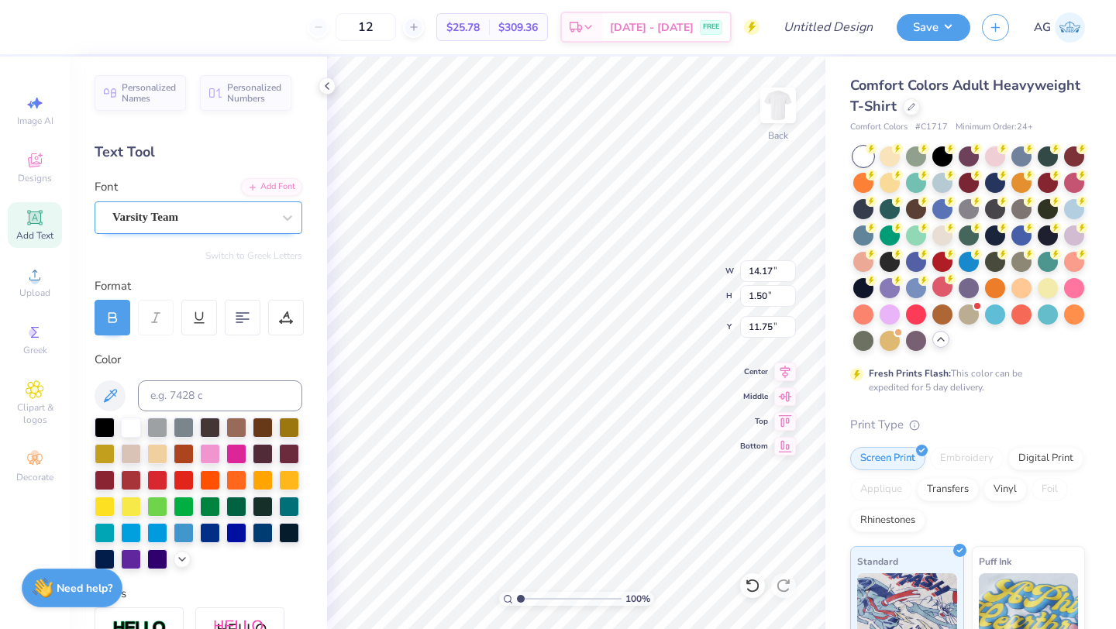
click at [209, 216] on div "Varsity Team" at bounding box center [192, 217] width 163 height 24
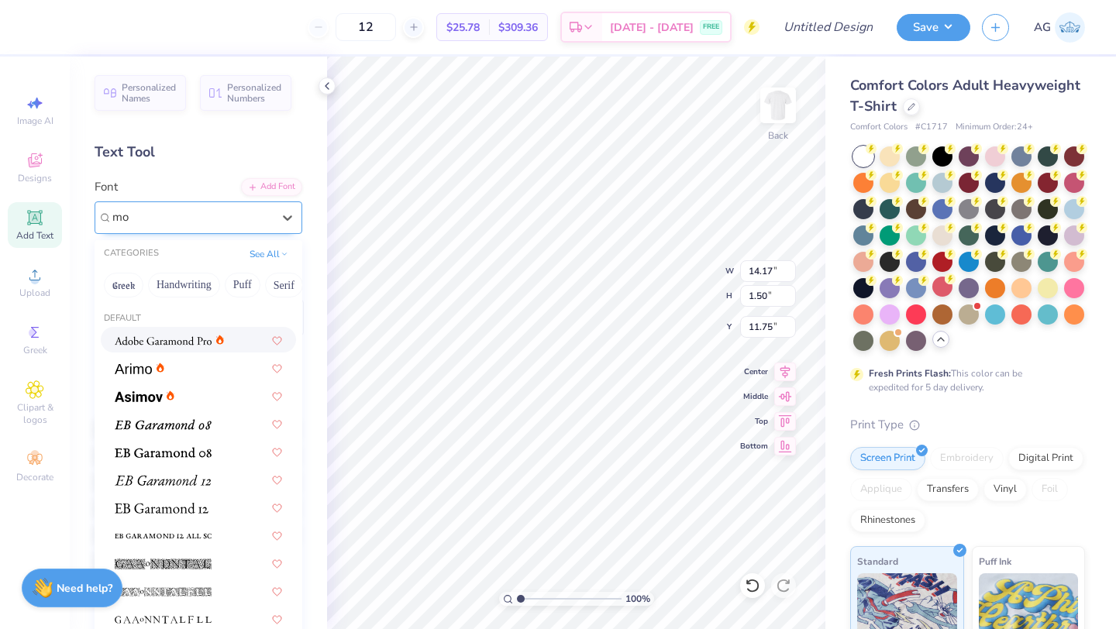
click at [189, 342] on img at bounding box center [163, 341] width 97 height 11
type input "mo"
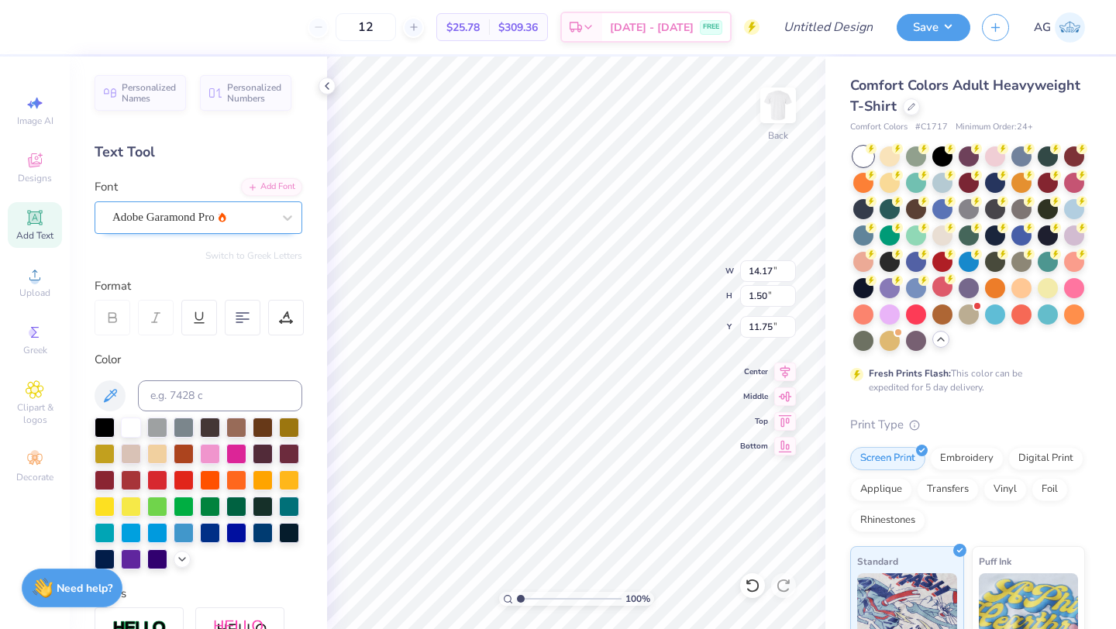
type input "11.58"
type input "1.58"
type input "11.71"
type input "3.51"
type input "3.31"
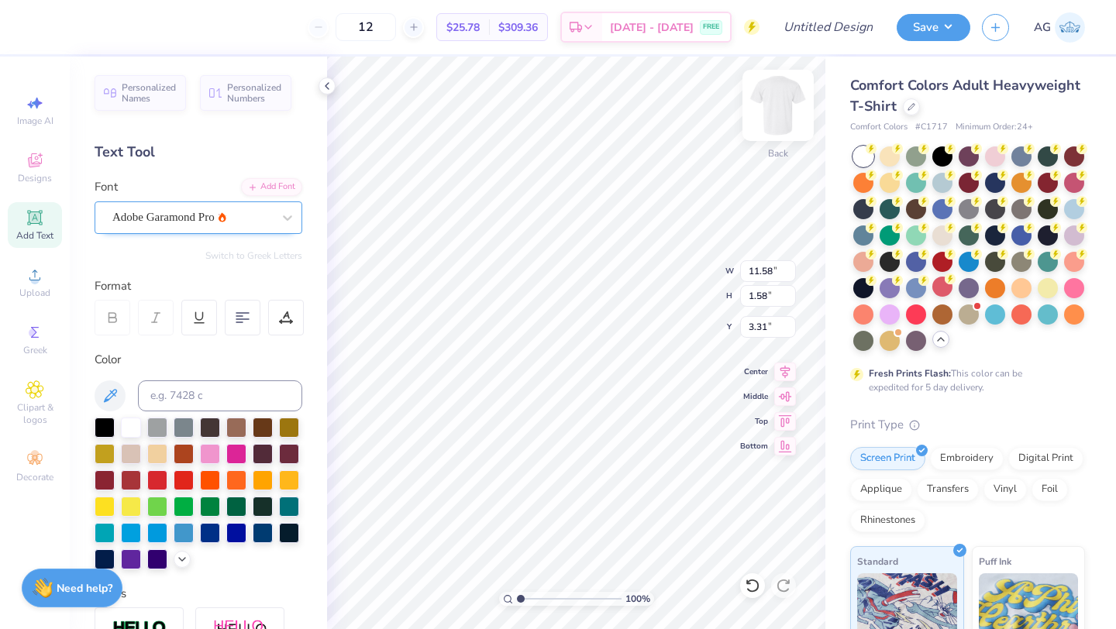
click at [773, 105] on img at bounding box center [778, 105] width 62 height 62
click at [35, 220] on icon at bounding box center [35, 218] width 12 height 12
type textarea "The University of [US_STATE]"
click at [260, 535] on div at bounding box center [263, 532] width 20 height 20
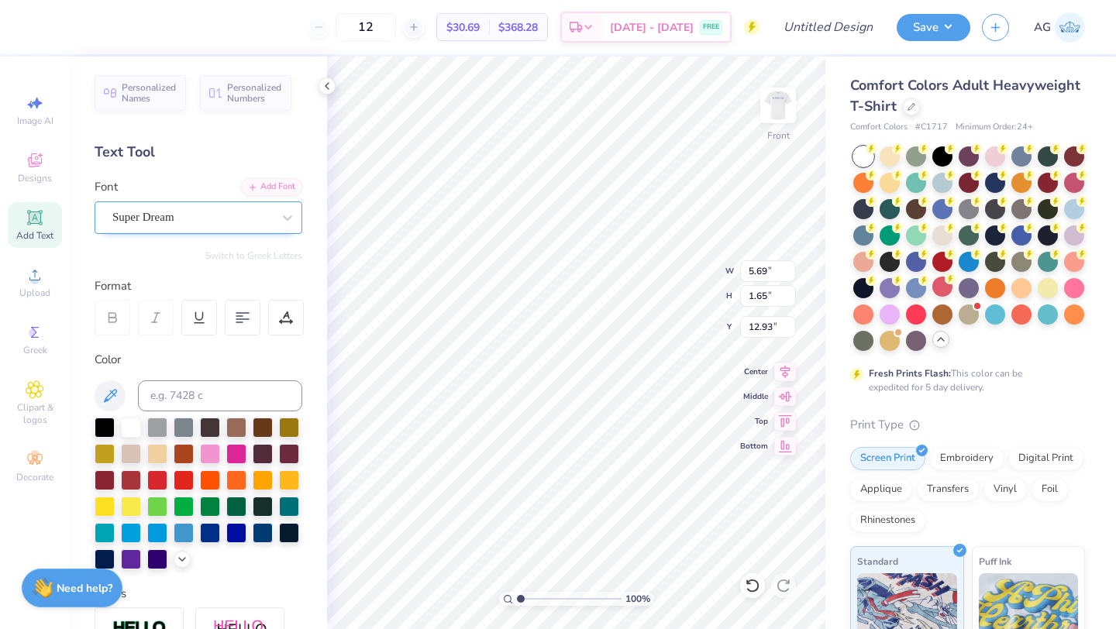
click at [212, 214] on div "Super Dream" at bounding box center [192, 217] width 163 height 24
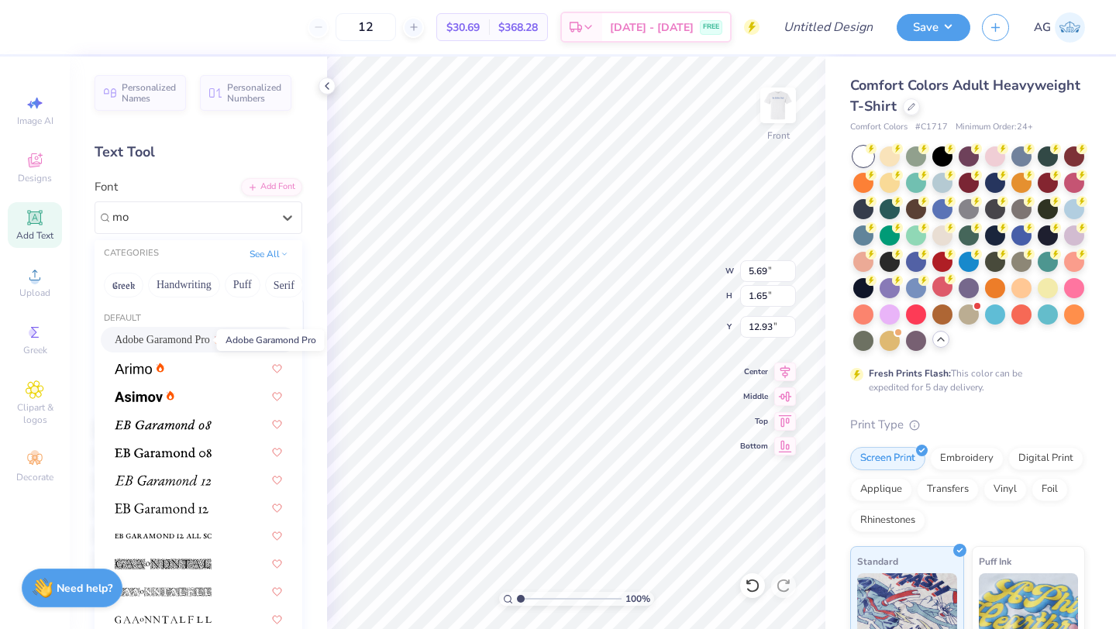
click at [167, 334] on span "Adobe Garamond Pro" at bounding box center [162, 340] width 95 height 16
type input "mo"
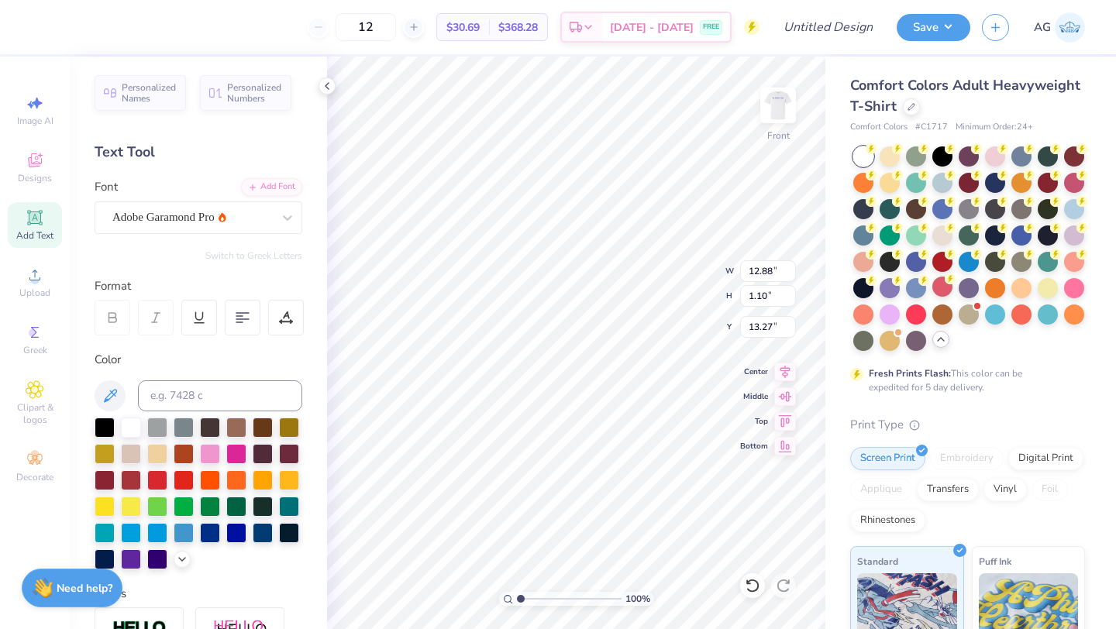
type input "12.88"
type input "1.10"
type input "3.00"
type input "3.37"
click at [37, 229] on div "Add Text" at bounding box center [35, 225] width 54 height 46
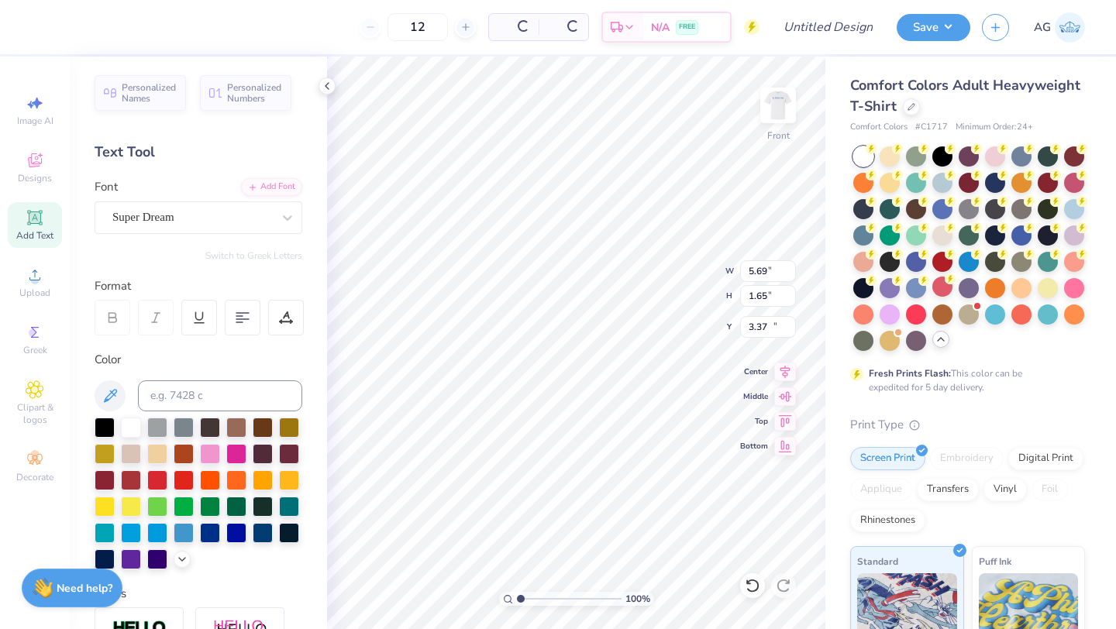
type input "5.69"
type input "1.65"
type input "12.93"
click at [268, 206] on div "Super Dream" at bounding box center [192, 217] width 163 height 24
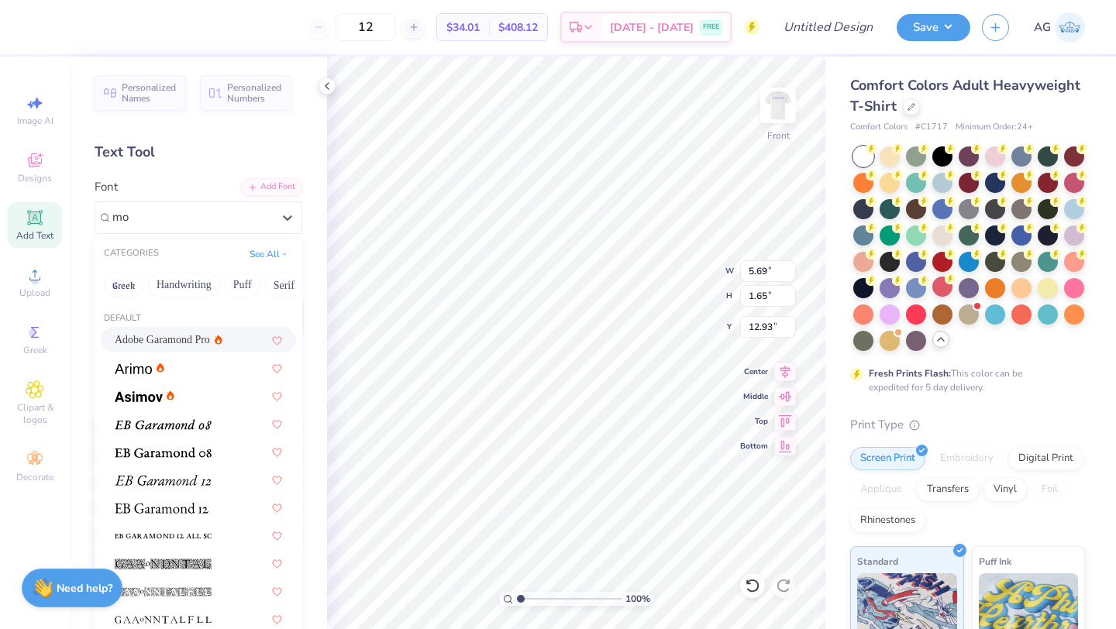
click at [234, 335] on div "Adobe Garamond Pro" at bounding box center [198, 340] width 167 height 16
type input "mo"
type input "5.95"
type input "1.64"
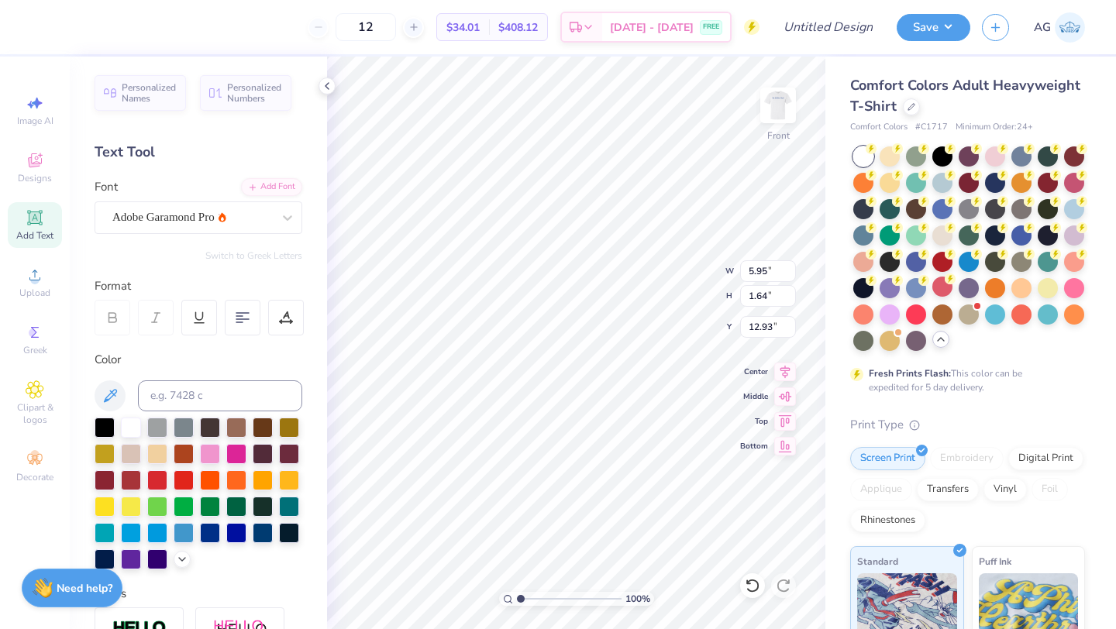
type textarea "O"
type textarea "[GEOGRAPHIC_DATA], [GEOGRAPHIC_DATA]"
click at [264, 528] on div at bounding box center [263, 532] width 20 height 20
type input "4.76"
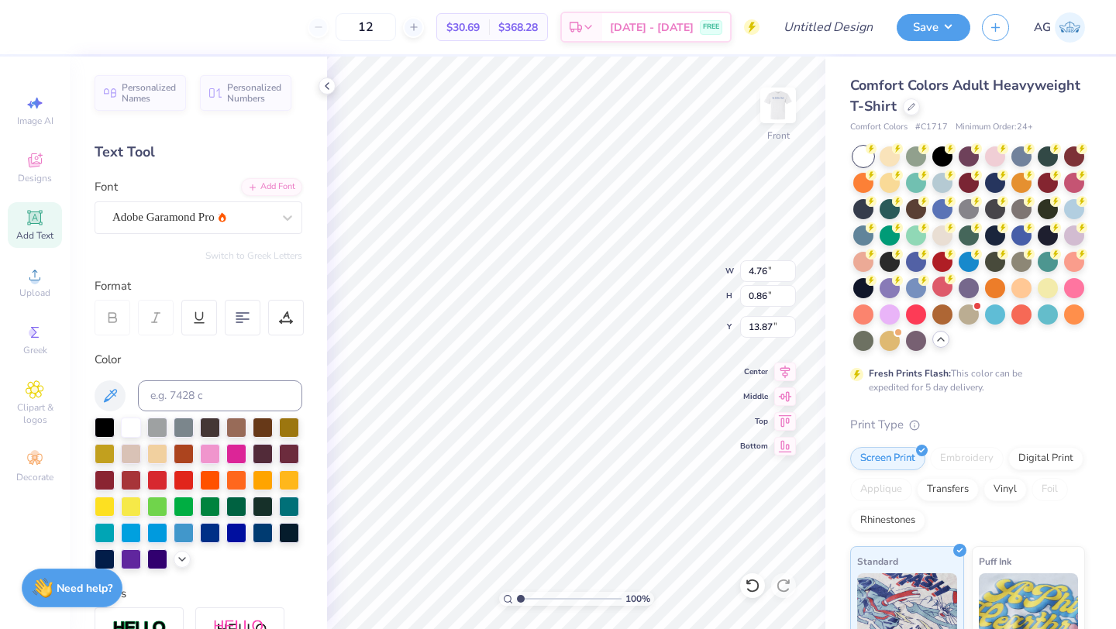
type input "0.86"
type input "4.99"
type textarea "The [GEOGRAPHIC_DATA][US_STATE]"
paste textarea "[GEOGRAPHIC_DATA]"
type textarea "[GEOGRAPHIC_DATA]"
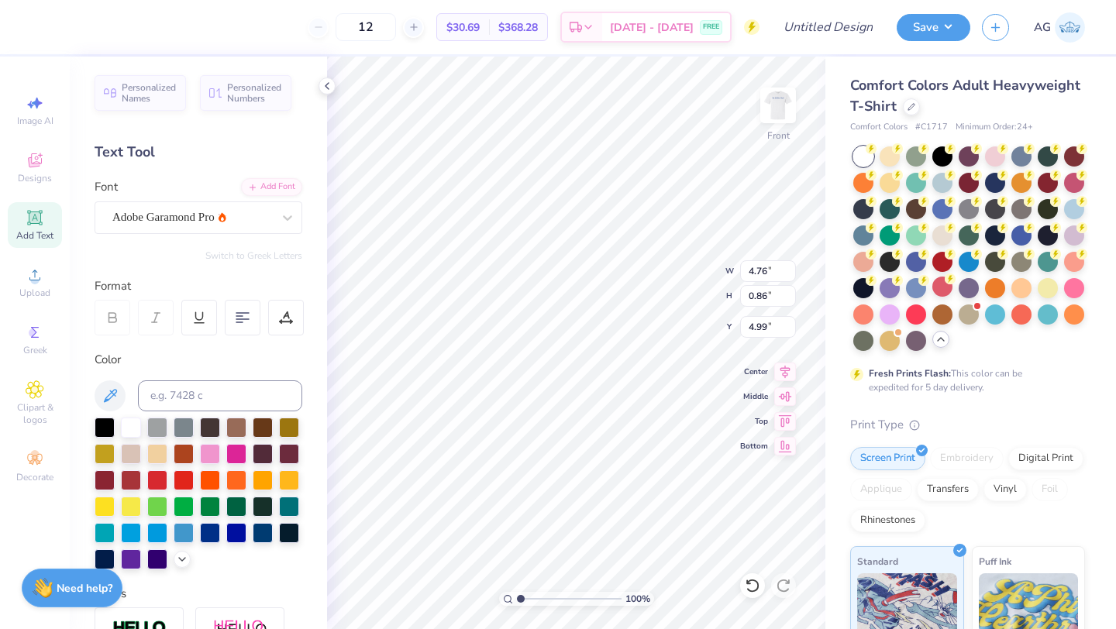
scroll to position [0, 7]
type input "9.07"
type input "0.76"
type input "4.72"
click at [42, 291] on span "Upload" at bounding box center [34, 293] width 31 height 12
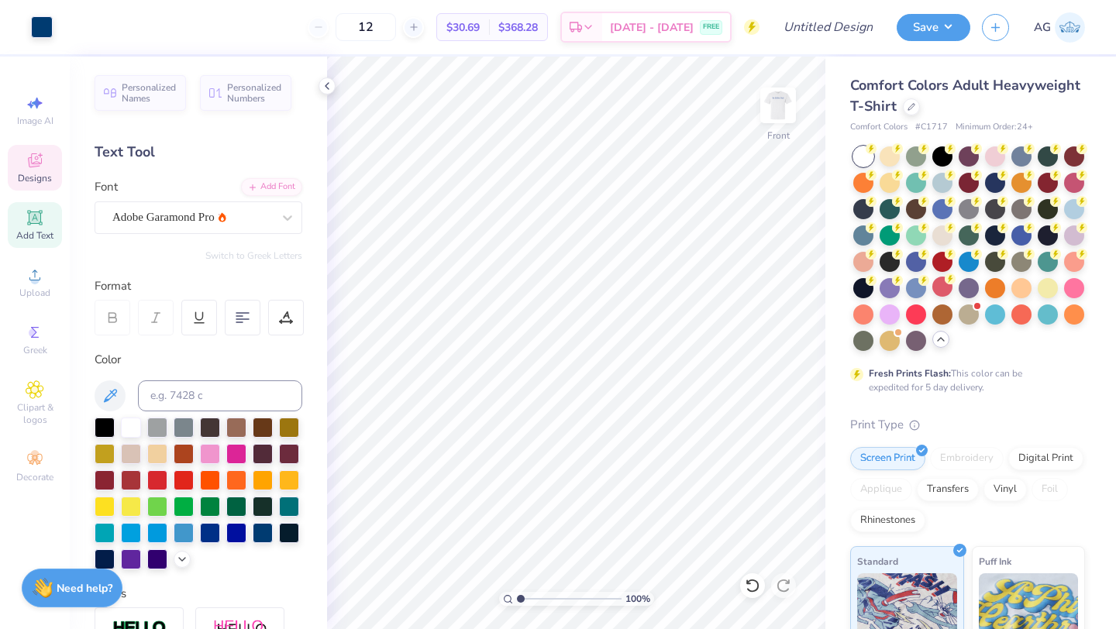
click at [47, 168] on div "Designs" at bounding box center [35, 168] width 54 height 46
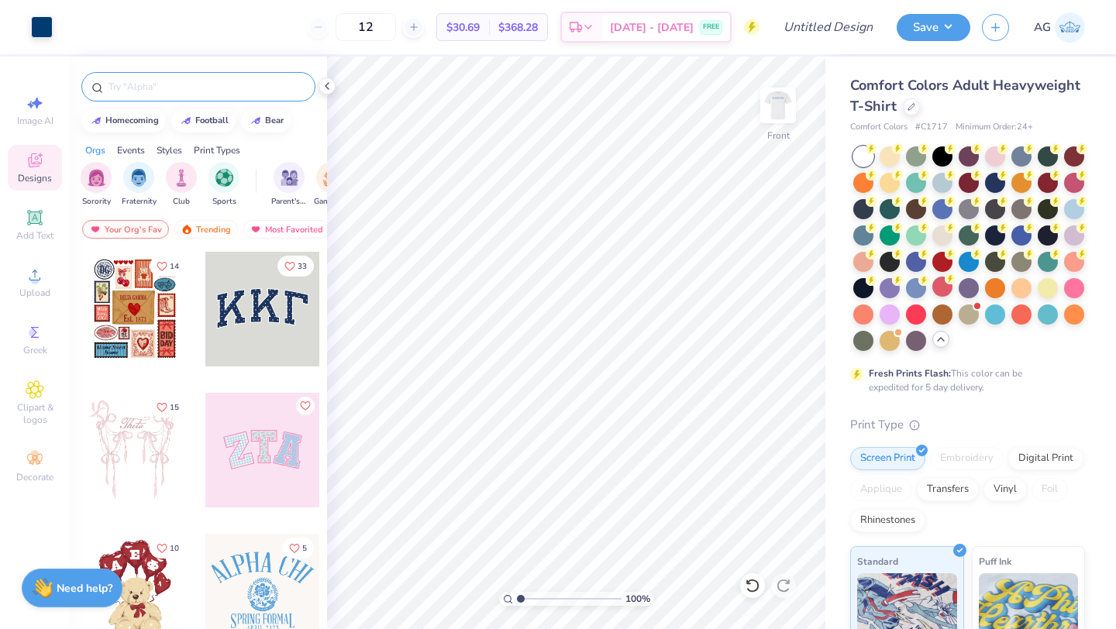
click at [177, 91] on input "text" at bounding box center [206, 87] width 198 height 16
type input "football"
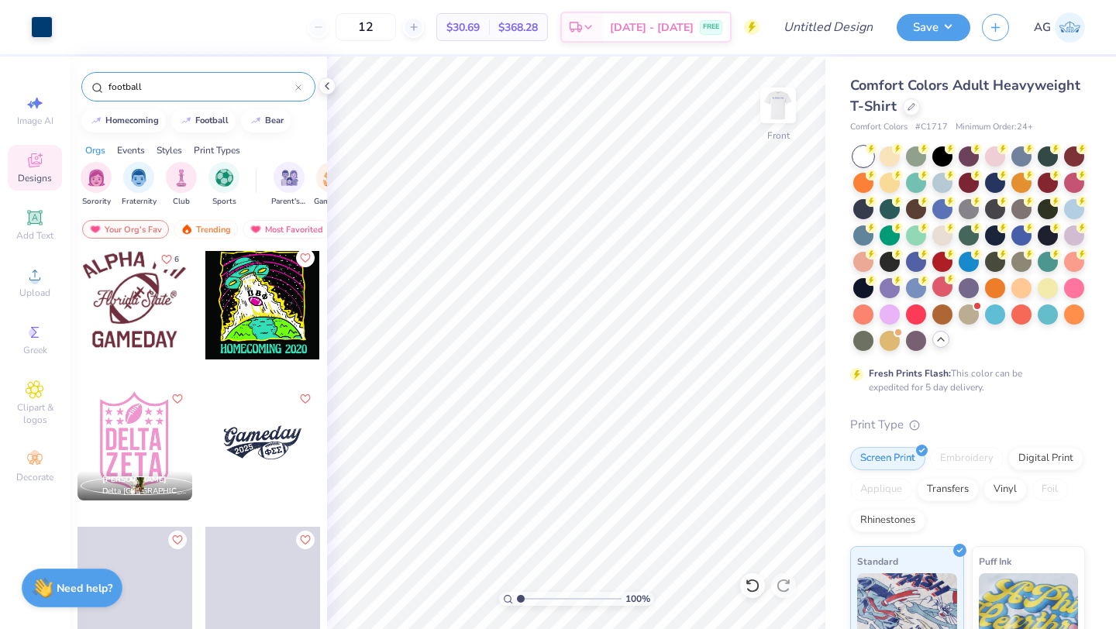
scroll to position [3429, 0]
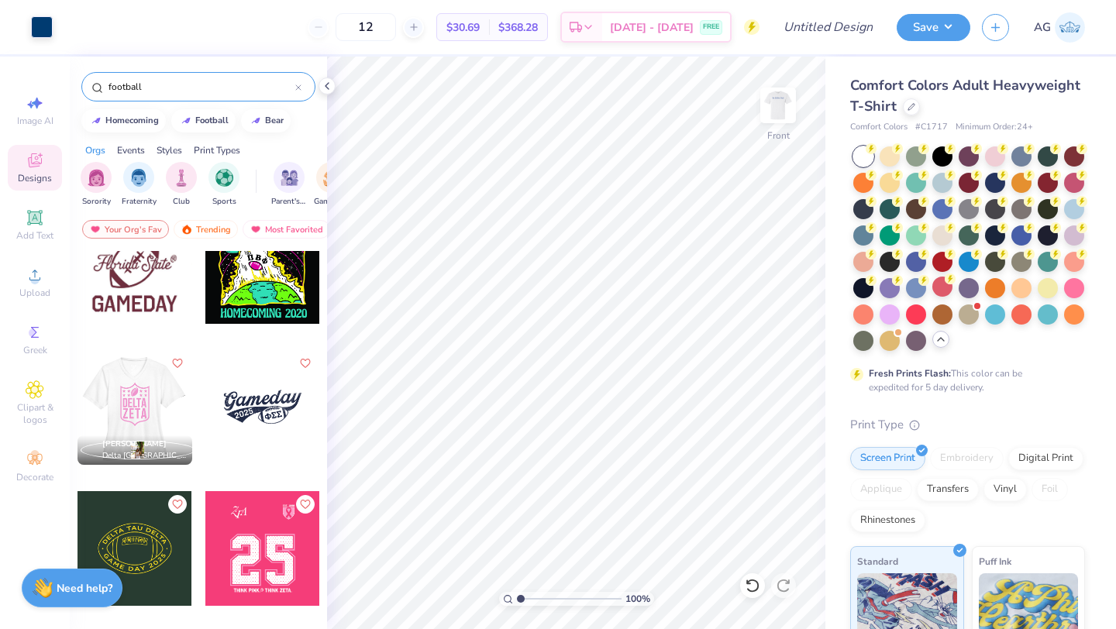
click at [146, 389] on div at bounding box center [134, 407] width 115 height 115
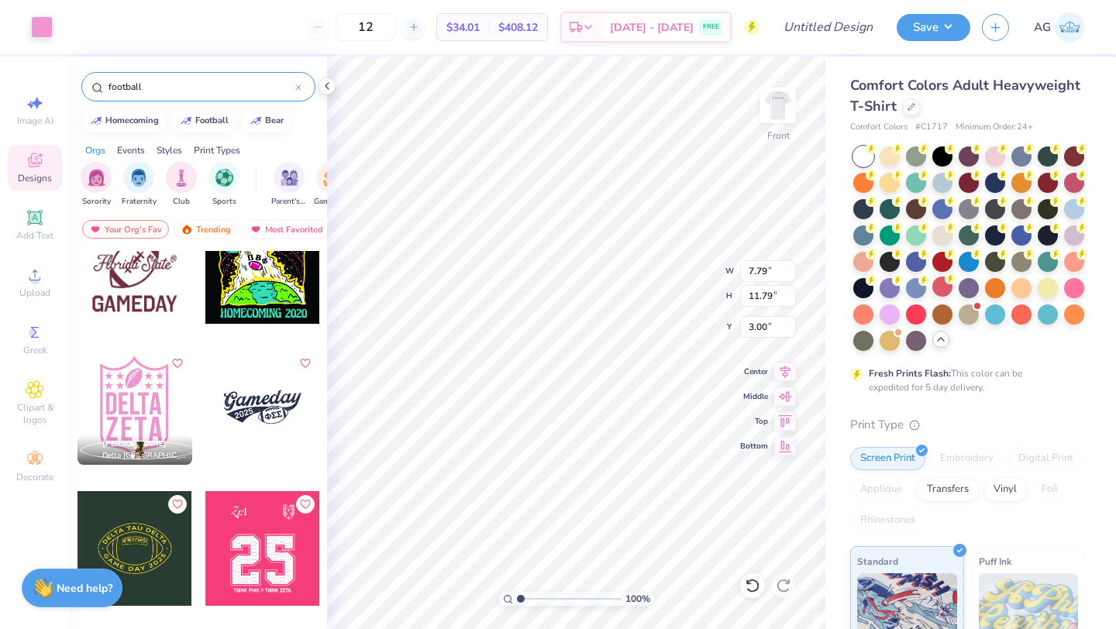
type input "6.26"
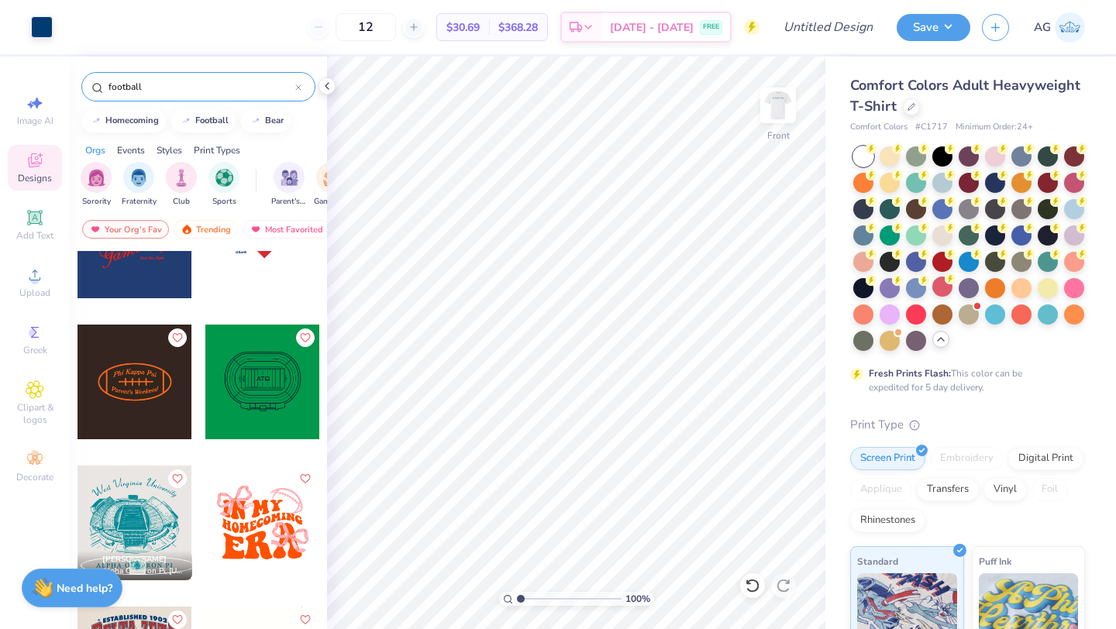
scroll to position [4030, 0]
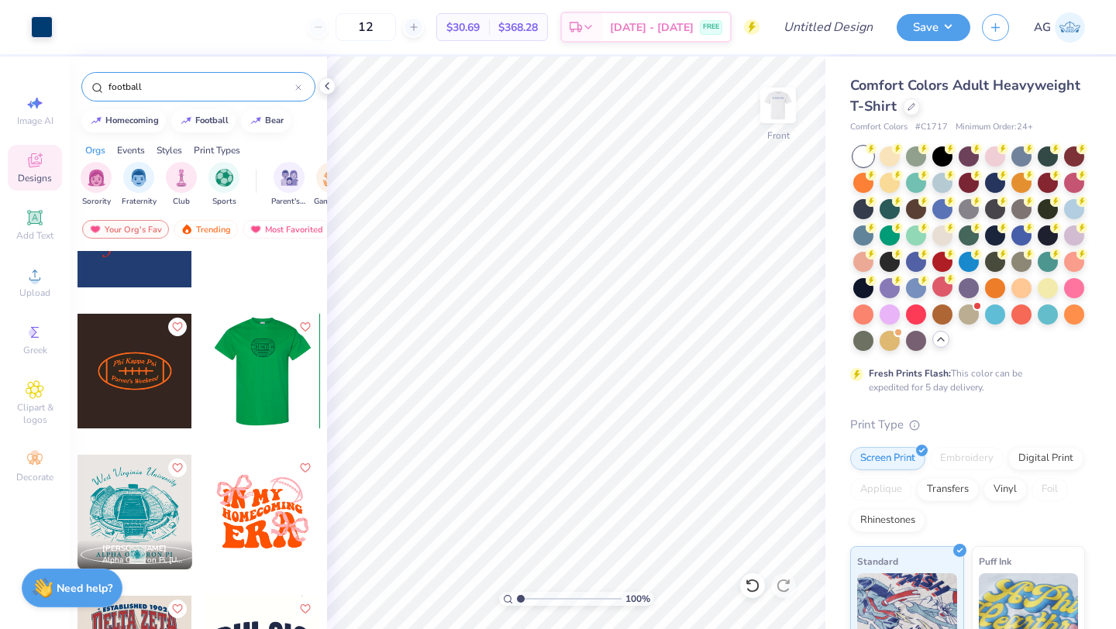
click at [246, 386] on div at bounding box center [263, 371] width 344 height 115
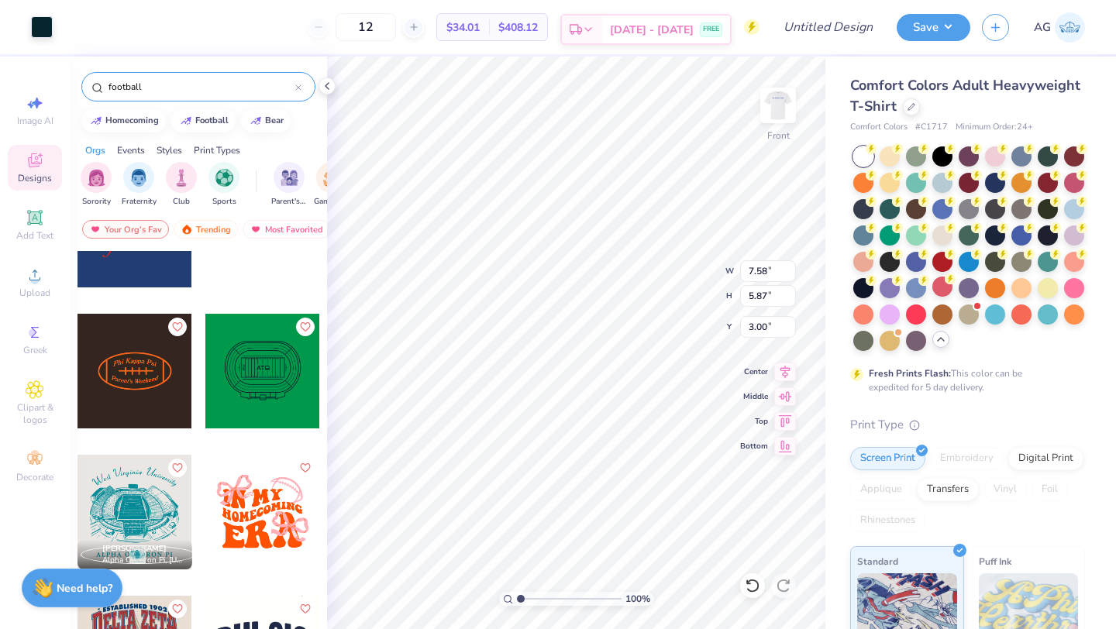
type input "8.63"
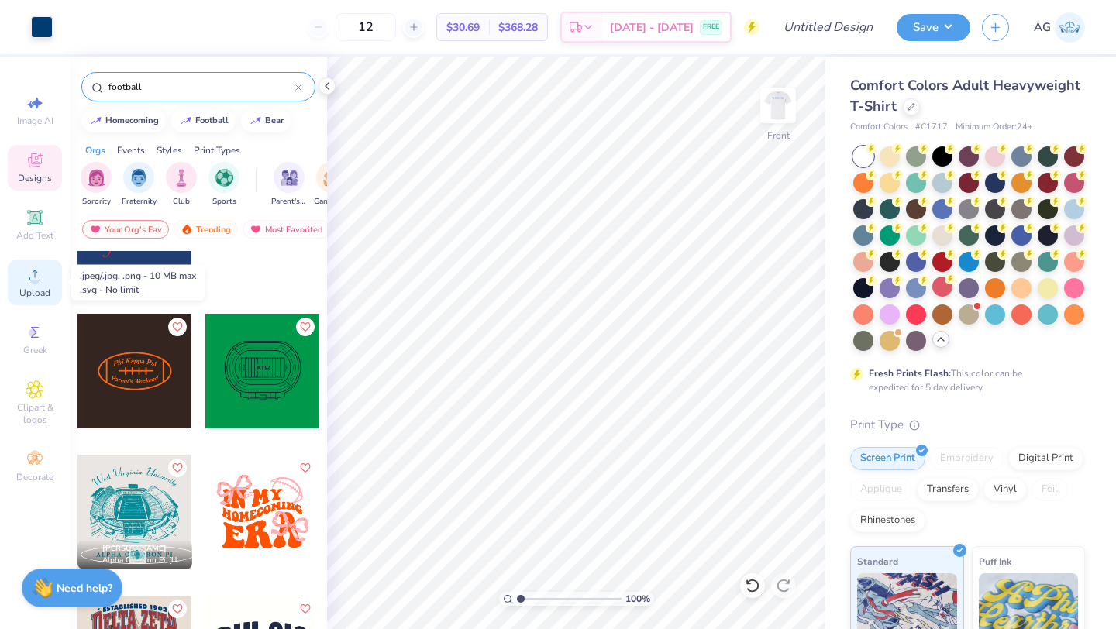
click at [43, 267] on icon at bounding box center [35, 275] width 19 height 19
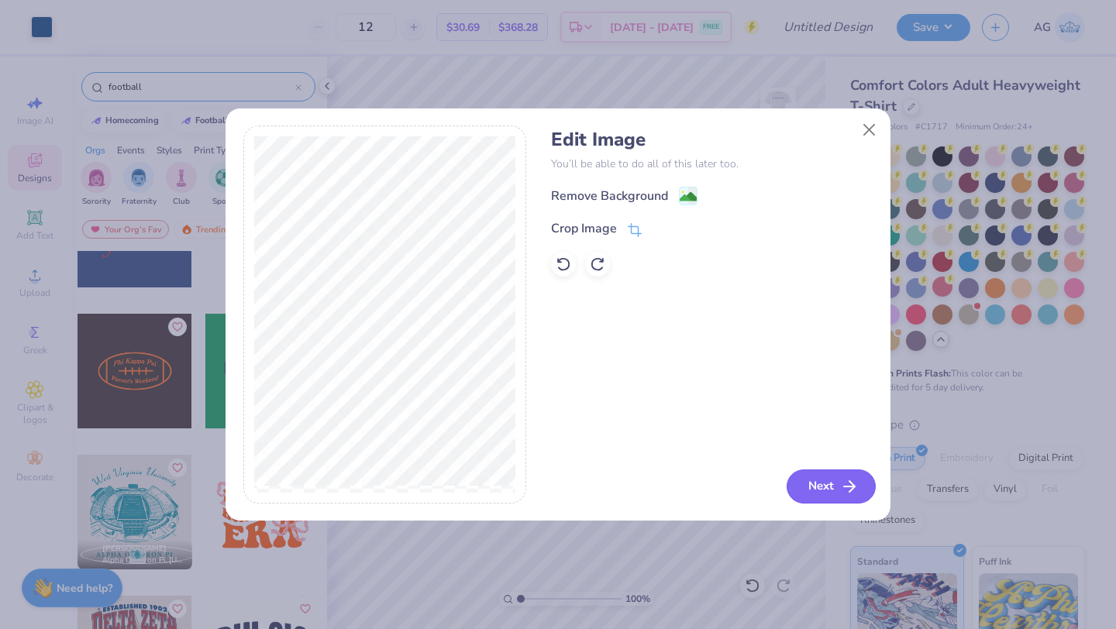
click at [813, 488] on button "Next" at bounding box center [831, 487] width 89 height 34
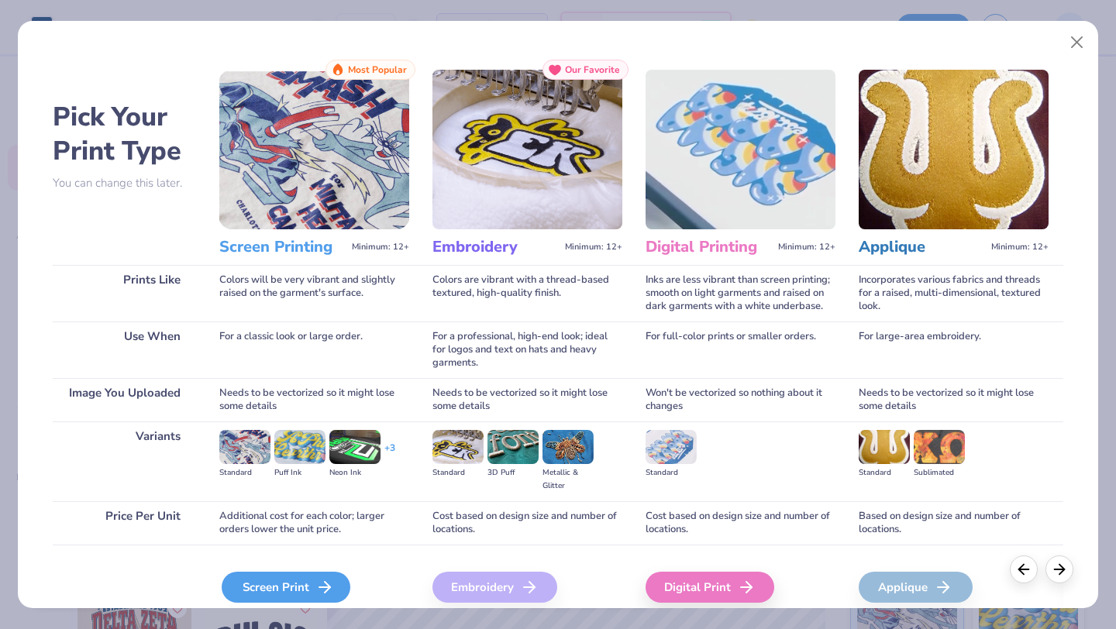
click at [311, 589] on div "Screen Print" at bounding box center [286, 587] width 129 height 31
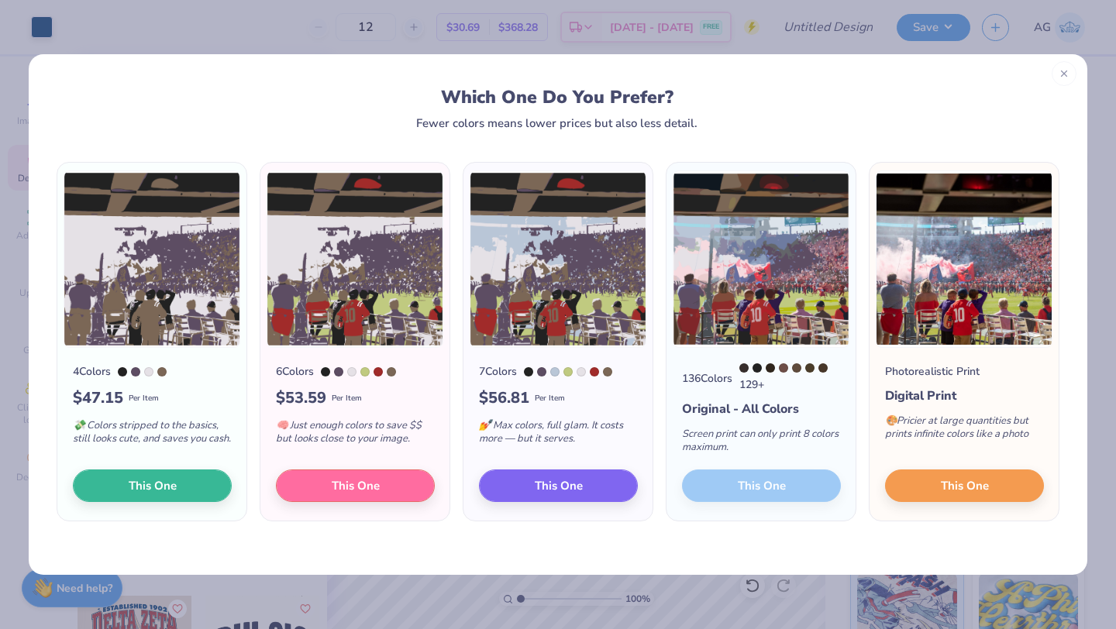
click at [1064, 68] on icon at bounding box center [1064, 73] width 11 height 11
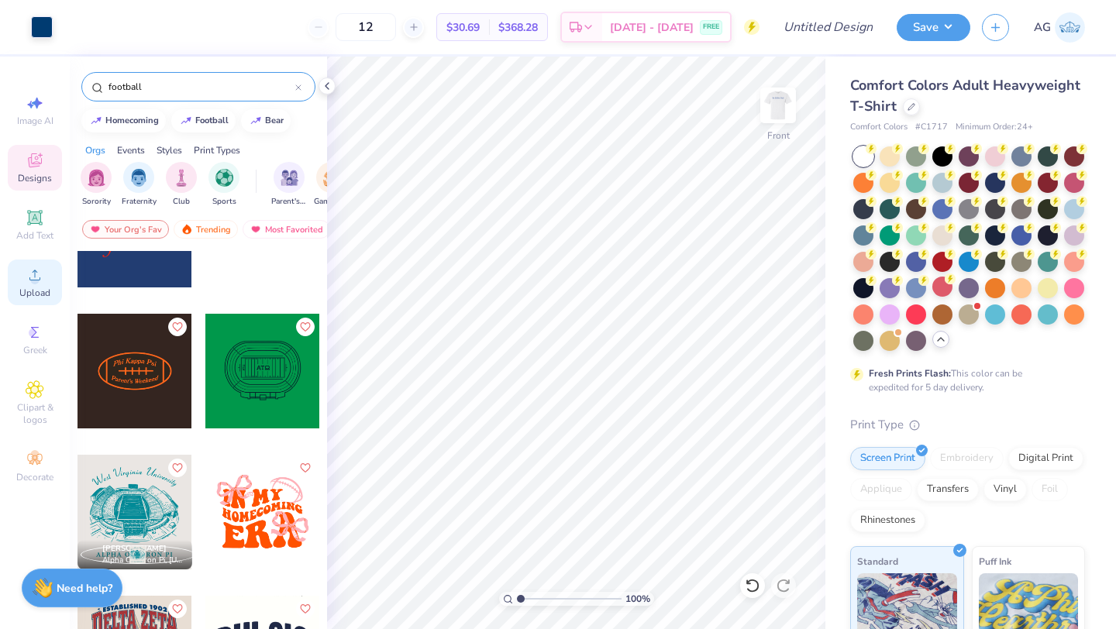
click at [23, 291] on span "Upload" at bounding box center [34, 293] width 31 height 12
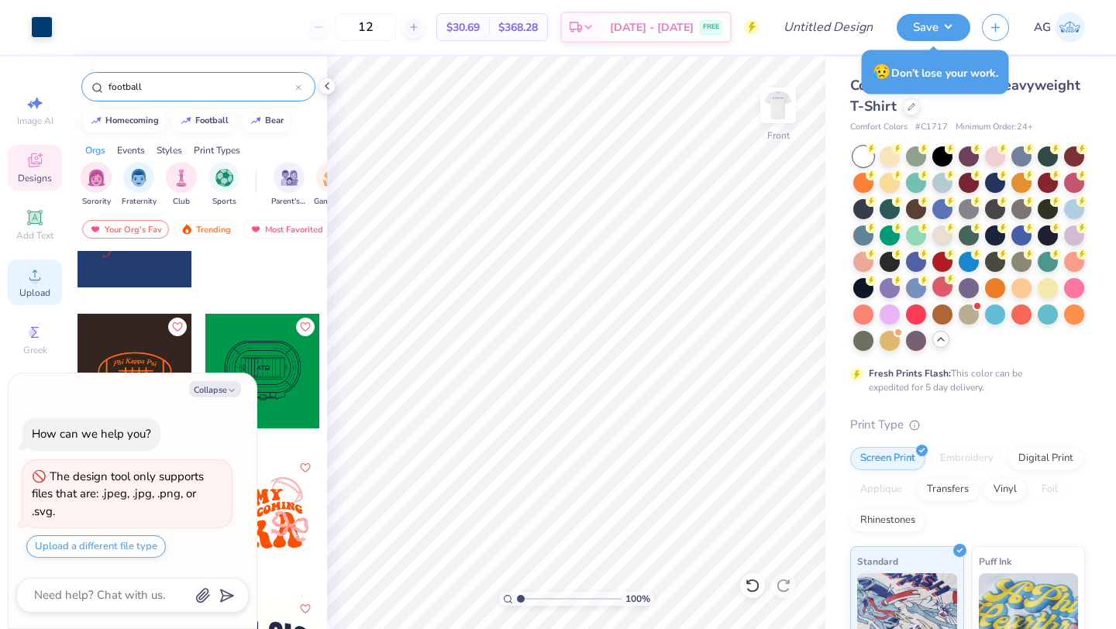
click at [36, 294] on span "Upload" at bounding box center [34, 293] width 31 height 12
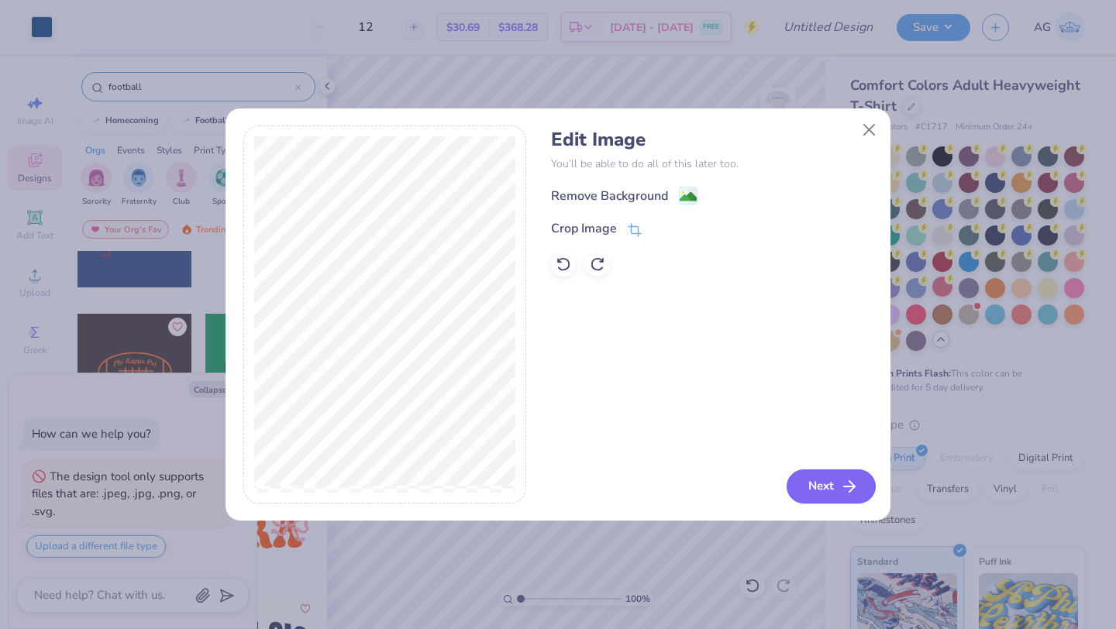
click at [814, 476] on button "Next" at bounding box center [831, 487] width 89 height 34
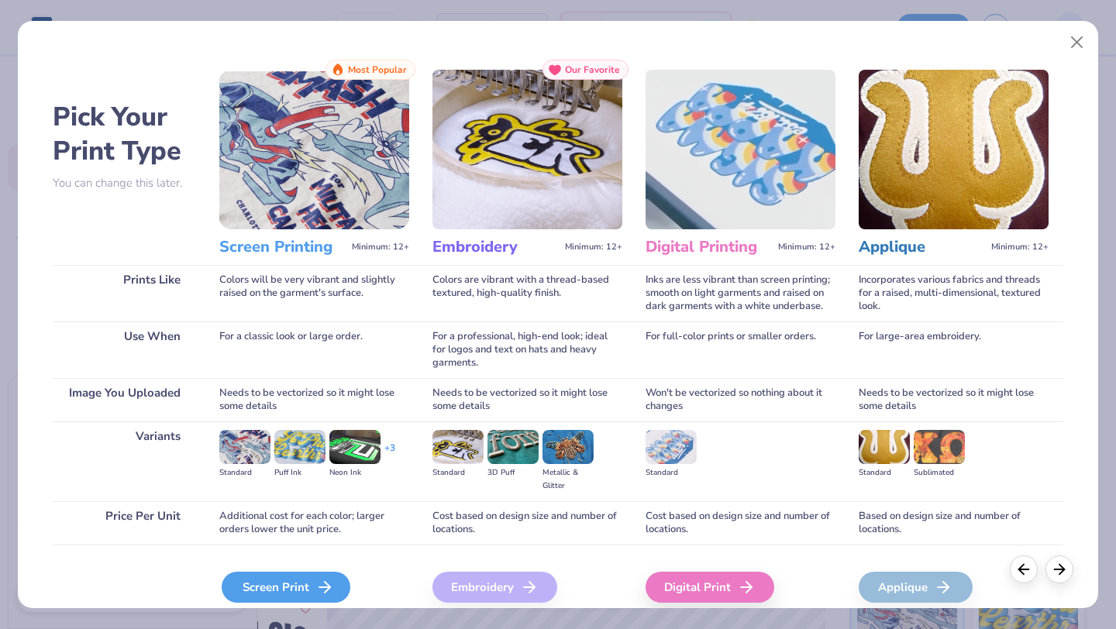
click at [319, 586] on icon at bounding box center [325, 587] width 19 height 19
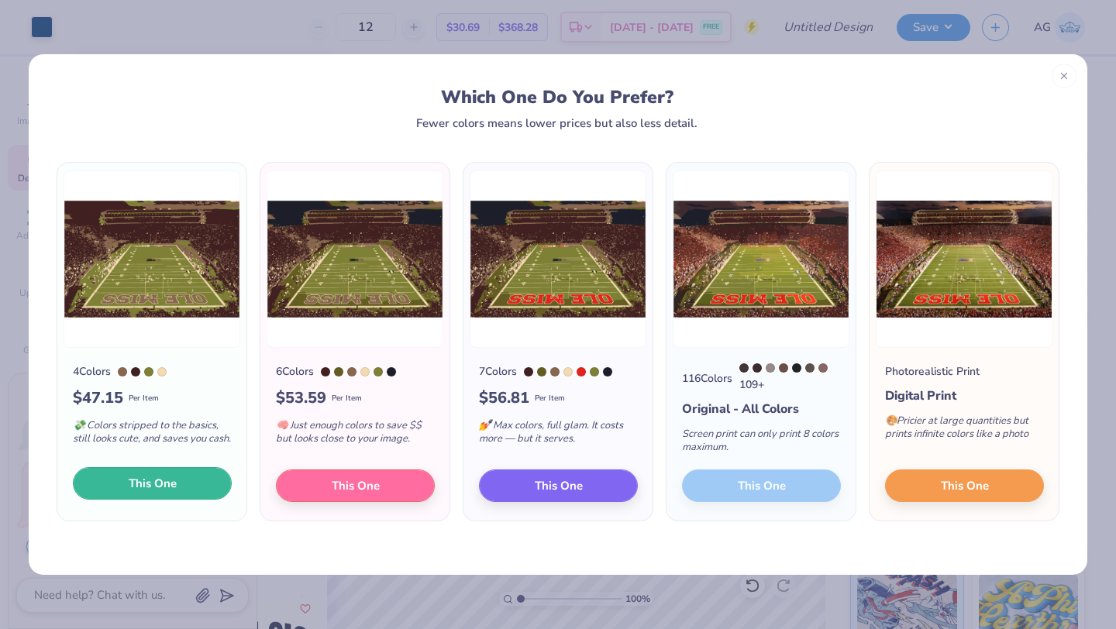
click at [213, 485] on button "This One" at bounding box center [152, 483] width 159 height 33
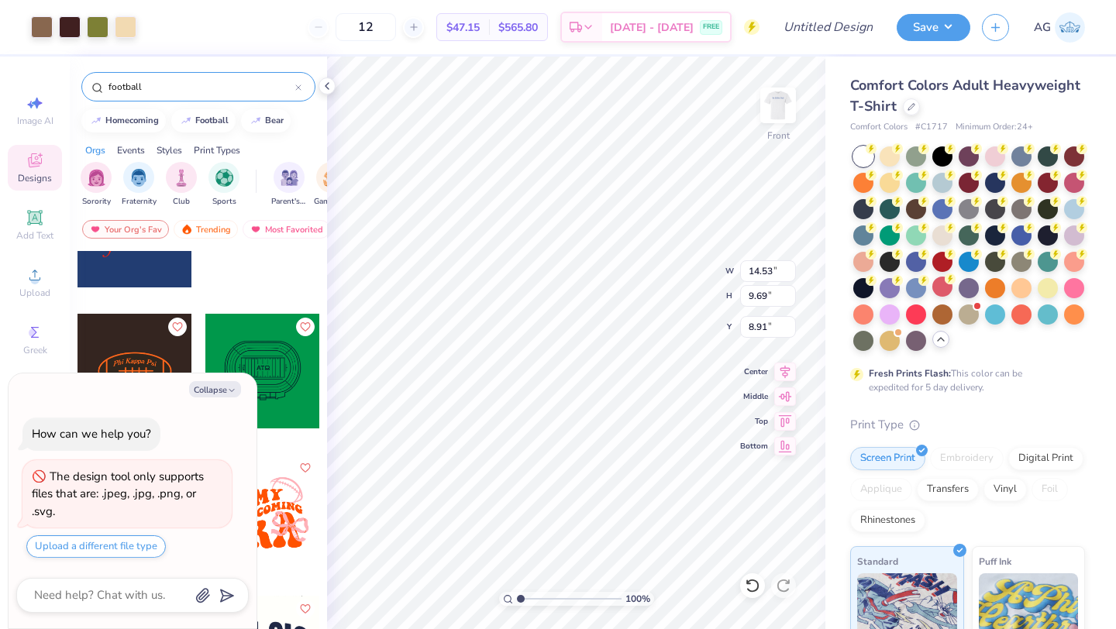
type textarea "x"
type input "7.18"
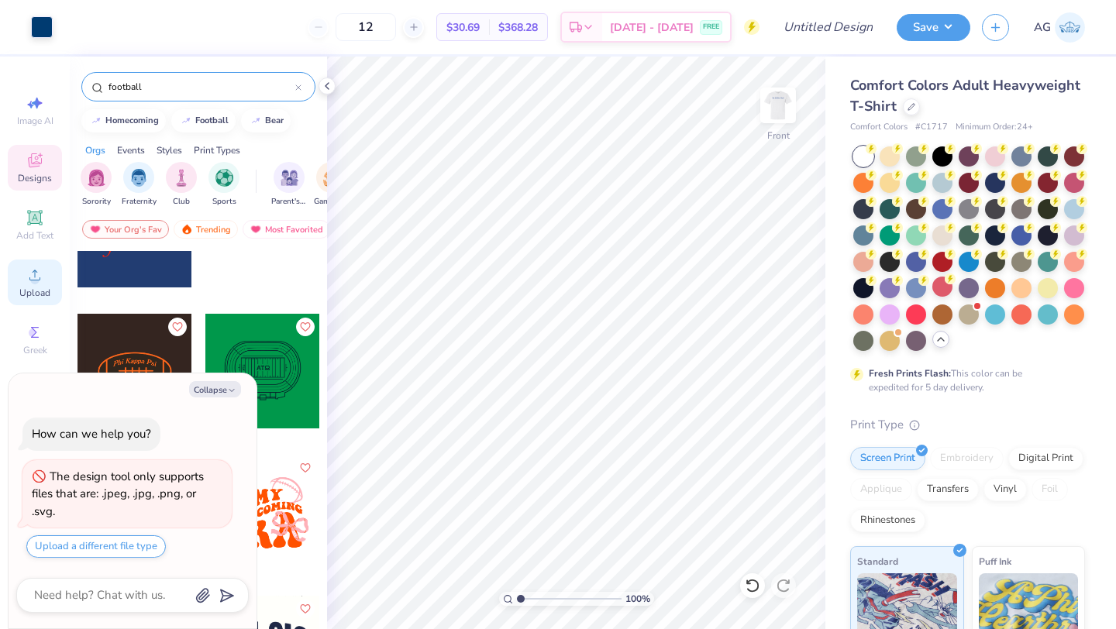
click at [40, 289] on span "Upload" at bounding box center [34, 293] width 31 height 12
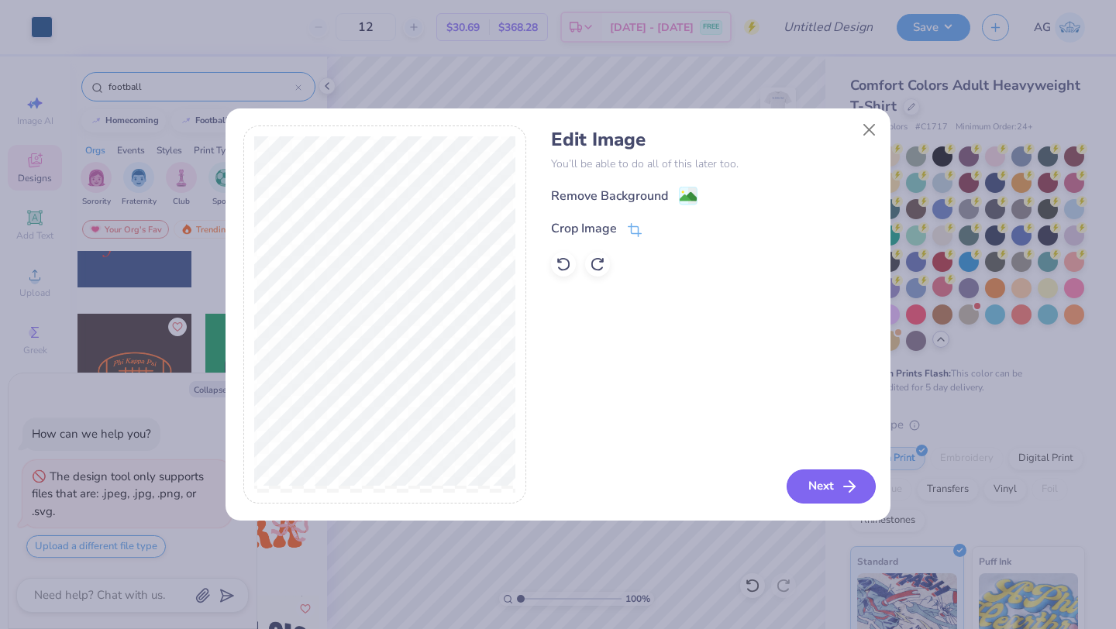
click at [800, 480] on button "Next" at bounding box center [831, 487] width 89 height 34
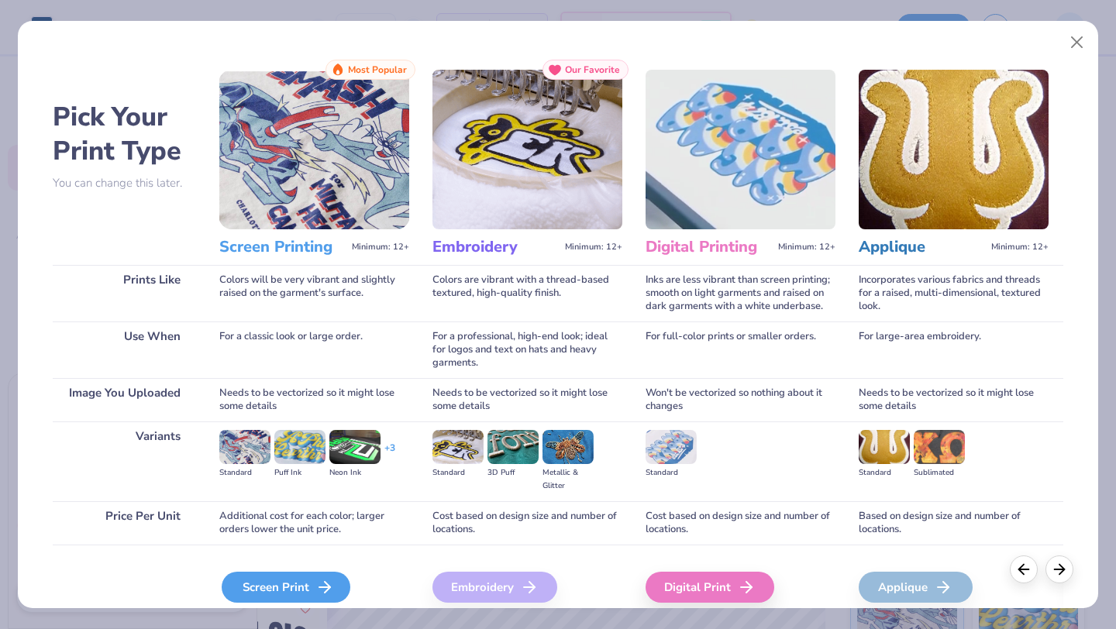
click at [300, 585] on div "Screen Print" at bounding box center [286, 587] width 129 height 31
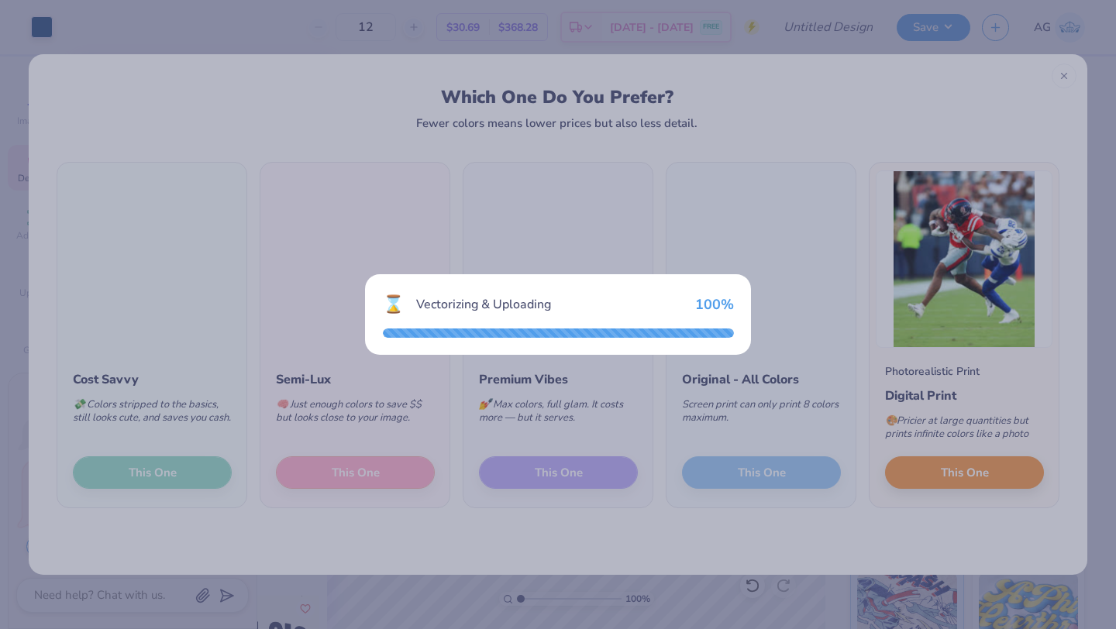
type textarea "x"
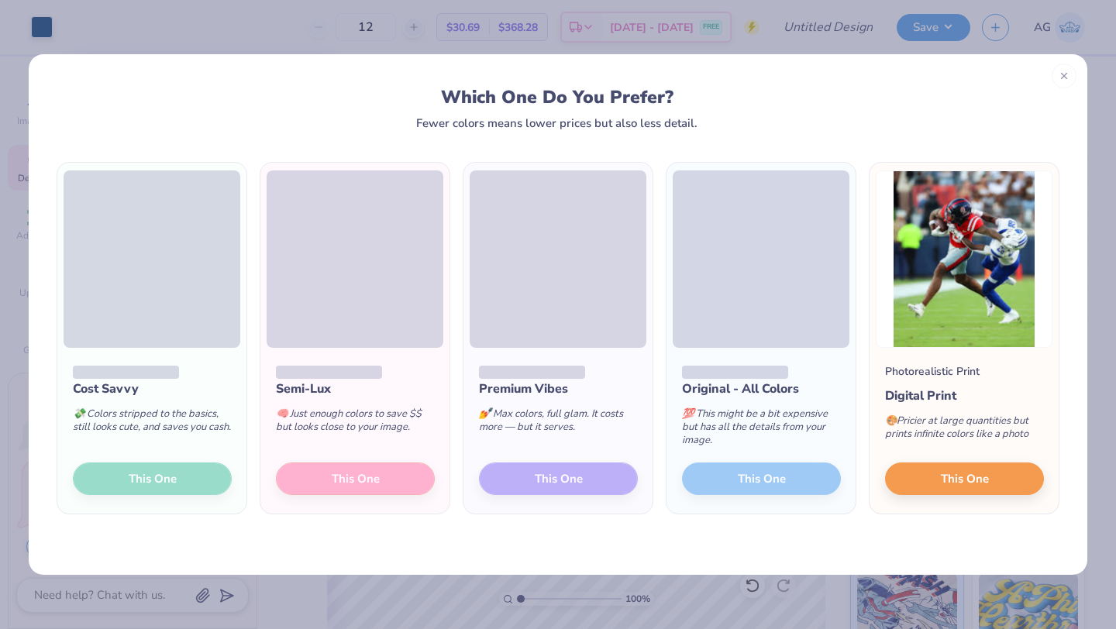
scroll to position [4030, 0]
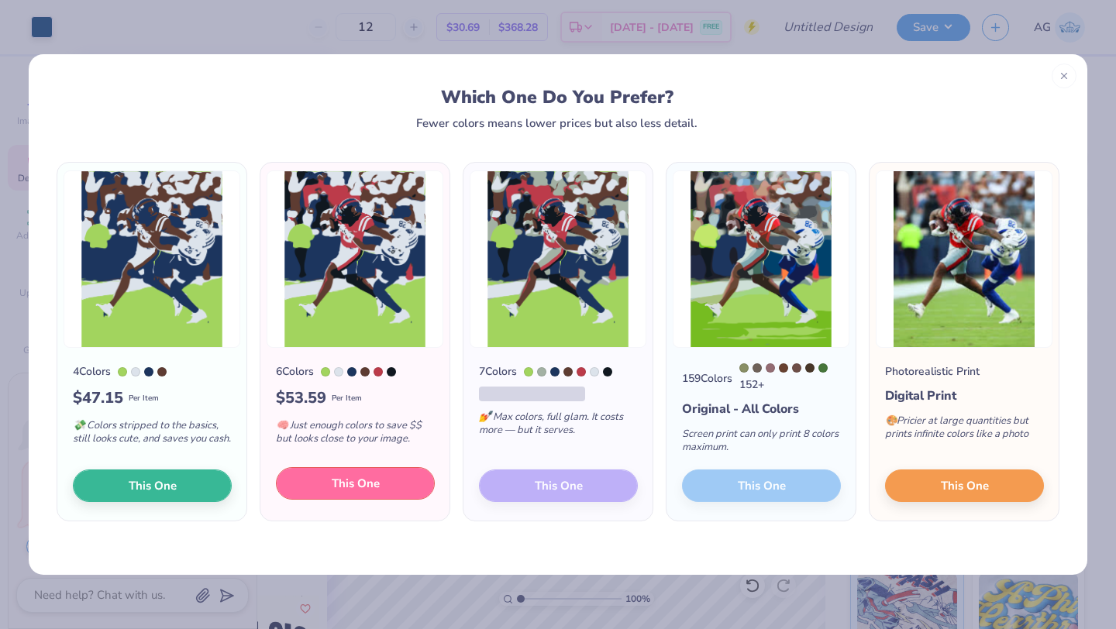
click at [322, 486] on button "This One" at bounding box center [355, 483] width 159 height 33
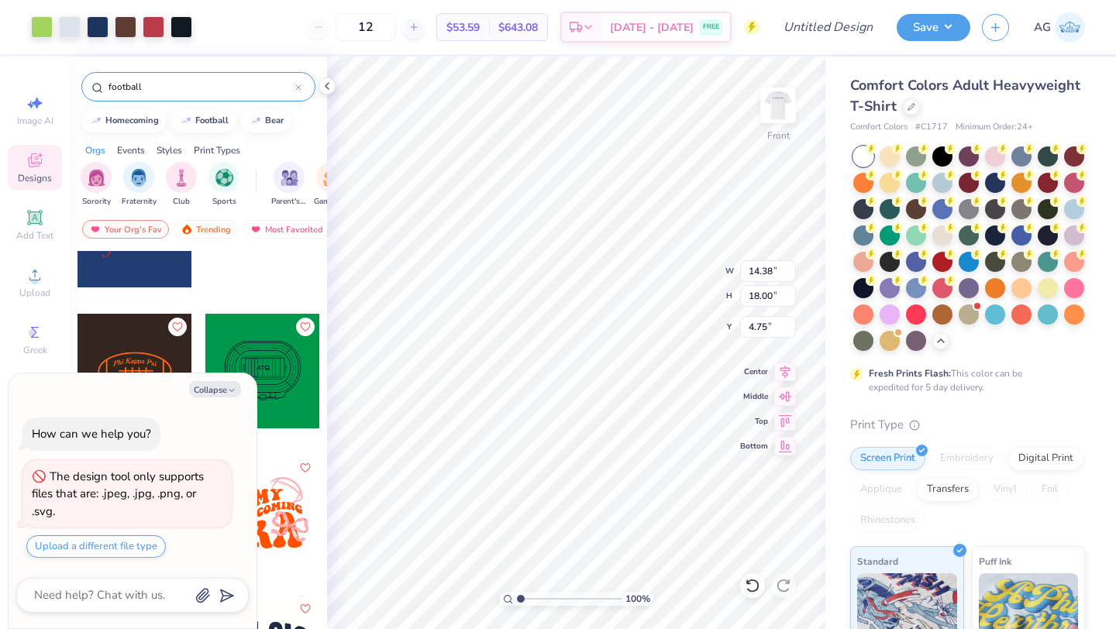
drag, startPoint x: 441, startPoint y: 173, endPoint x: 459, endPoint y: 182, distance: 20.1
click at [489, 195] on div at bounding box center [558, 314] width 1116 height 629
type textarea "x"
type input "9.07"
type input "0.76"
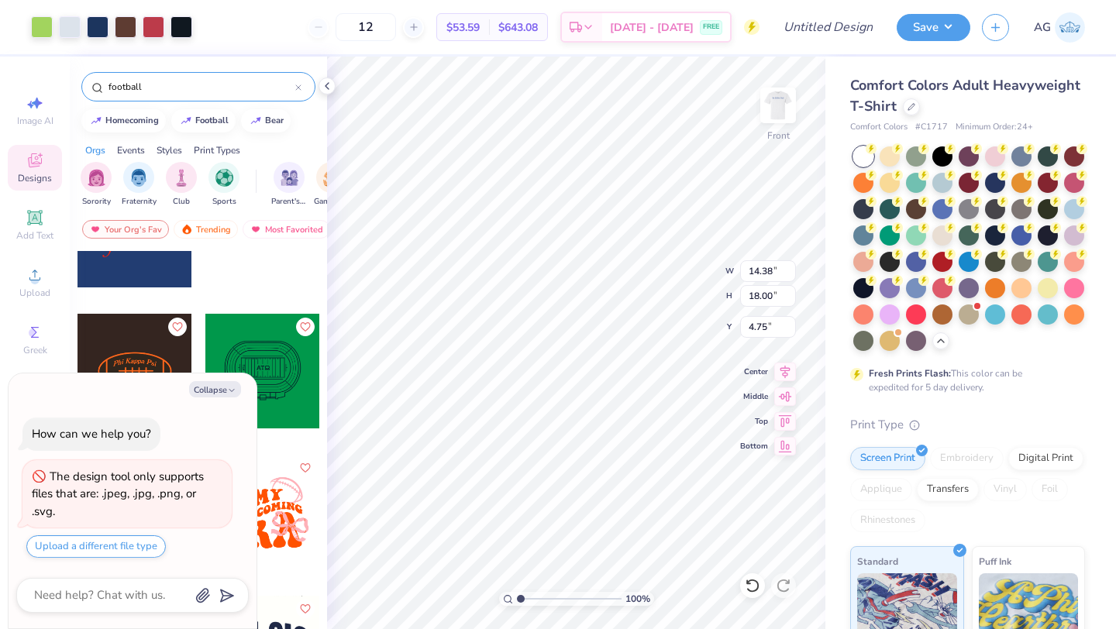
type input "4.72"
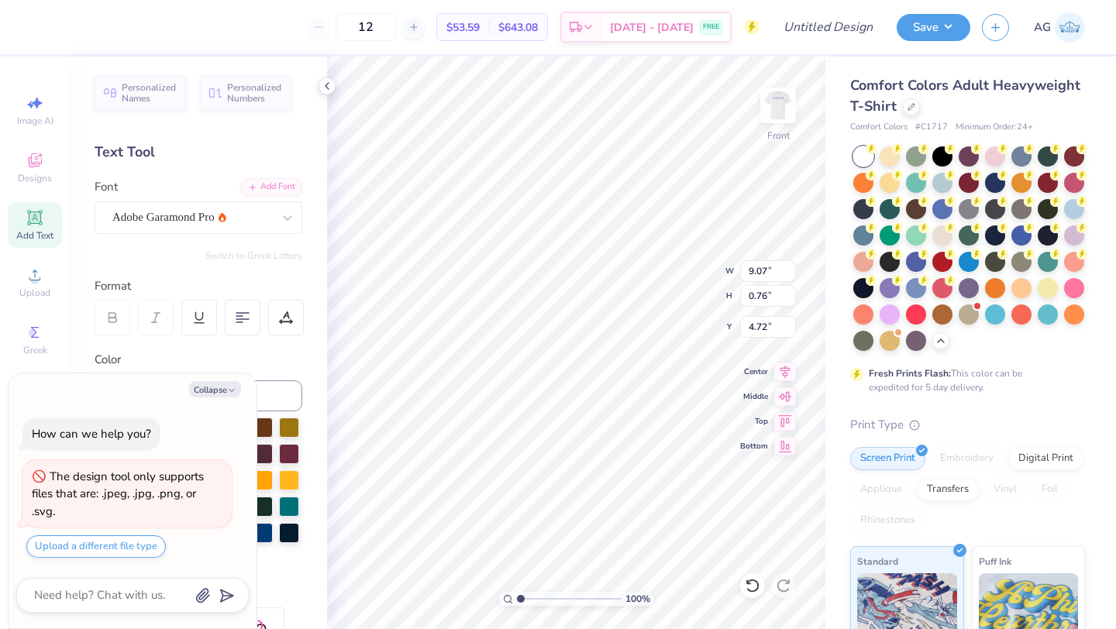
type textarea "x"
type input "12.42"
type input "15.55"
type input "7.20"
type textarea "x"
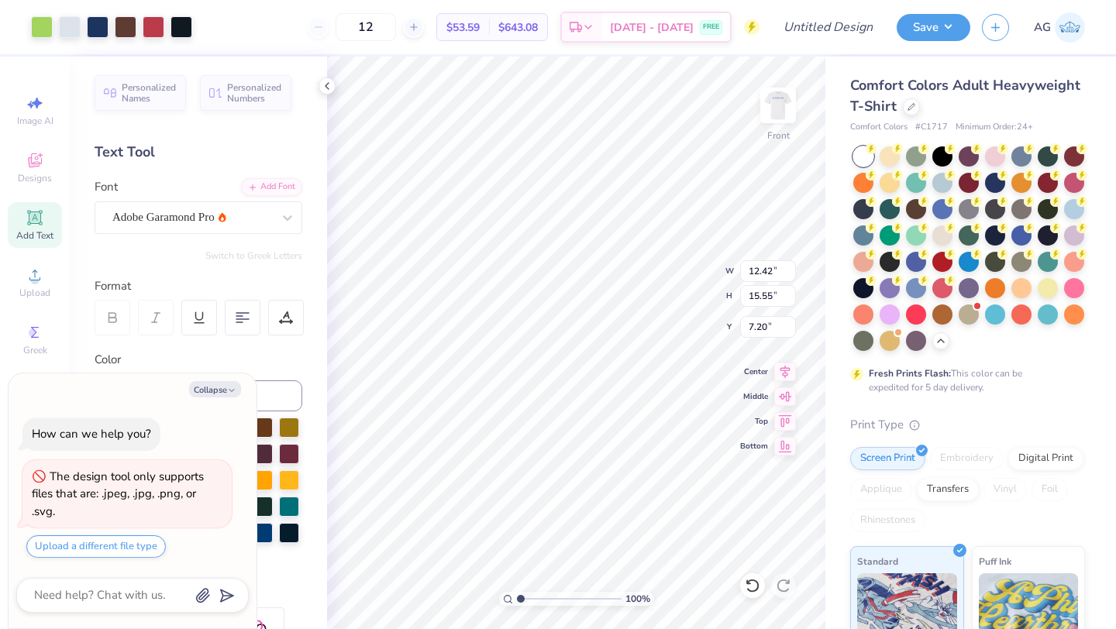
type input "10.60"
type input "13.27"
type input "9.48"
type textarea "x"
type input "6.51"
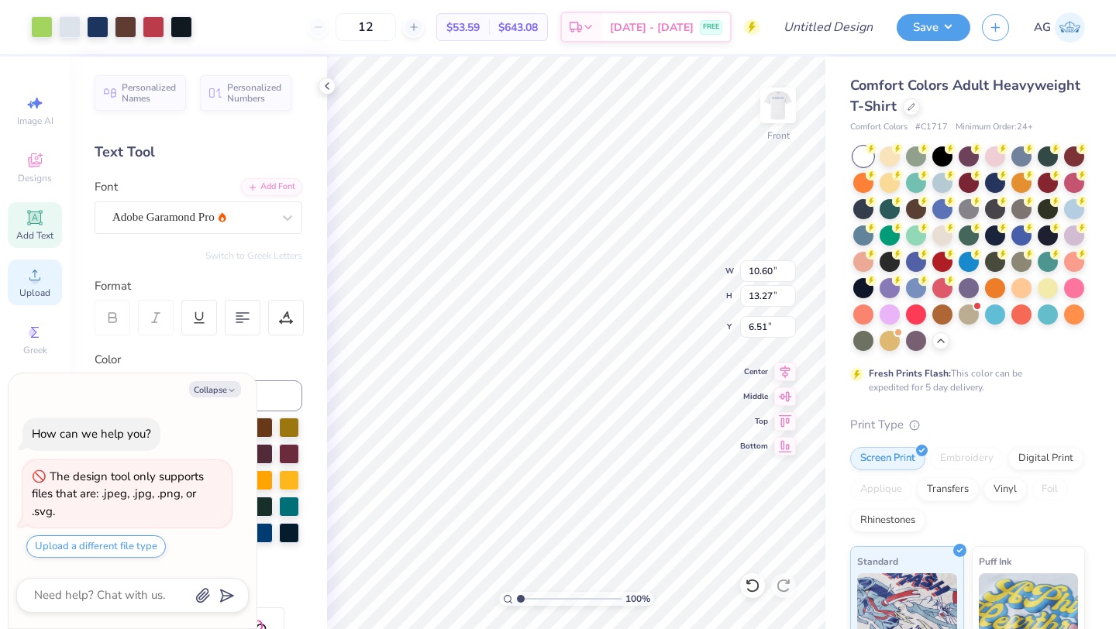
click at [39, 271] on icon at bounding box center [35, 275] width 19 height 19
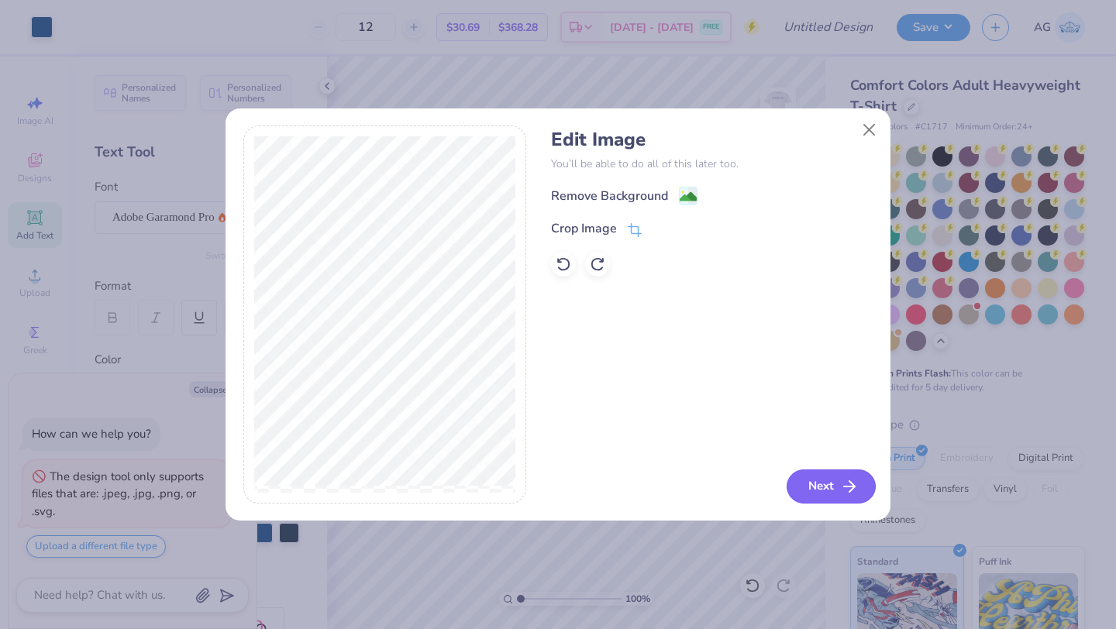
click at [847, 497] on button "Next" at bounding box center [831, 487] width 89 height 34
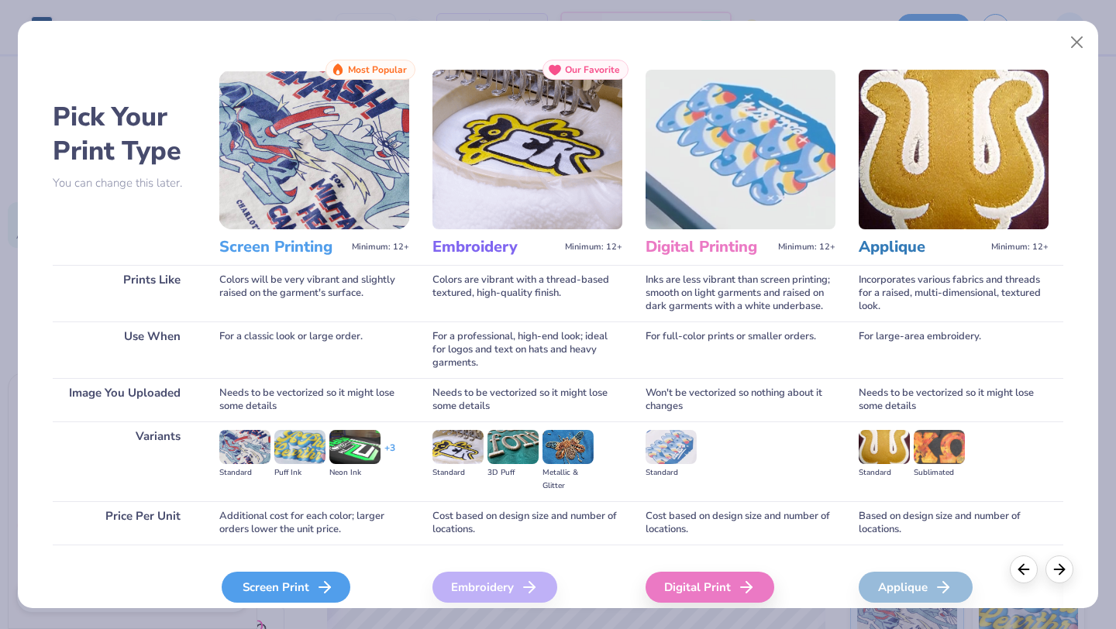
click at [296, 586] on div "Screen Print" at bounding box center [286, 587] width 129 height 31
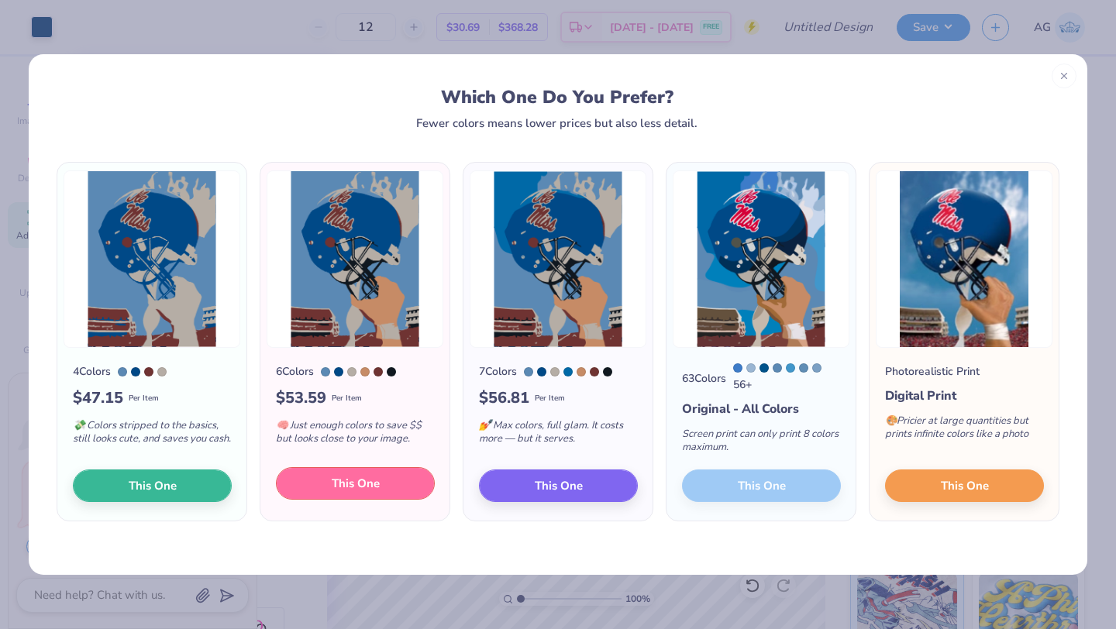
click at [301, 482] on button "This One" at bounding box center [355, 483] width 159 height 33
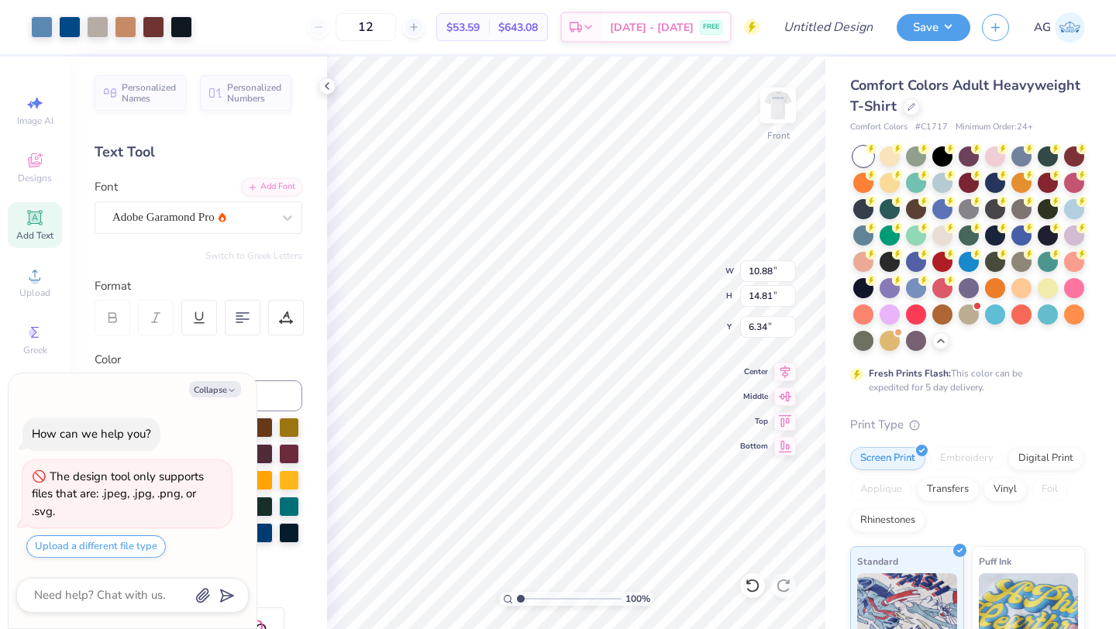
click at [726, 145] on div at bounding box center [558, 314] width 1116 height 629
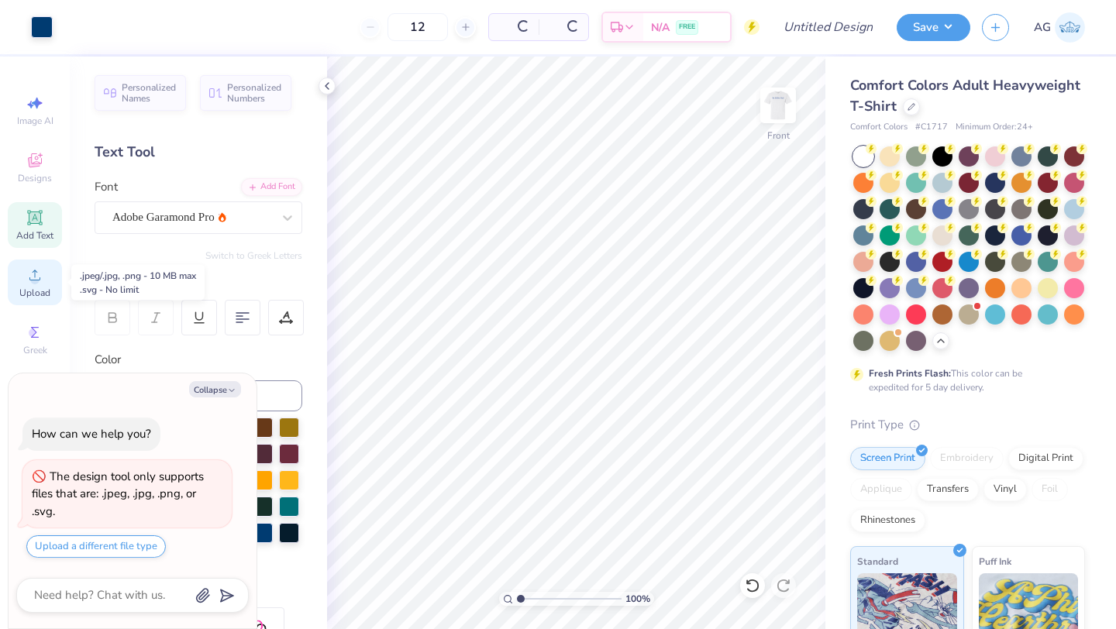
click at [42, 293] on span "Upload" at bounding box center [34, 293] width 31 height 12
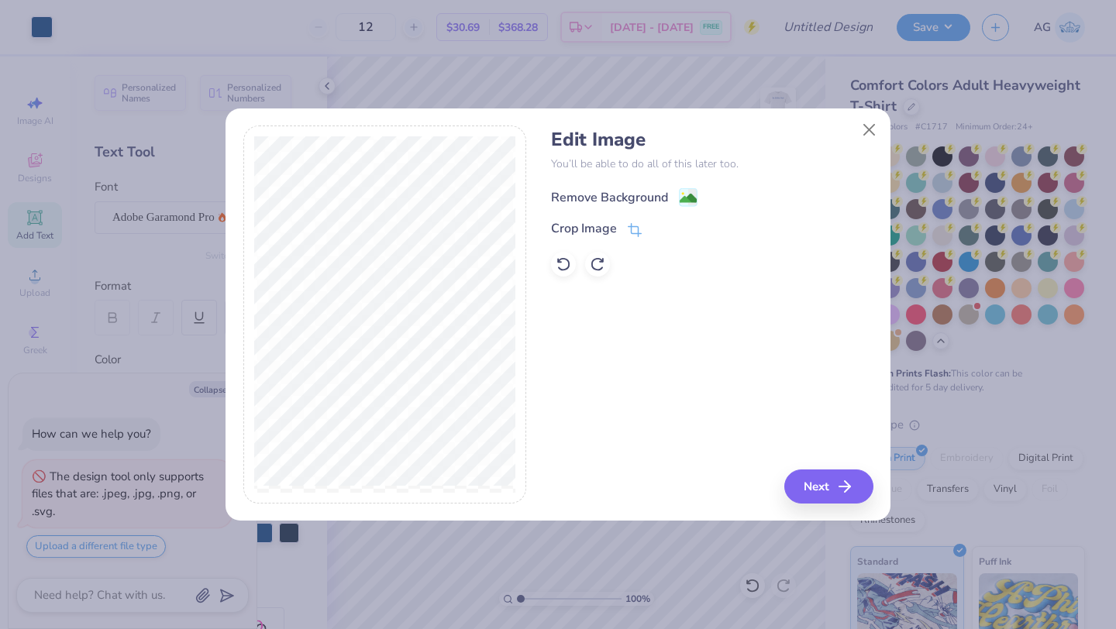
click at [623, 198] on div "Remove Background" at bounding box center [609, 197] width 117 height 19
click at [819, 488] on button "Next" at bounding box center [831, 487] width 89 height 34
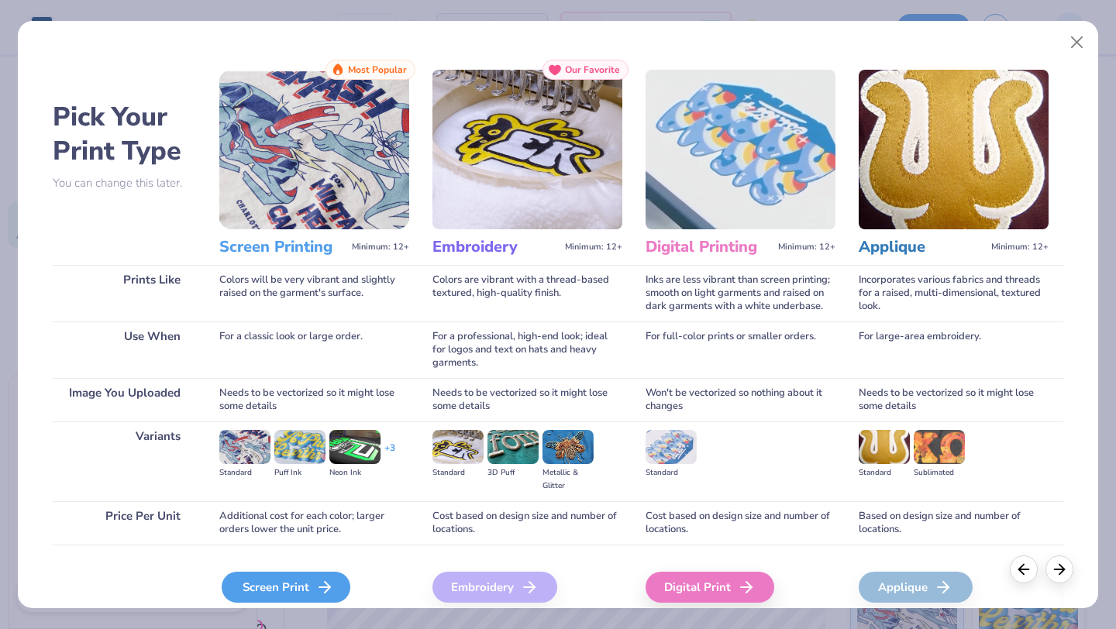
click at [300, 583] on div "Screen Print" at bounding box center [286, 587] width 129 height 31
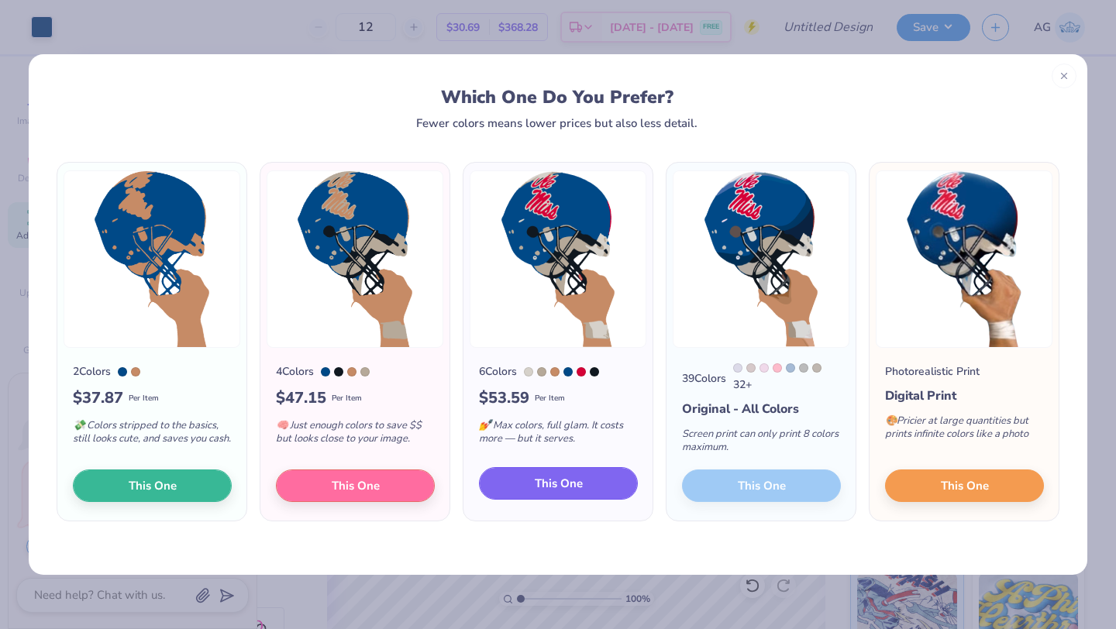
click at [550, 488] on span "This One" at bounding box center [559, 484] width 48 height 18
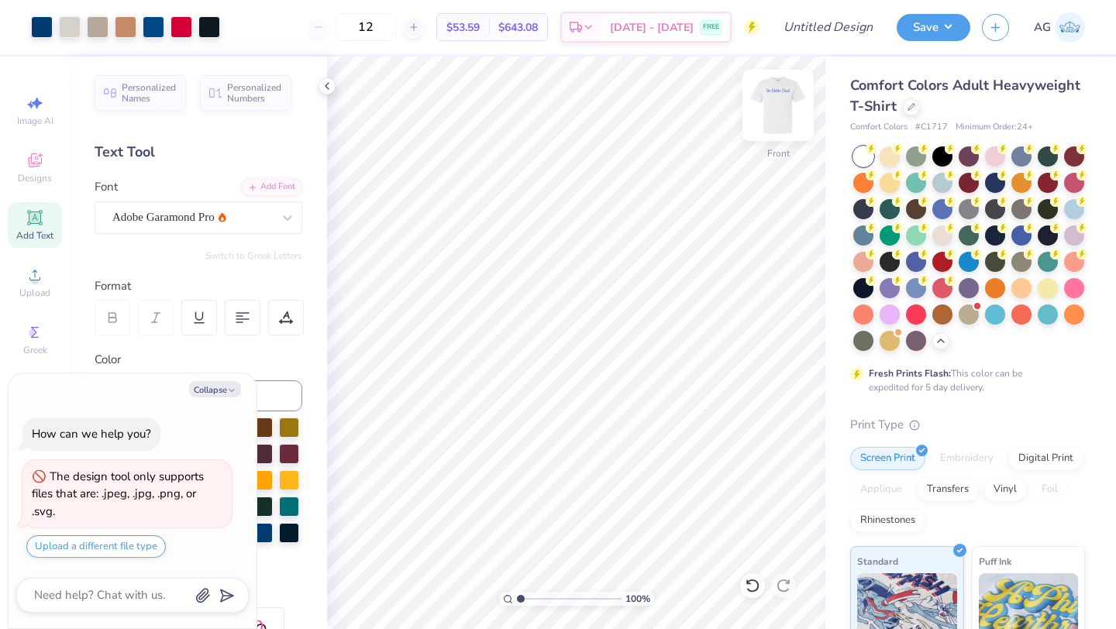
click at [781, 101] on img at bounding box center [778, 105] width 62 height 62
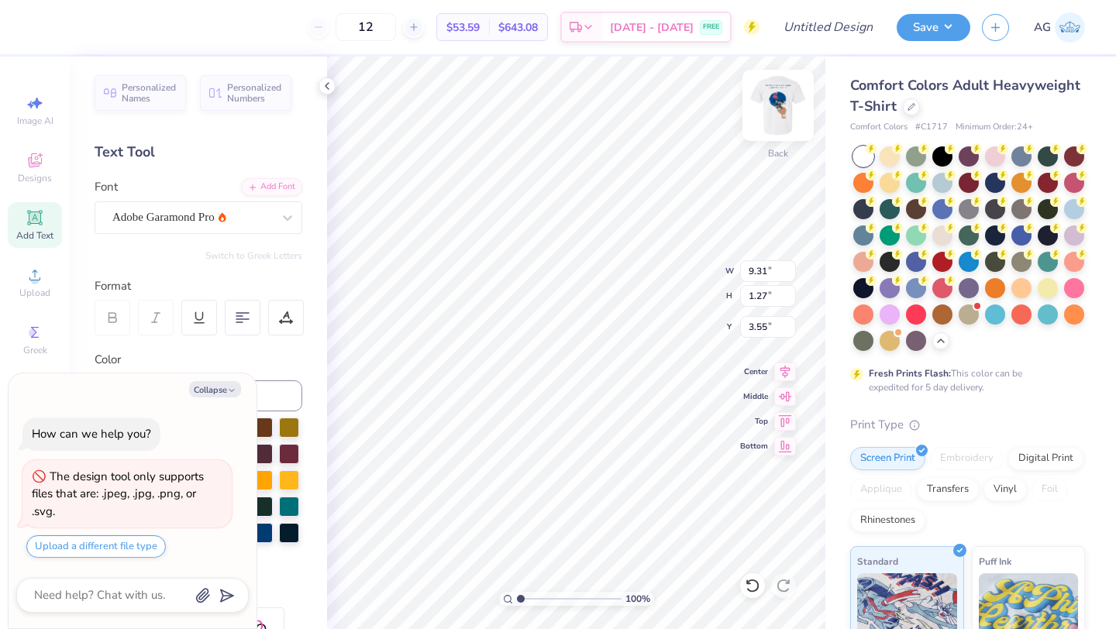
type textarea "x"
type input "9.31"
type input "1.27"
type input "3.55"
click at [795, 97] on img at bounding box center [778, 105] width 62 height 62
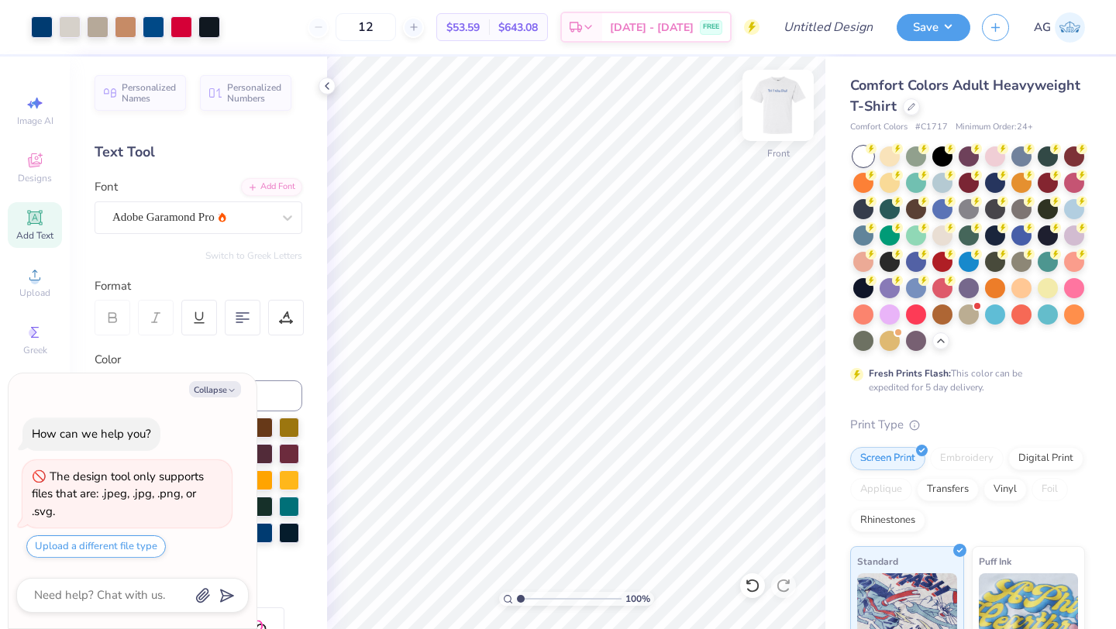
type textarea "x"
click at [851, 31] on input "Design Title" at bounding box center [847, 27] width 76 height 31
type input "D"
type textarea "x"
type input "Da"
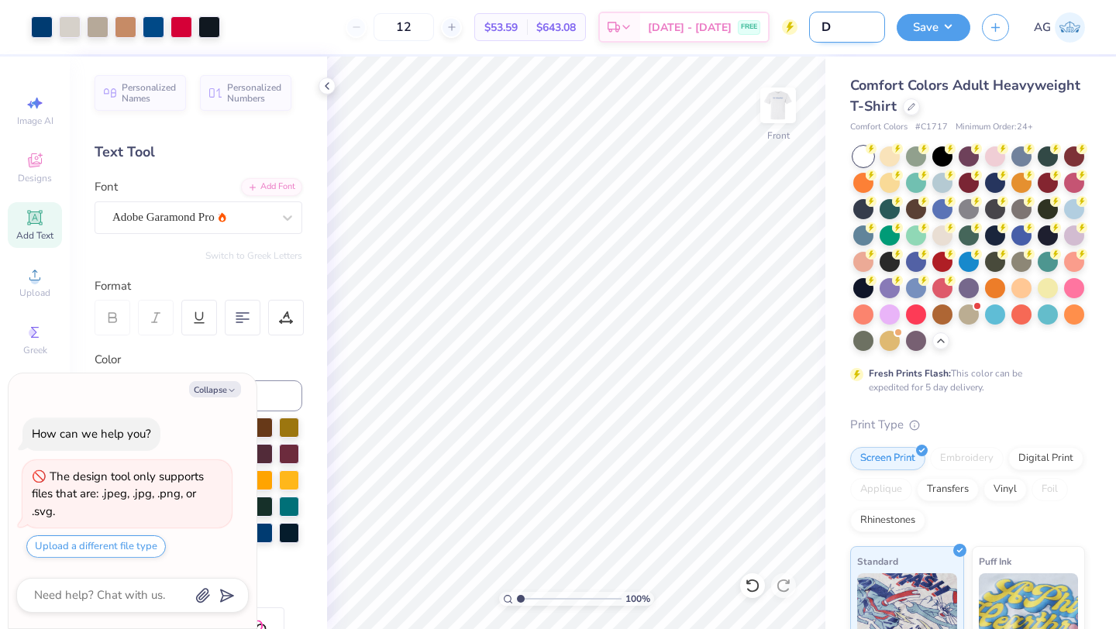
type textarea "x"
type input "Dad"
type textarea "x"
type input "Dad"
type textarea "x"
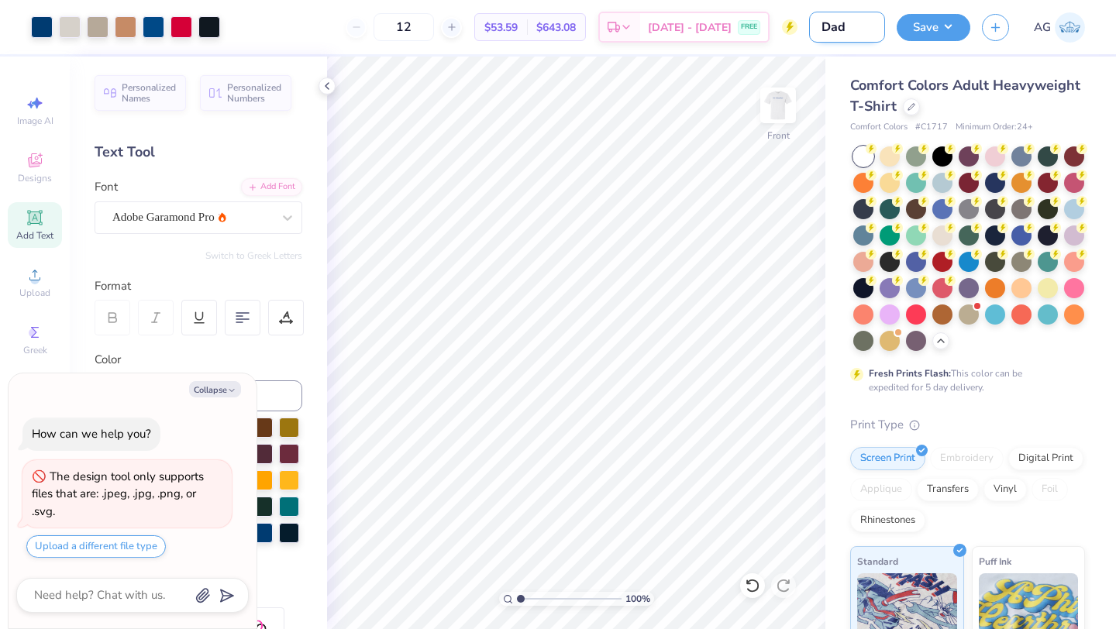
type input "Dad T"
type textarea "x"
type input "Dad Te"
type textarea "x"
type input "Dad Tee"
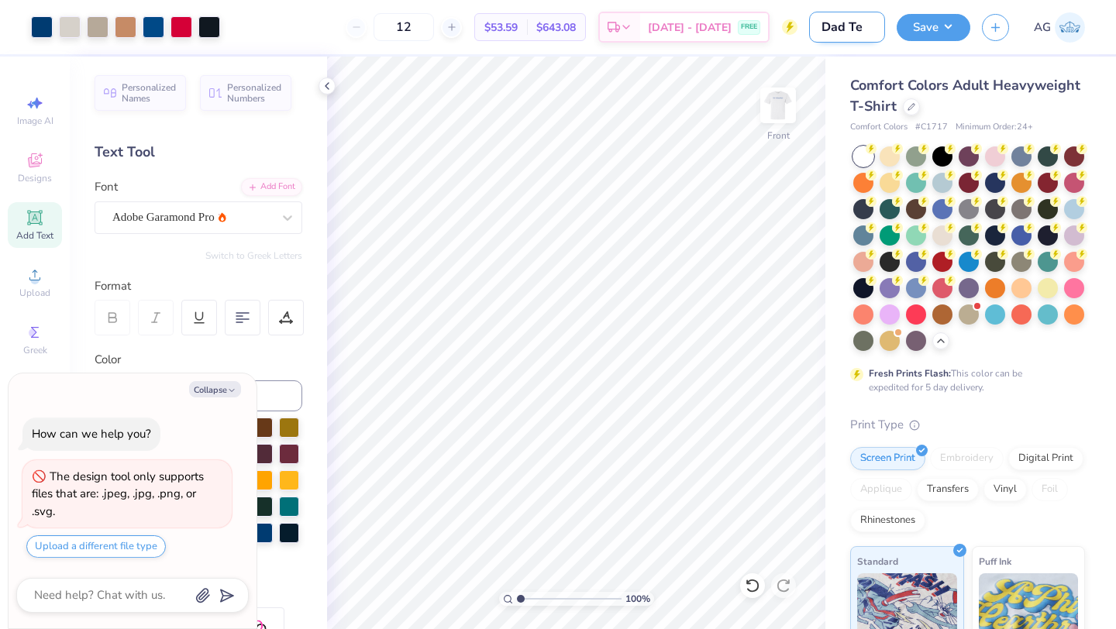
type textarea "x"
type input "Dad Tee"
click at [933, 23] on button "Save" at bounding box center [934, 25] width 74 height 27
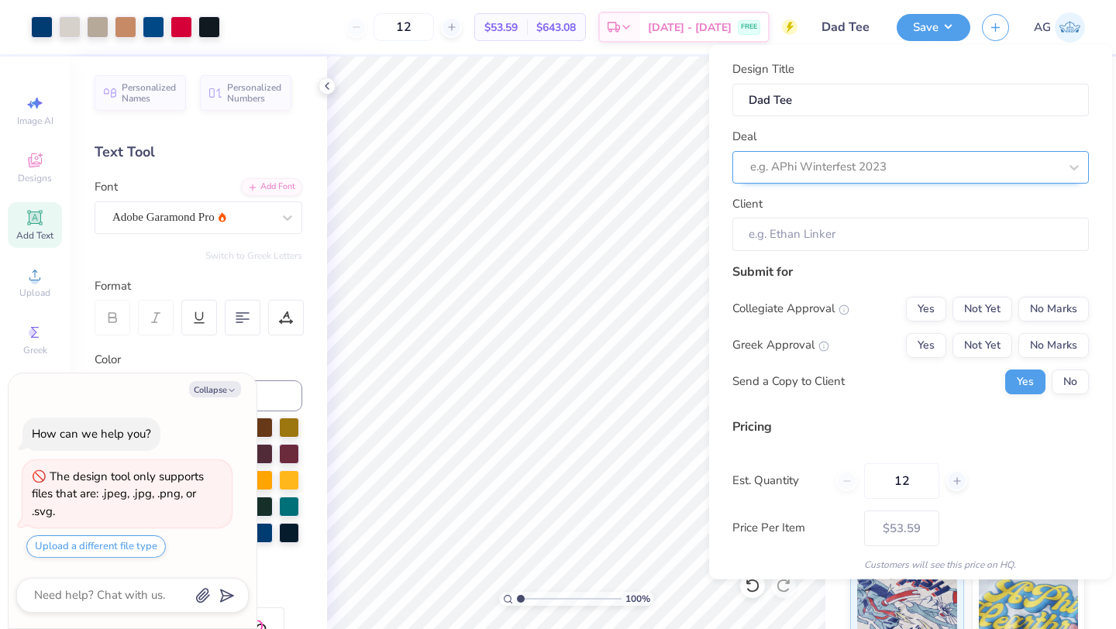
click at [888, 173] on div at bounding box center [904, 167] width 309 height 21
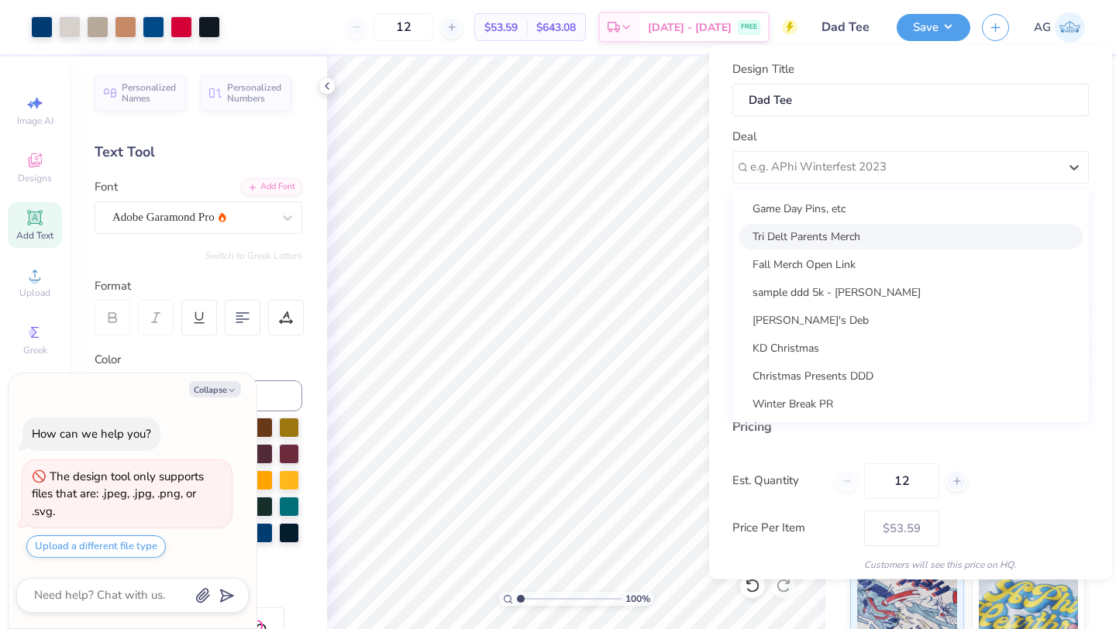
click at [867, 240] on div "Tri Delt Parents Merch" at bounding box center [911, 236] width 344 height 26
type textarea "x"
type input "[PERSON_NAME]"
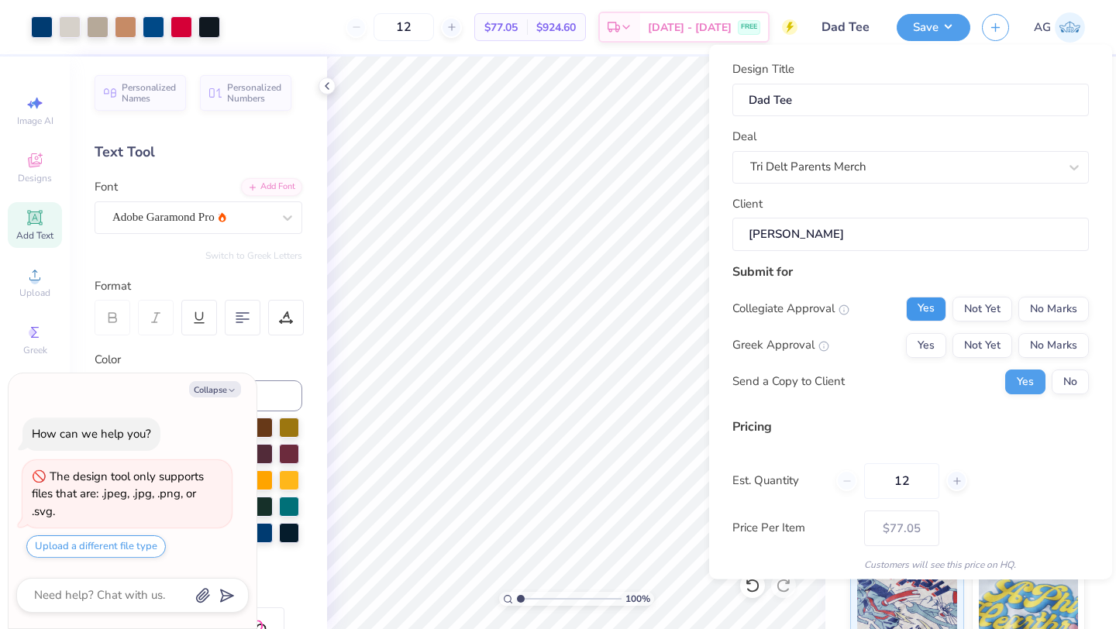
click at [919, 309] on button "Yes" at bounding box center [926, 308] width 40 height 25
click at [919, 343] on button "Yes" at bounding box center [926, 345] width 40 height 25
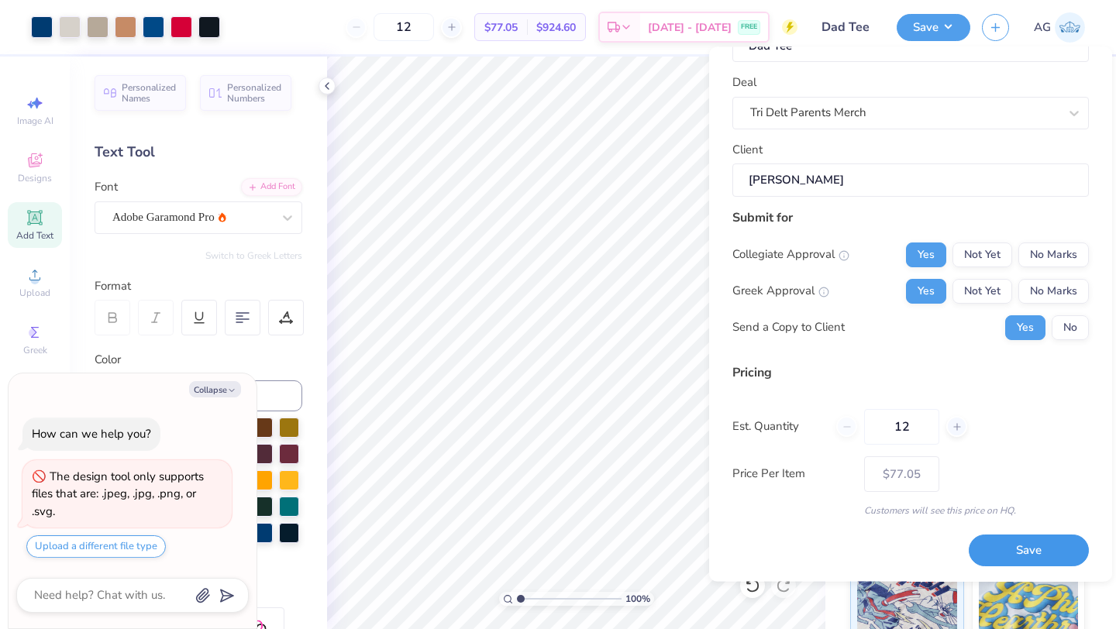
click at [1019, 553] on button "Save" at bounding box center [1029, 552] width 120 height 32
type input "$77.05"
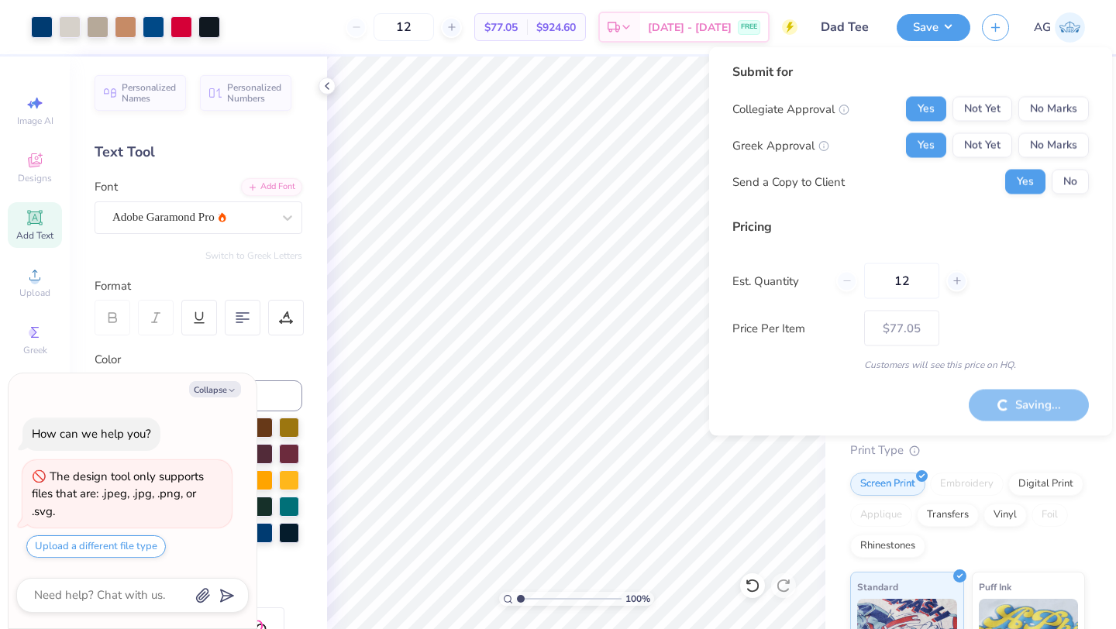
type textarea "x"
type input "$53.59"
type textarea "x"
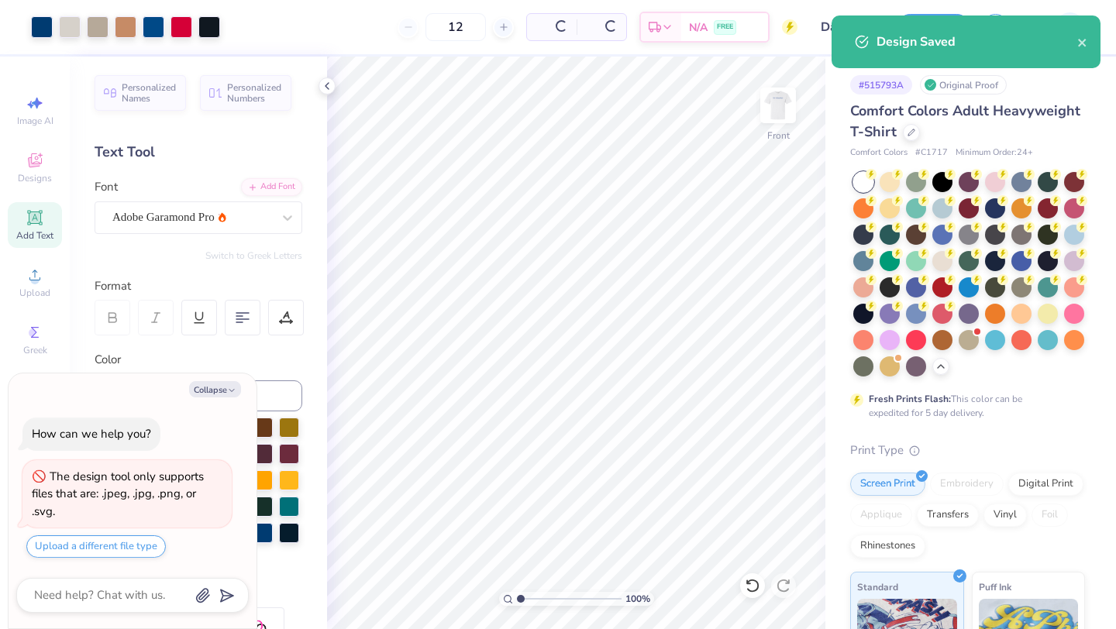
type input "– –"
